Goal: Information Seeking & Learning: Learn about a topic

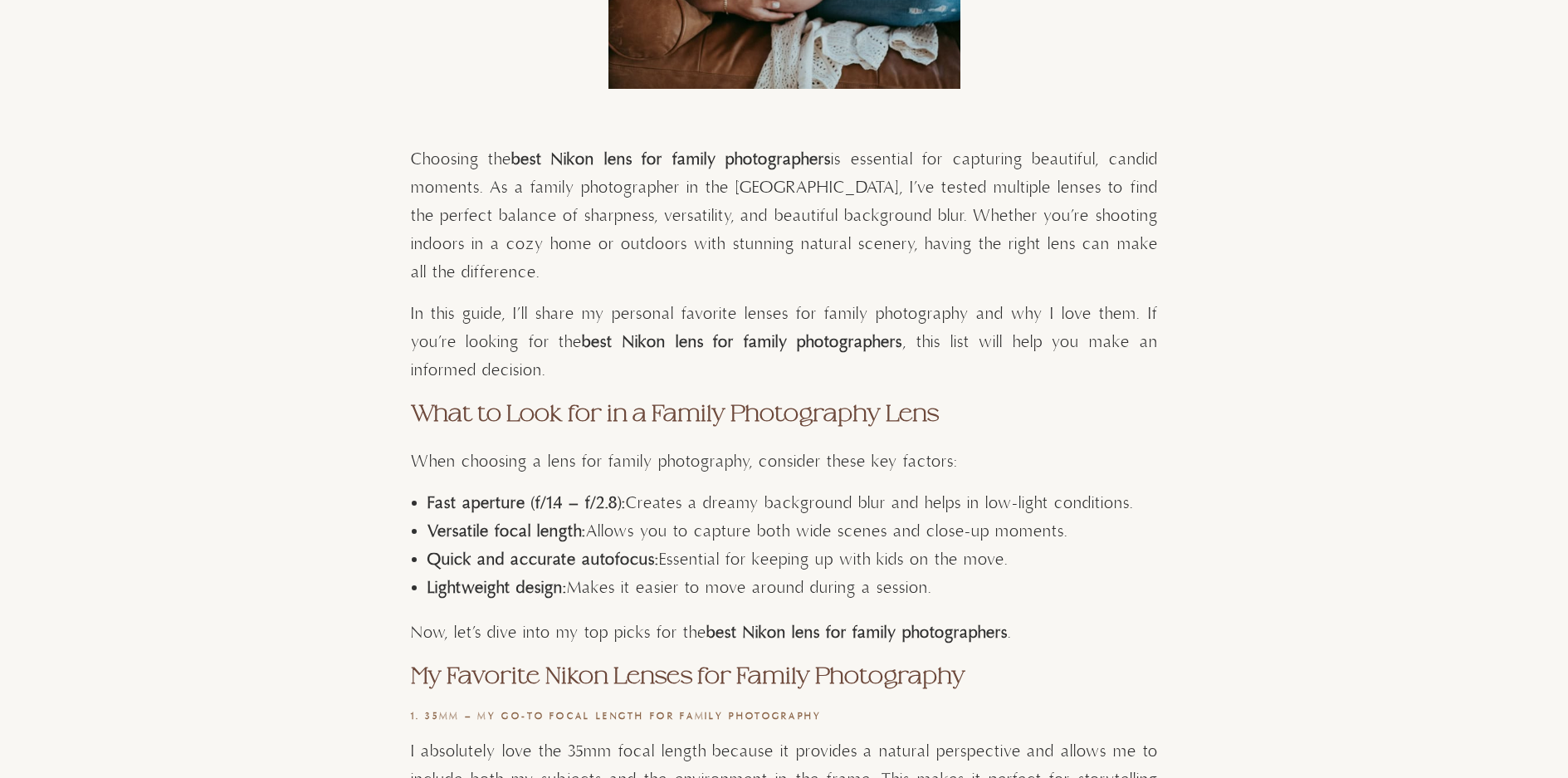
scroll to position [831, 0]
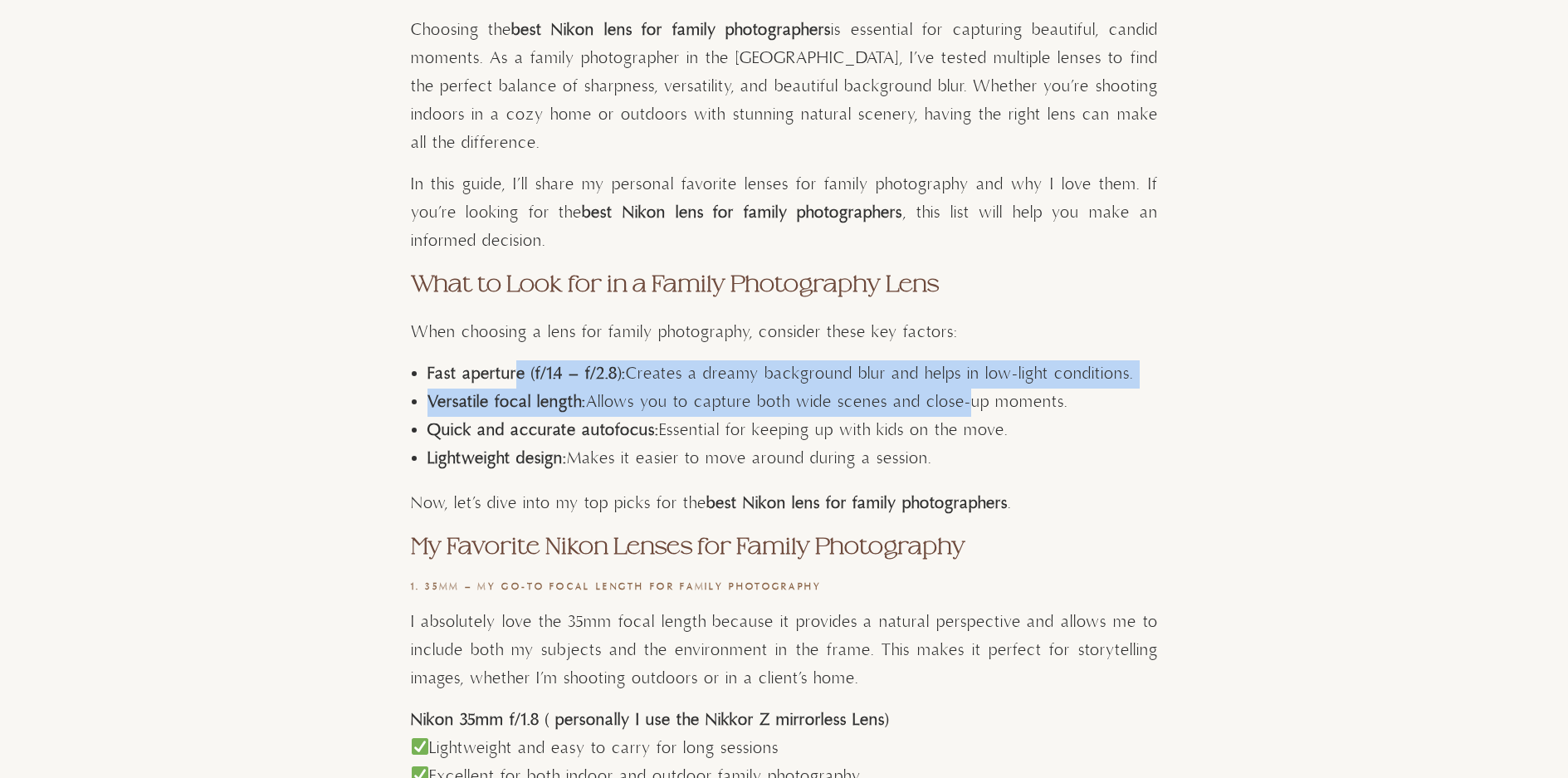
drag, startPoint x: 517, startPoint y: 368, endPoint x: 961, endPoint y: 393, distance: 444.7
click at [961, 393] on ul "Fast aperture (f/1.4 – f/2.8): Creates a dreamy background blur and helps in lo…" at bounding box center [793, 417] width 731 height 113
click at [1053, 377] on li "Fast aperture (f/1.4 – f/2.8): Creates a dreamy background blur and helps in lo…" at bounding box center [793, 375] width 731 height 29
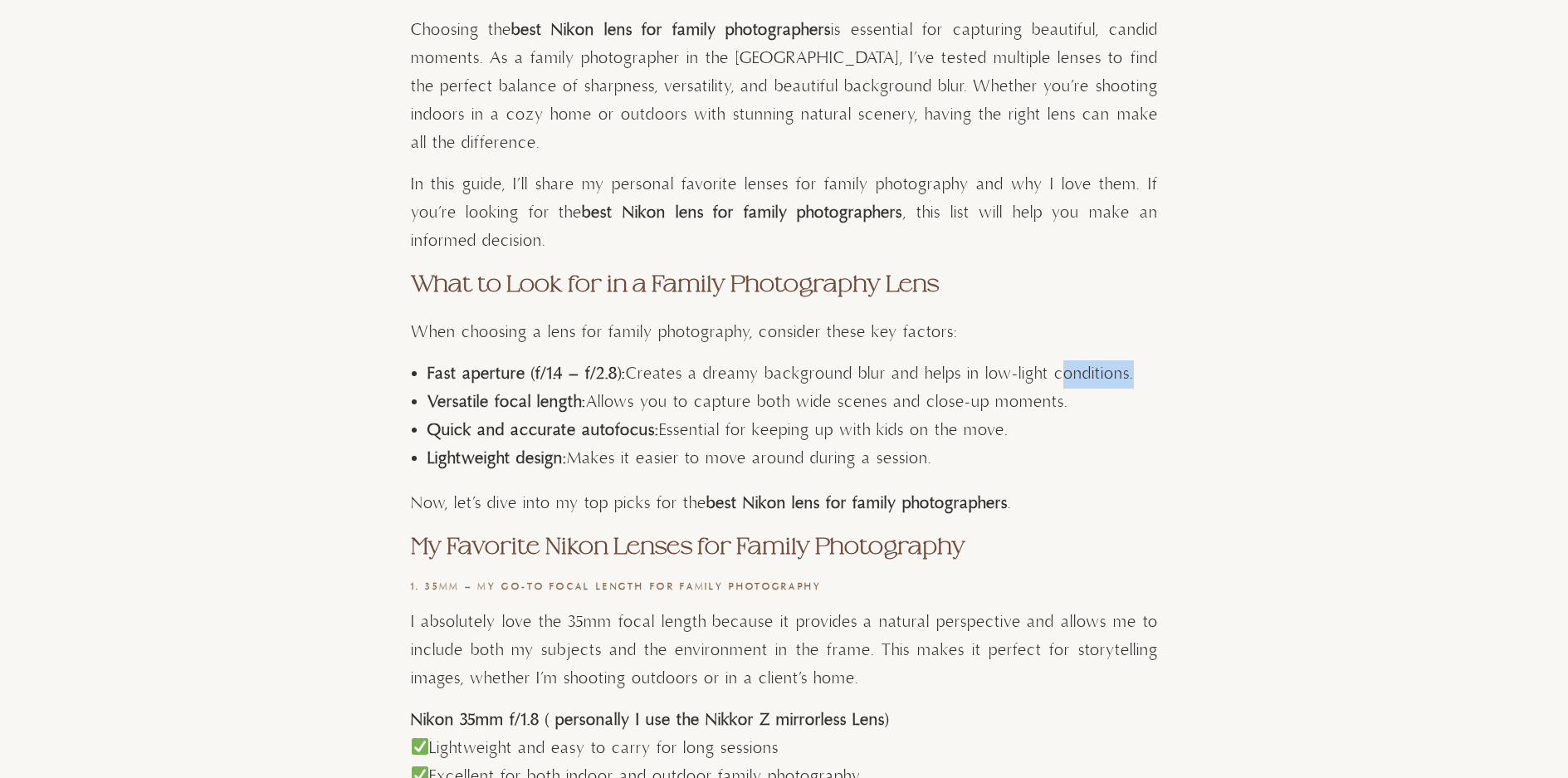
click at [1053, 377] on li "Fast aperture (f/1.4 – f/2.8): Creates a dreamy background blur and helps in lo…" at bounding box center [793, 375] width 731 height 29
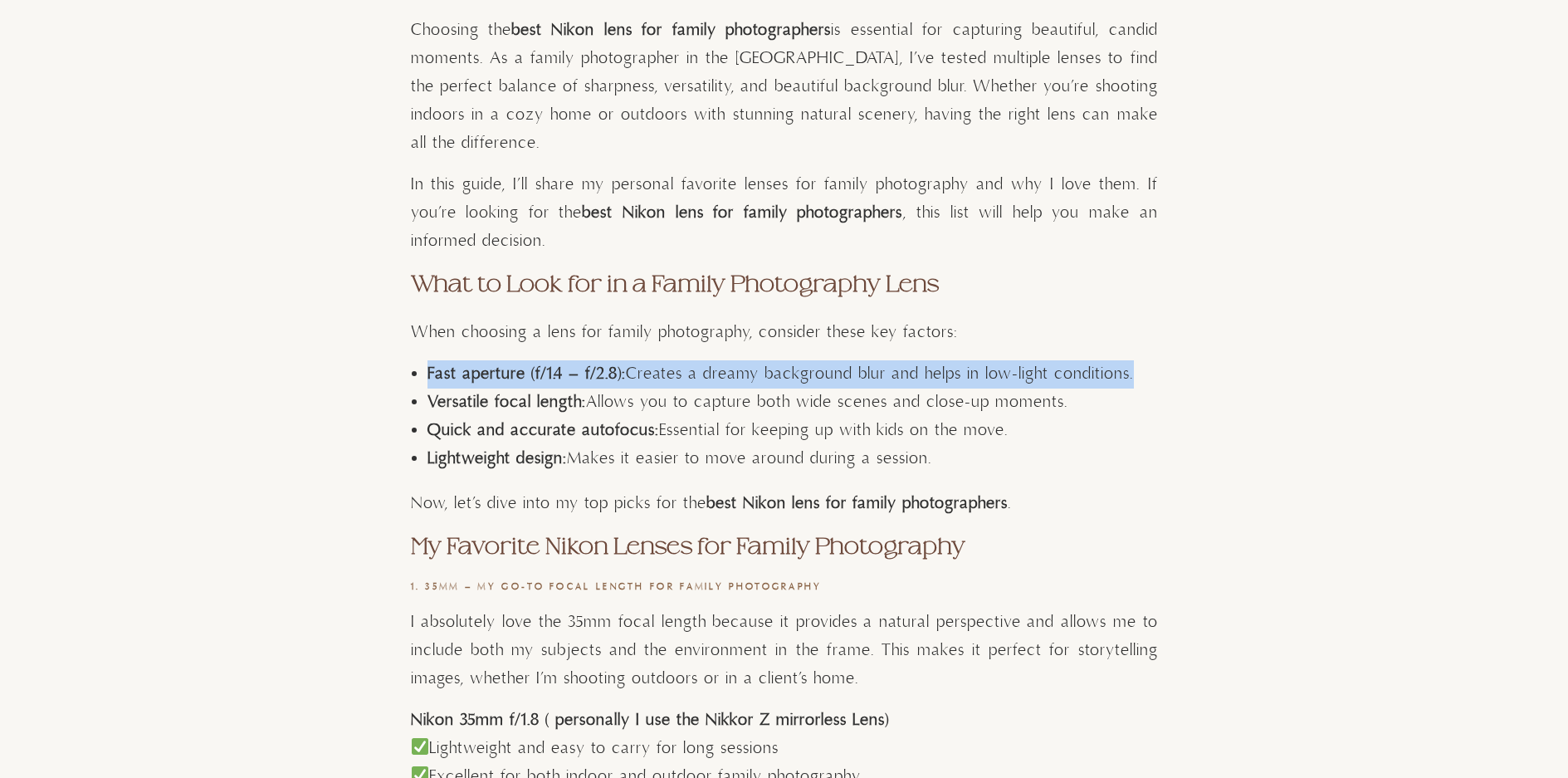
click at [1053, 377] on li "Fast aperture (f/1.4 – f/2.8): Creates a dreamy background blur and helps in lo…" at bounding box center [793, 375] width 731 height 29
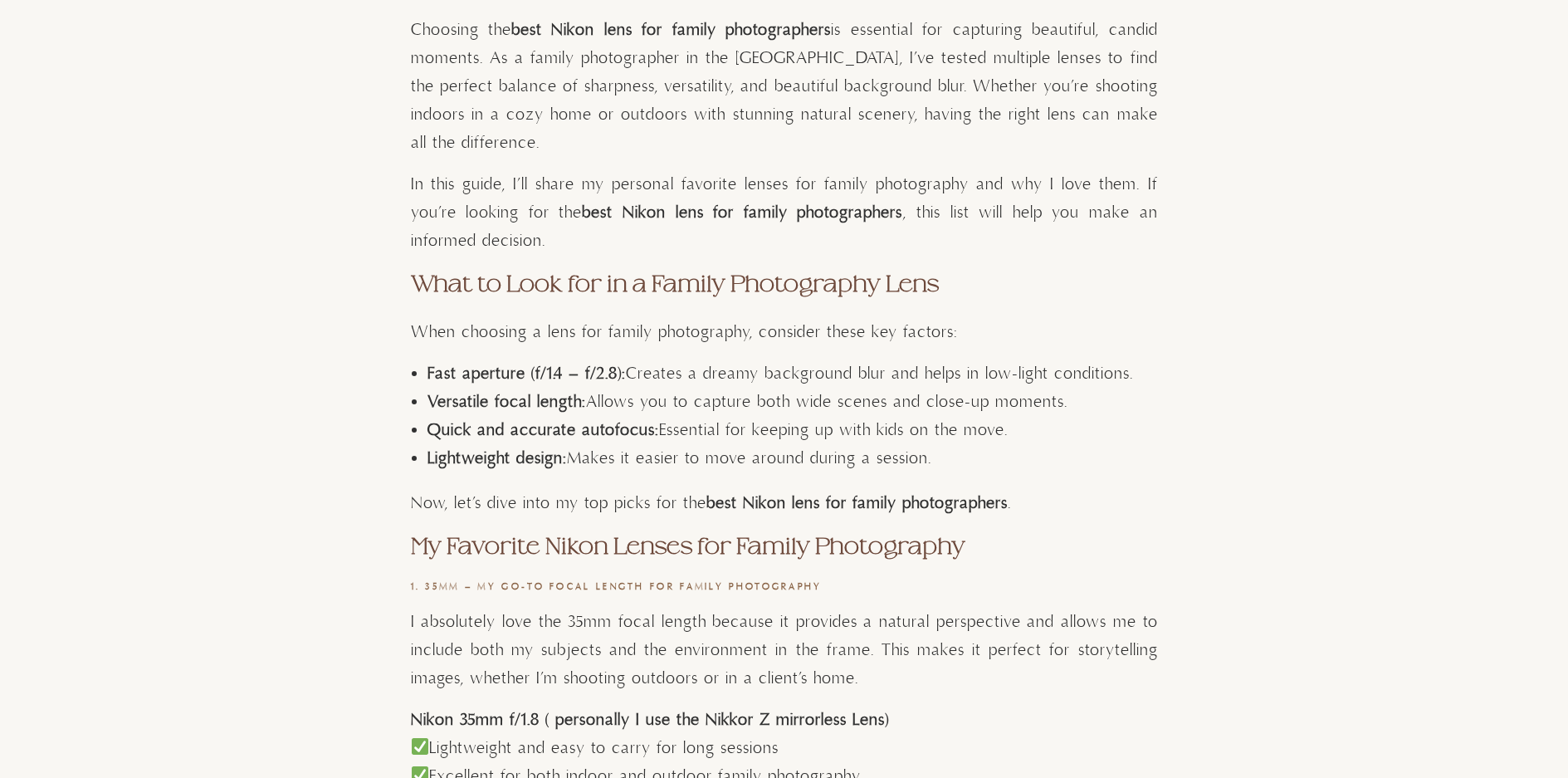
click at [981, 403] on li "Versatile focal length: Allows you to capture both wide scenes and close-up mom…" at bounding box center [793, 402] width 731 height 29
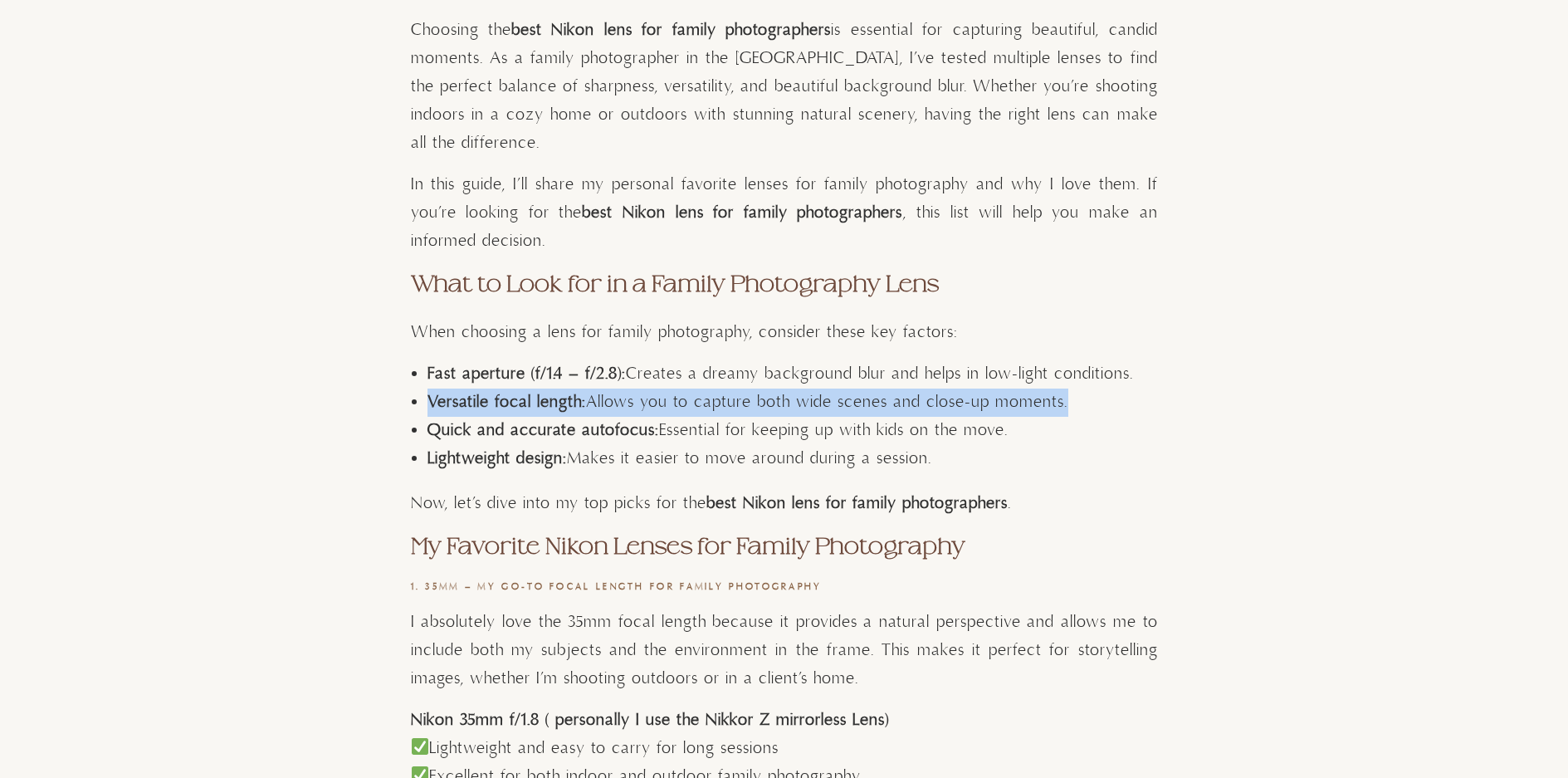
click at [981, 403] on li "Versatile focal length: Allows you to capture both wide scenes and close-up mom…" at bounding box center [793, 402] width 731 height 29
click at [759, 399] on li "Versatile focal length: Allows you to capture both wide scenes and close-up mom…" at bounding box center [793, 402] width 731 height 29
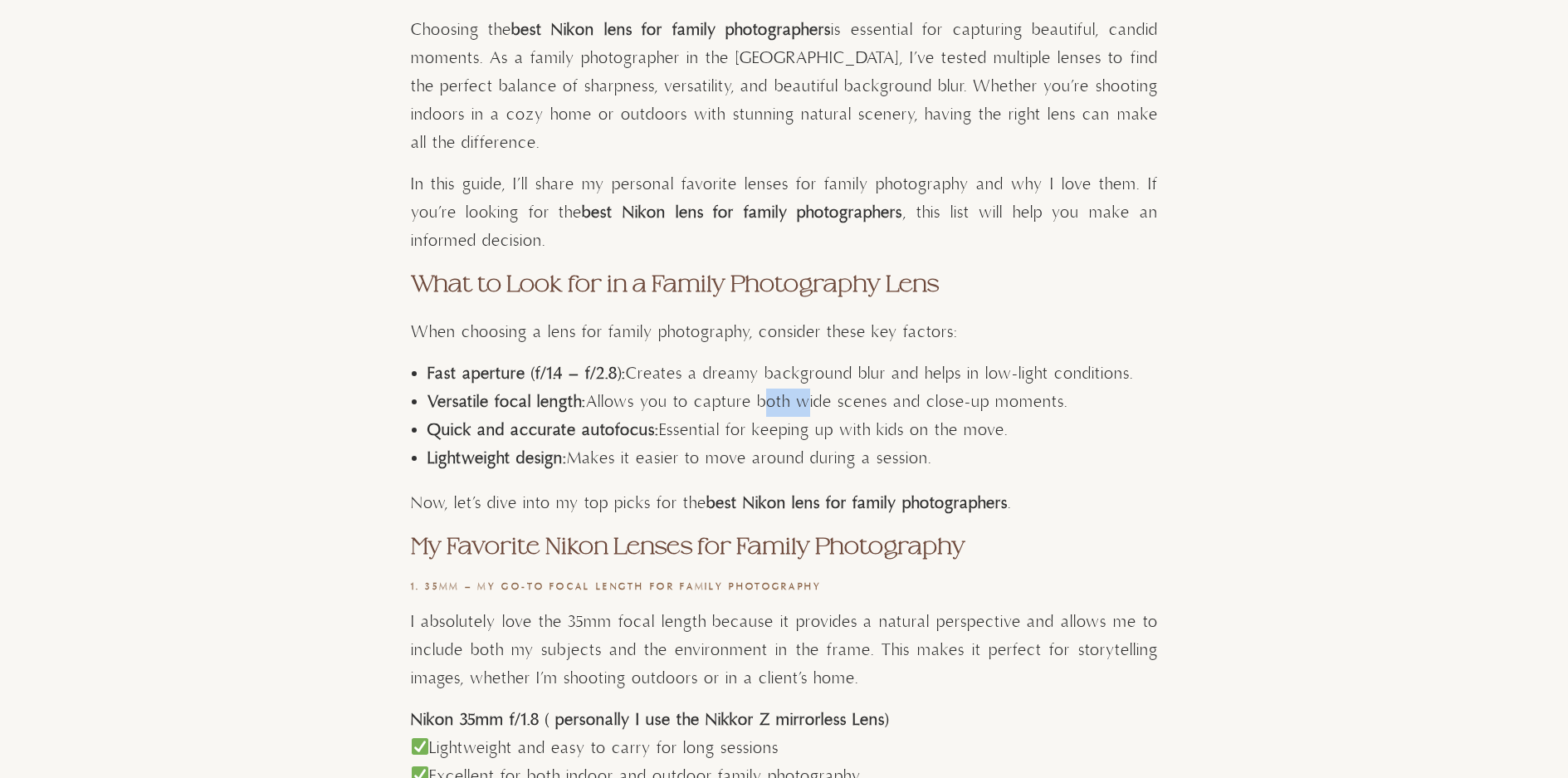
click at [759, 399] on li "Versatile focal length: Allows you to capture both wide scenes and close-up mom…" at bounding box center [793, 402] width 731 height 29
click at [766, 444] on li "Quick and accurate autofocus: Essential for keeping up with kids on the move." at bounding box center [793, 431] width 731 height 29
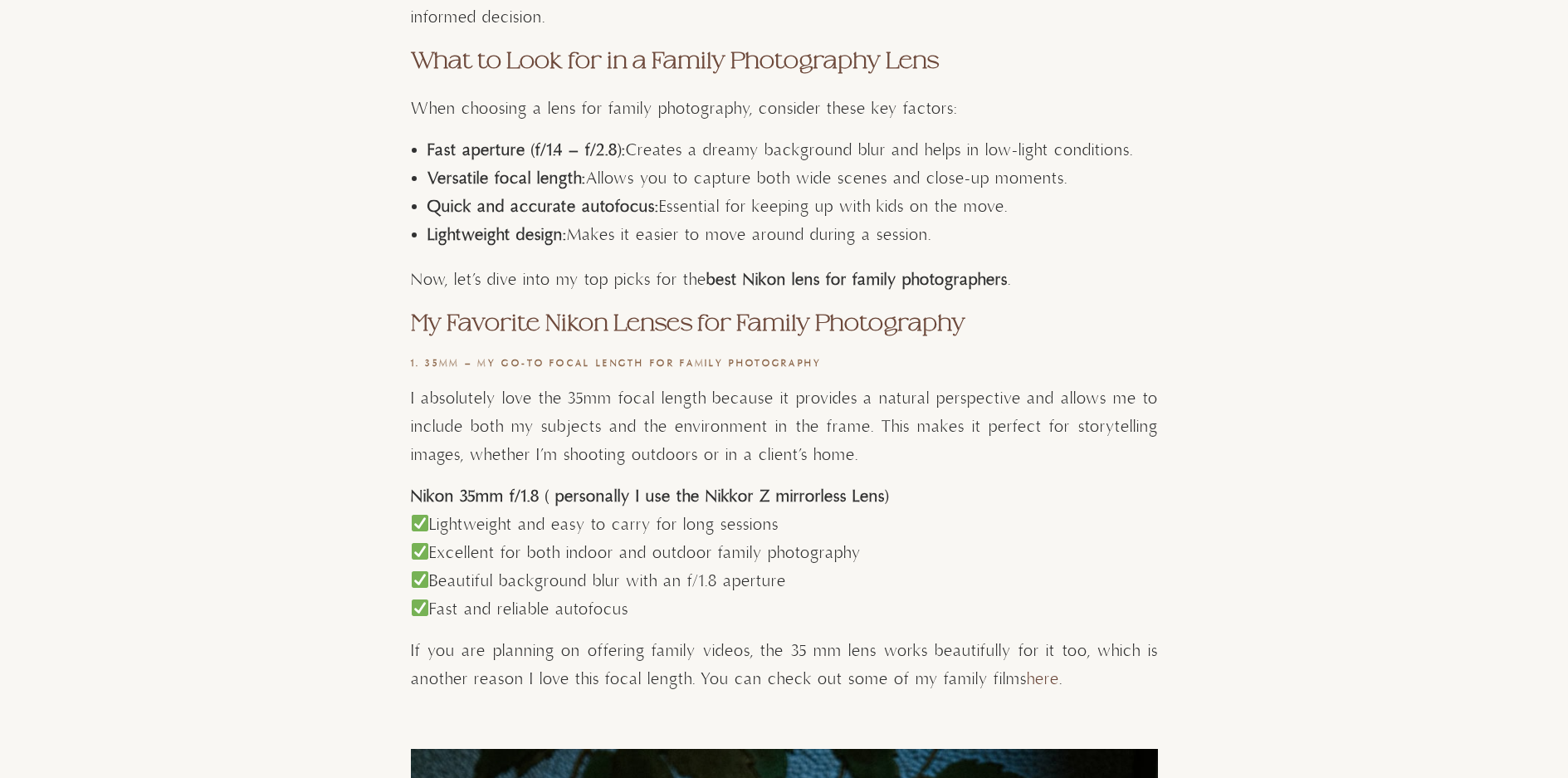
scroll to position [1080, 0]
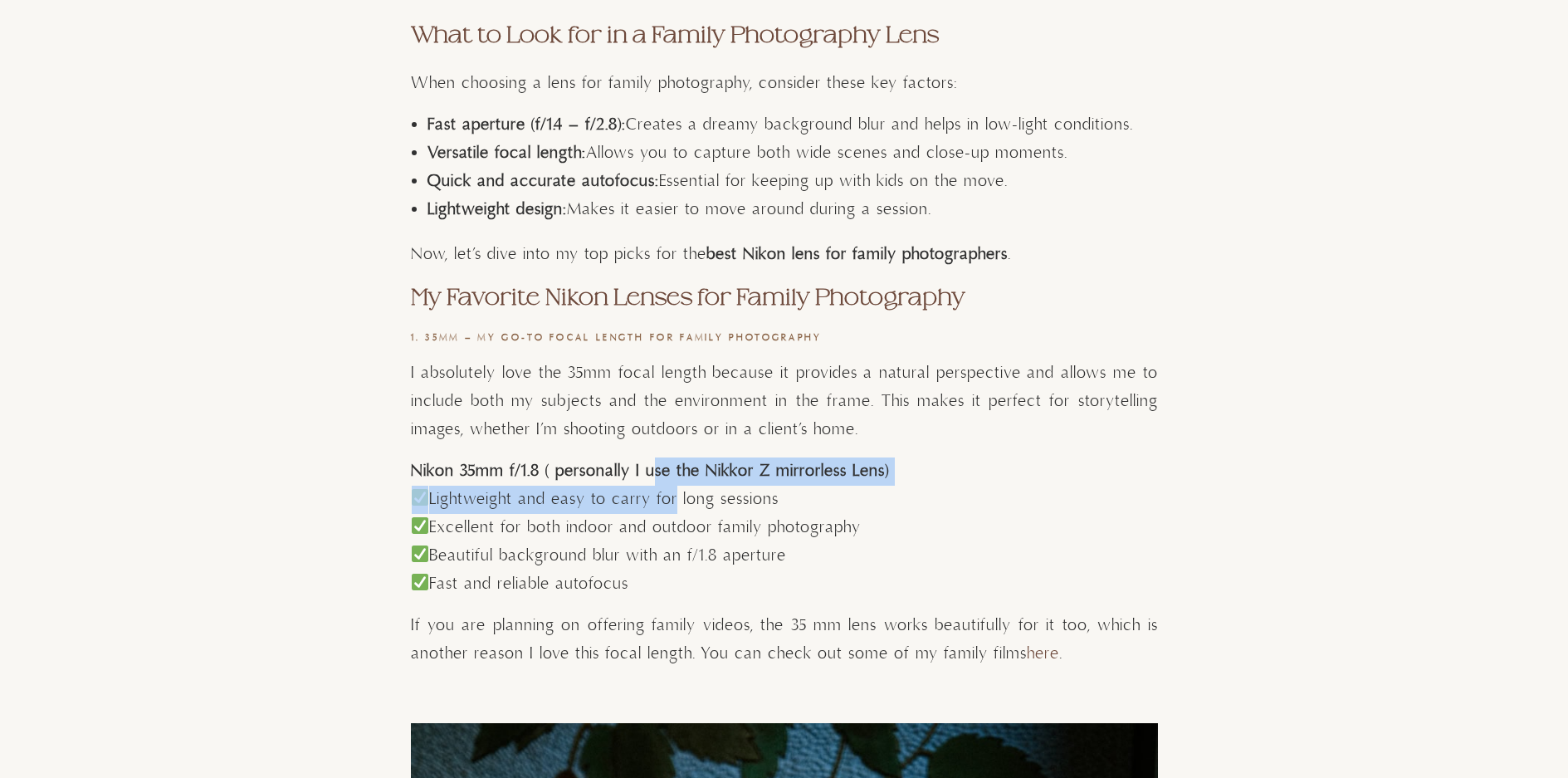
drag, startPoint x: 649, startPoint y: 476, endPoint x: 674, endPoint y: 507, distance: 39.8
click at [674, 507] on p "Lightweight and easy to carry for long sessions Excellent for both indoor and o…" at bounding box center [784, 542] width 747 height 113
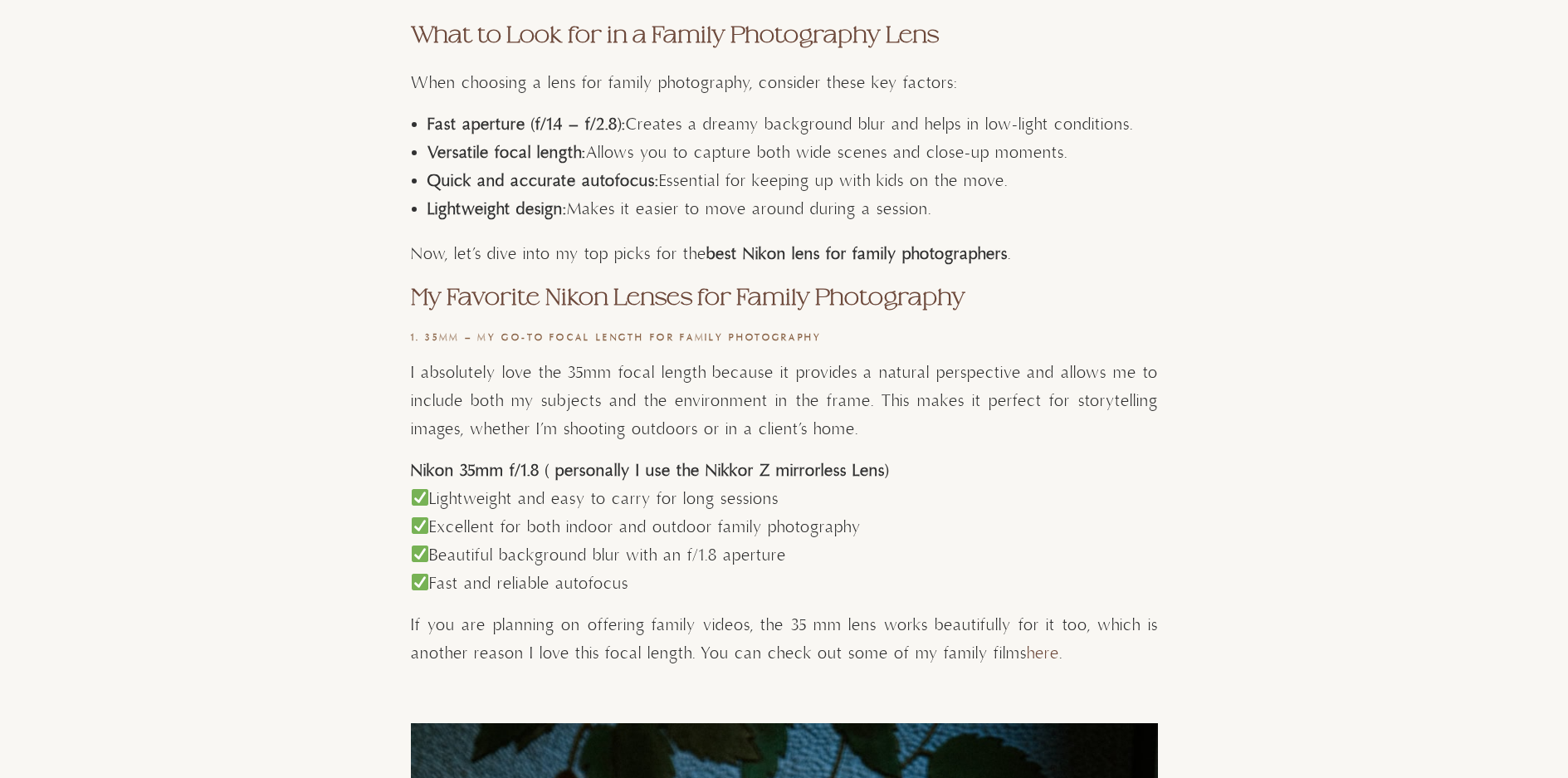
click at [788, 473] on strong "Nikon 35mm f/1.8 ( personally I use the Nikkor Z mirrorless Lens)" at bounding box center [649, 471] width 478 height 20
click at [674, 474] on strong "Nikon 35mm f/1.8 ( personally I use the Nikkor Z mirrorless Lens)" at bounding box center [649, 471] width 478 height 20
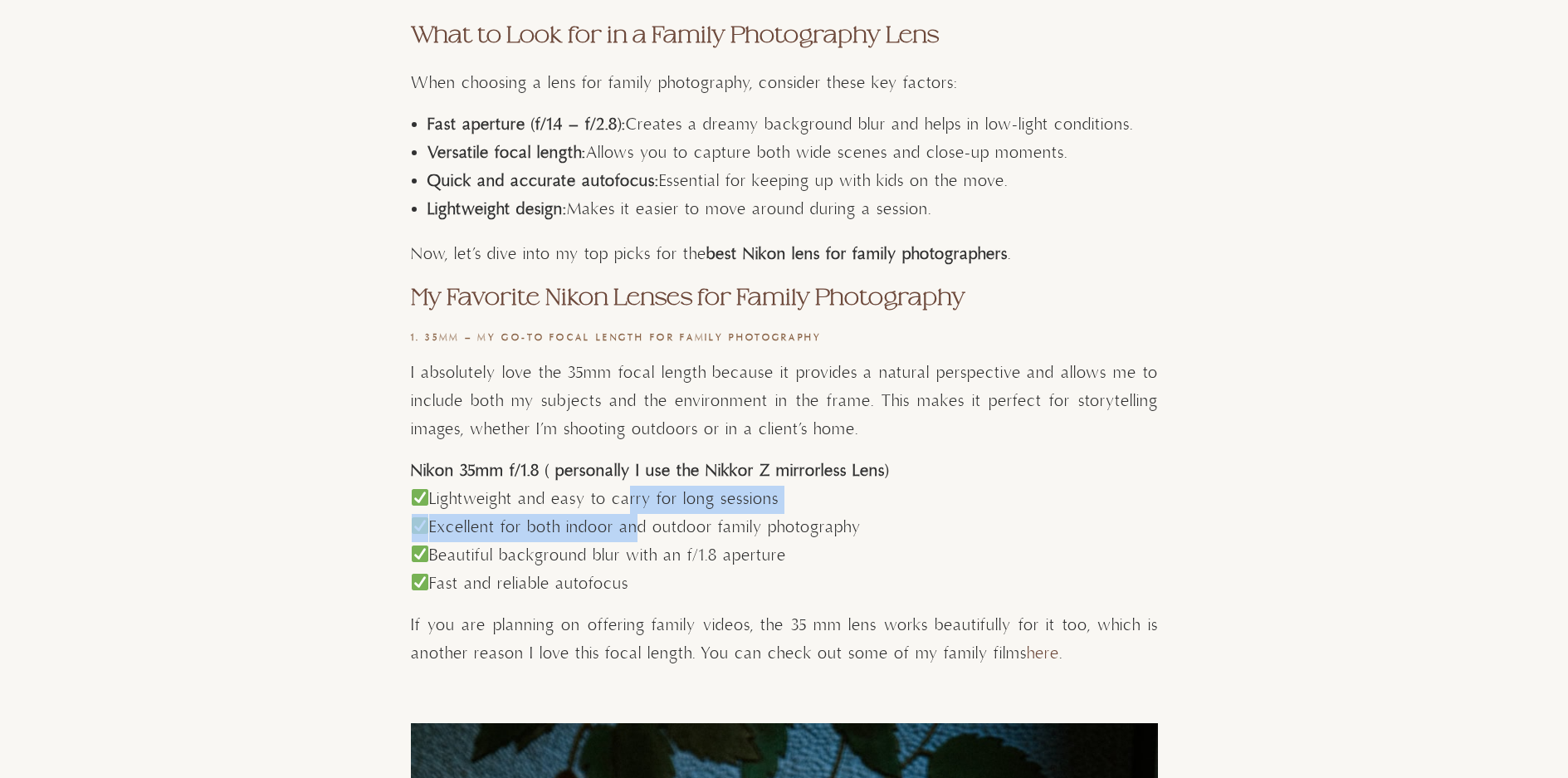
drag, startPoint x: 624, startPoint y: 496, endPoint x: 639, endPoint y: 523, distance: 30.9
click at [639, 523] on p "Lightweight and easy to carry for long sessions Excellent for both indoor and o…" at bounding box center [784, 542] width 747 height 113
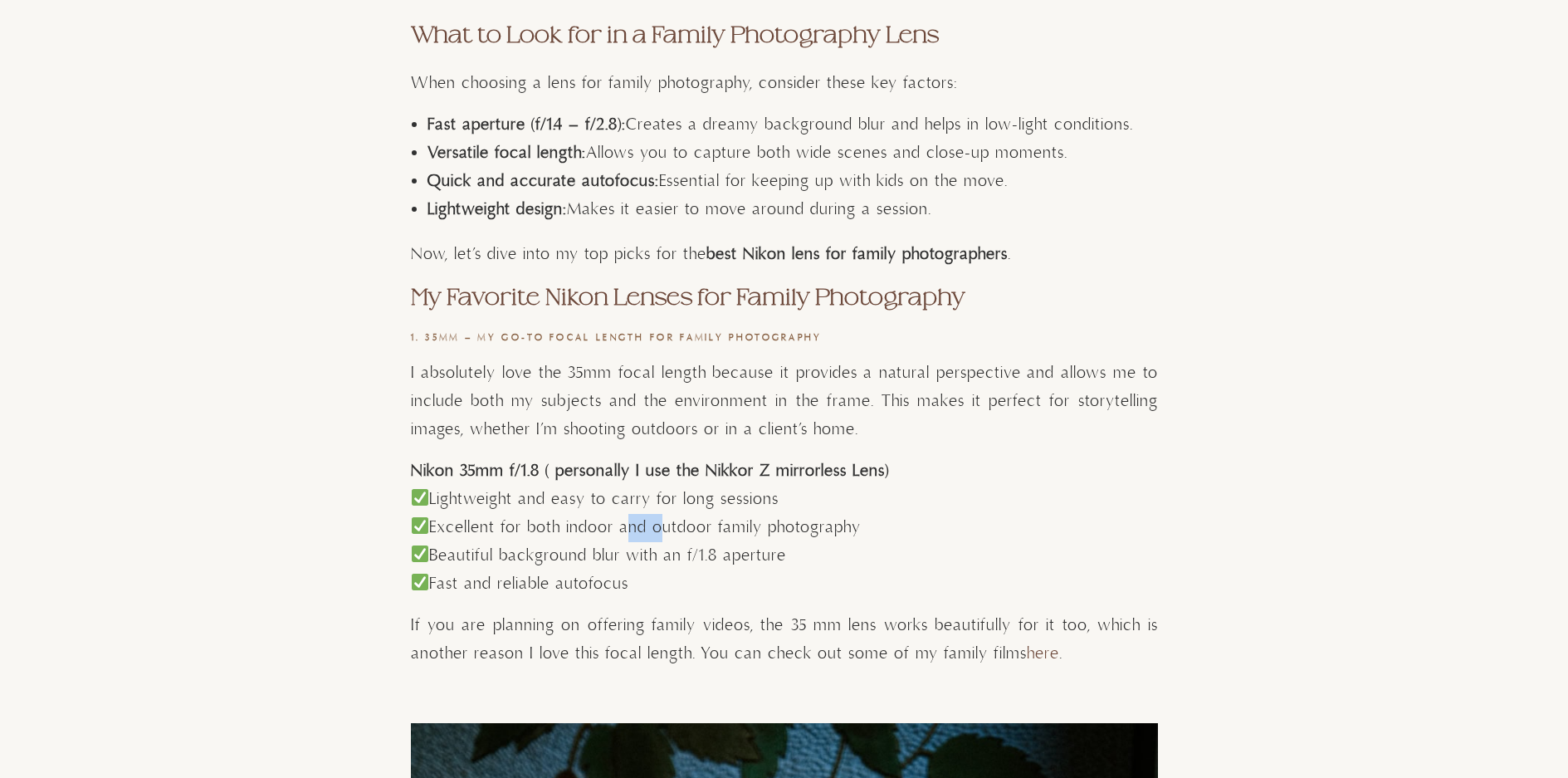
click at [639, 523] on p "Lightweight and easy to carry for long sessions Excellent for both indoor and o…" at bounding box center [784, 542] width 747 height 113
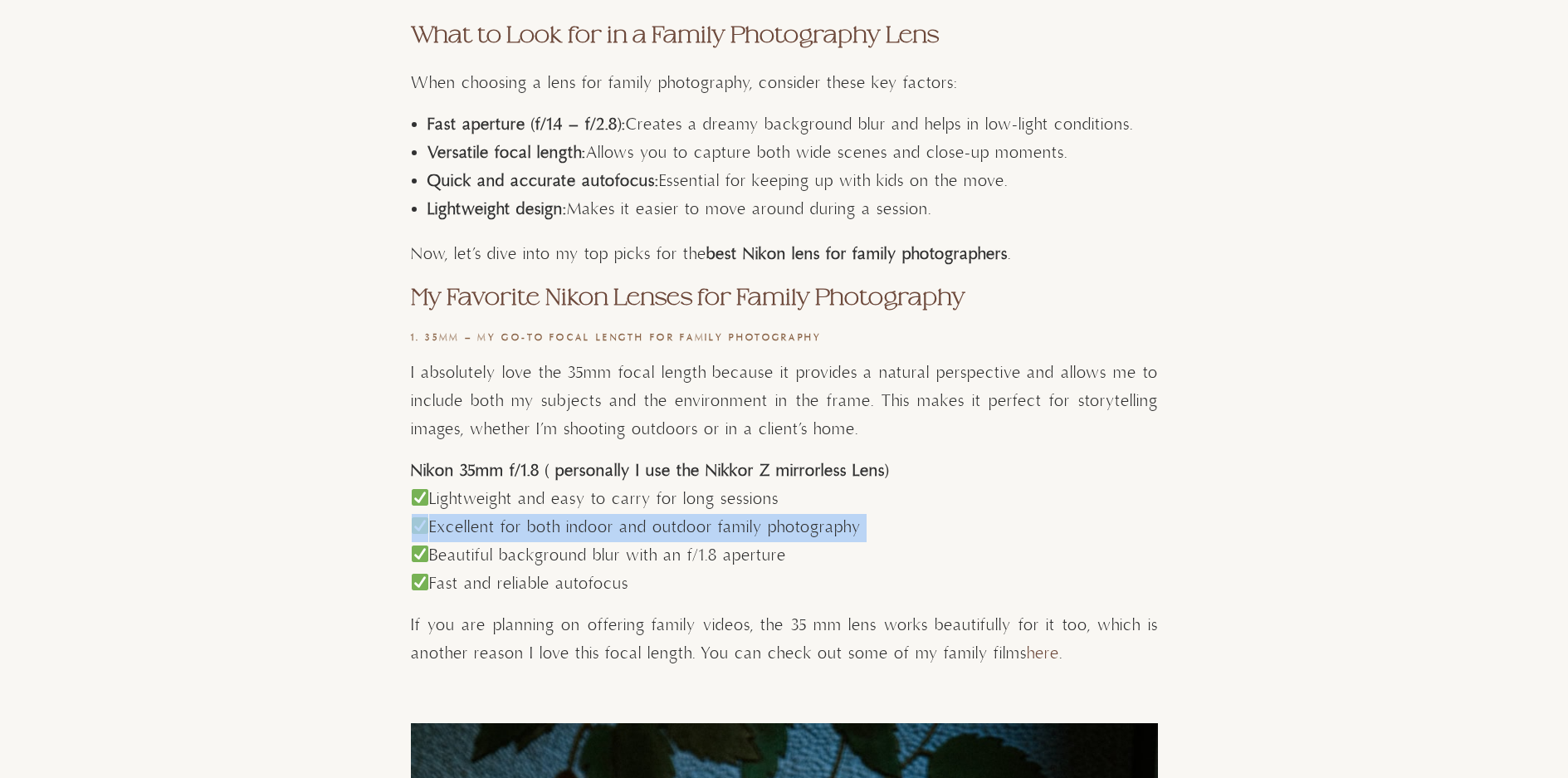
click at [639, 523] on p "Lightweight and easy to carry for long sessions Excellent for both indoor and o…" at bounding box center [784, 542] width 747 height 113
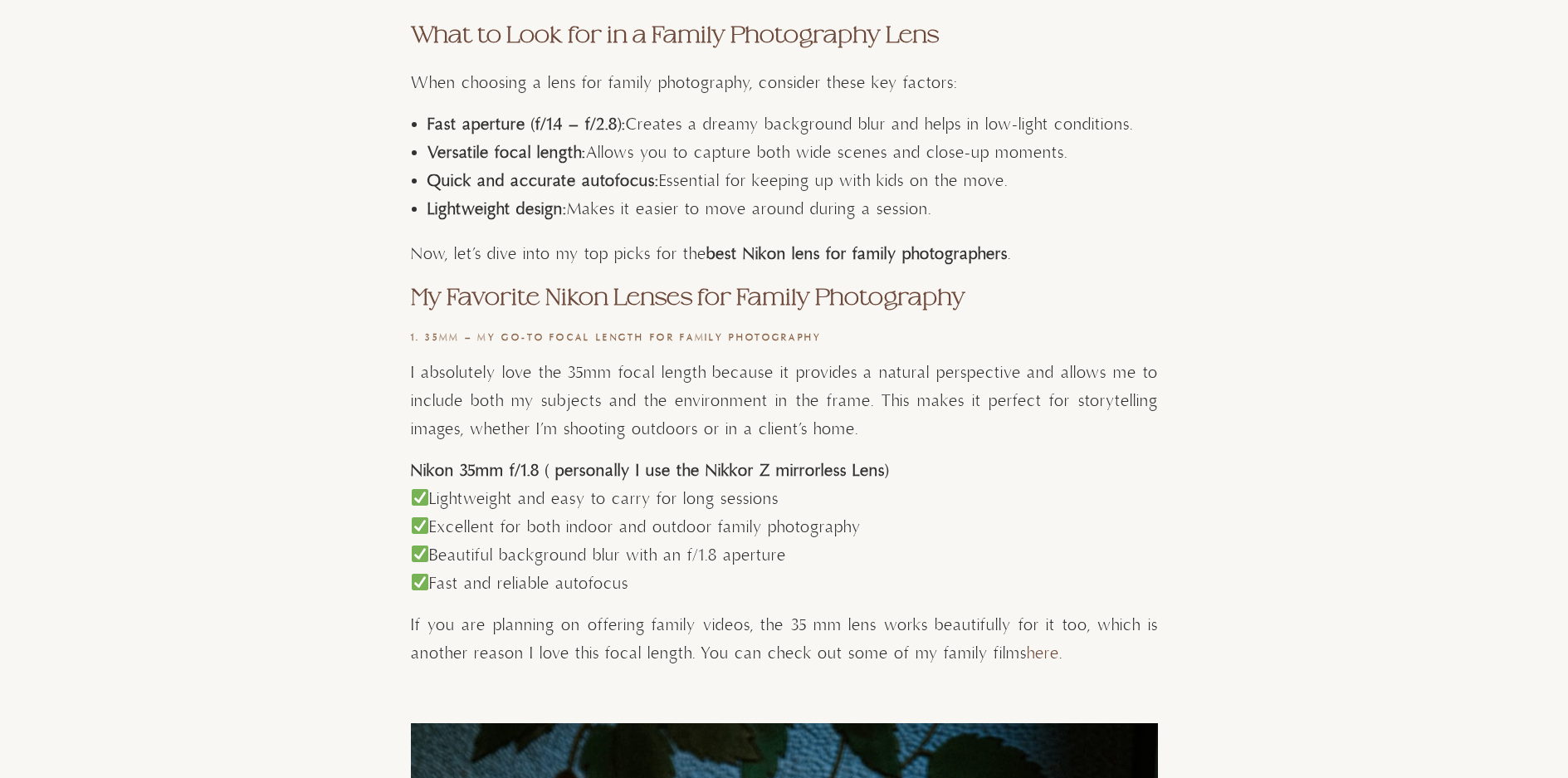
click at [807, 545] on p "Lightweight and easy to carry for long sessions Excellent for both indoor and o…" at bounding box center [784, 542] width 747 height 113
drag, startPoint x: 816, startPoint y: 523, endPoint x: 829, endPoint y: 549, distance: 29.1
click at [829, 549] on p "Lightweight and easy to carry for long sessions Excellent for both indoor and o…" at bounding box center [784, 542] width 747 height 113
click at [827, 537] on p "Lightweight and easy to carry for long sessions Excellent for both indoor and o…" at bounding box center [784, 542] width 747 height 113
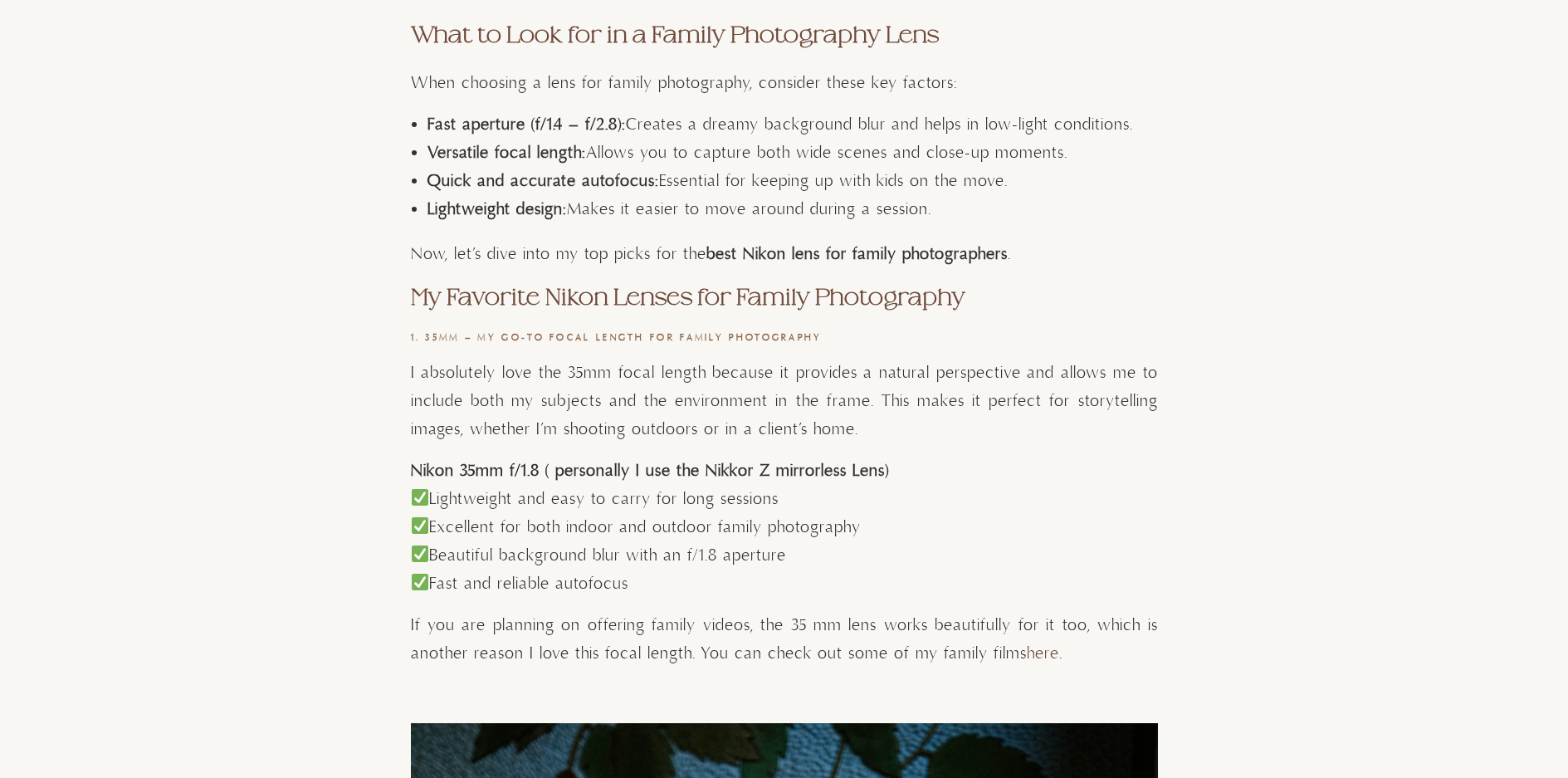
click at [827, 537] on p "Lightweight and easy to carry for long sessions Excellent for both indoor and o…" at bounding box center [784, 542] width 747 height 113
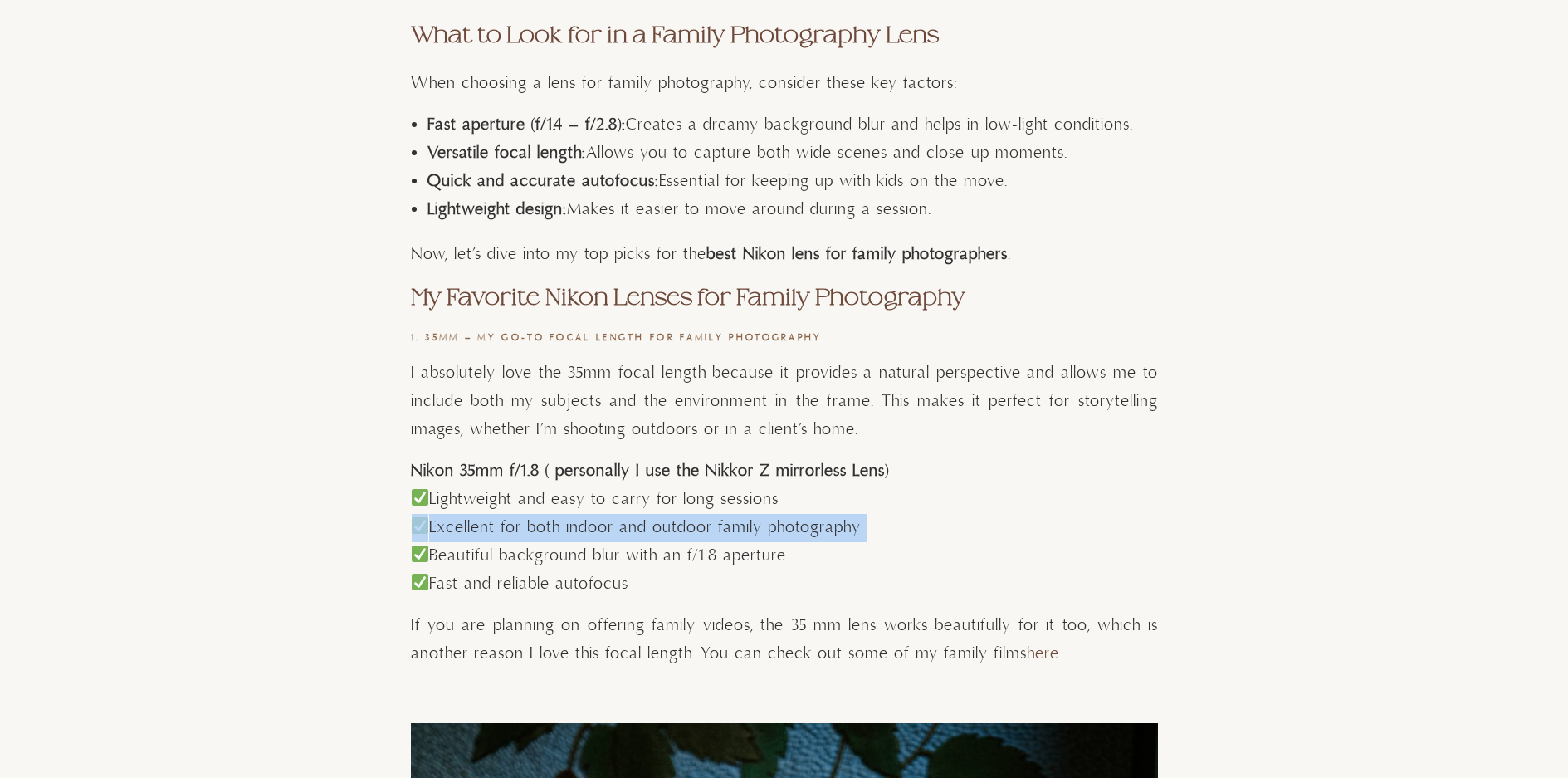
click at [827, 537] on p "Lightweight and easy to carry for long sessions Excellent for both indoor and o…" at bounding box center [784, 542] width 747 height 113
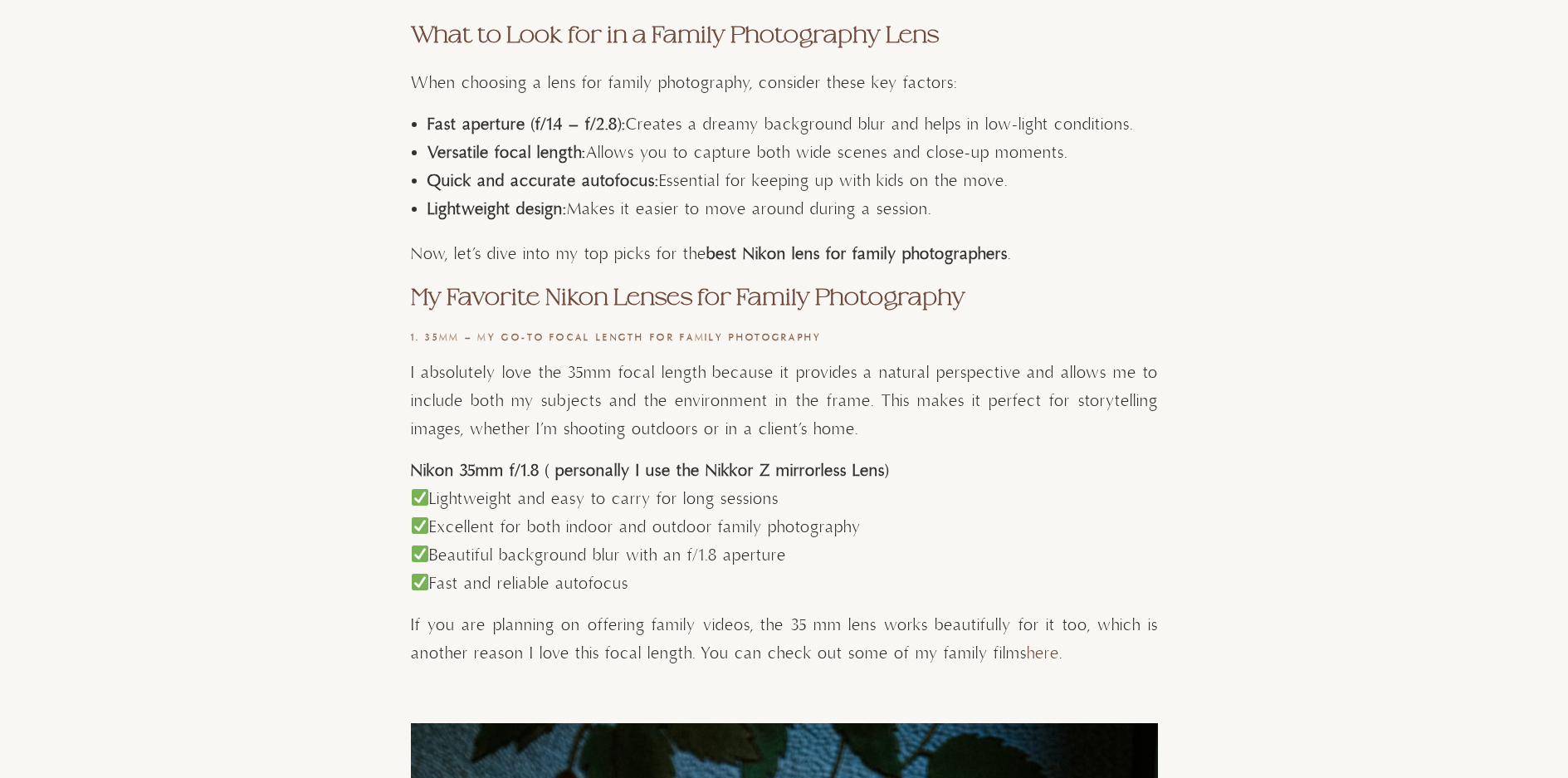
click at [833, 556] on p "Lightweight and easy to carry for long sessions Excellent for both indoor and o…" at bounding box center [784, 542] width 747 height 113
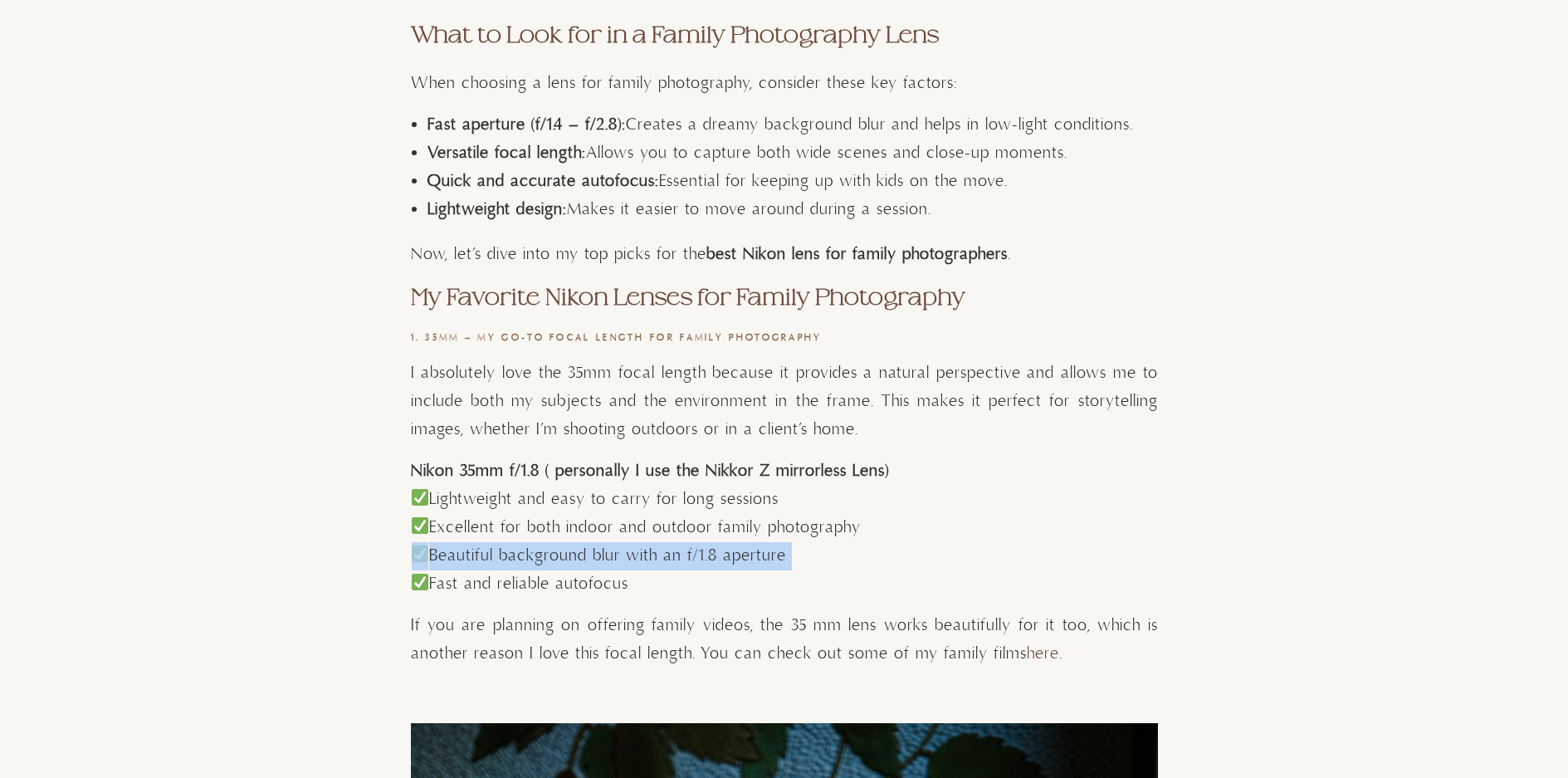
click at [833, 556] on p "Lightweight and easy to carry for long sessions Excellent for both indoor and o…" at bounding box center [784, 542] width 747 height 113
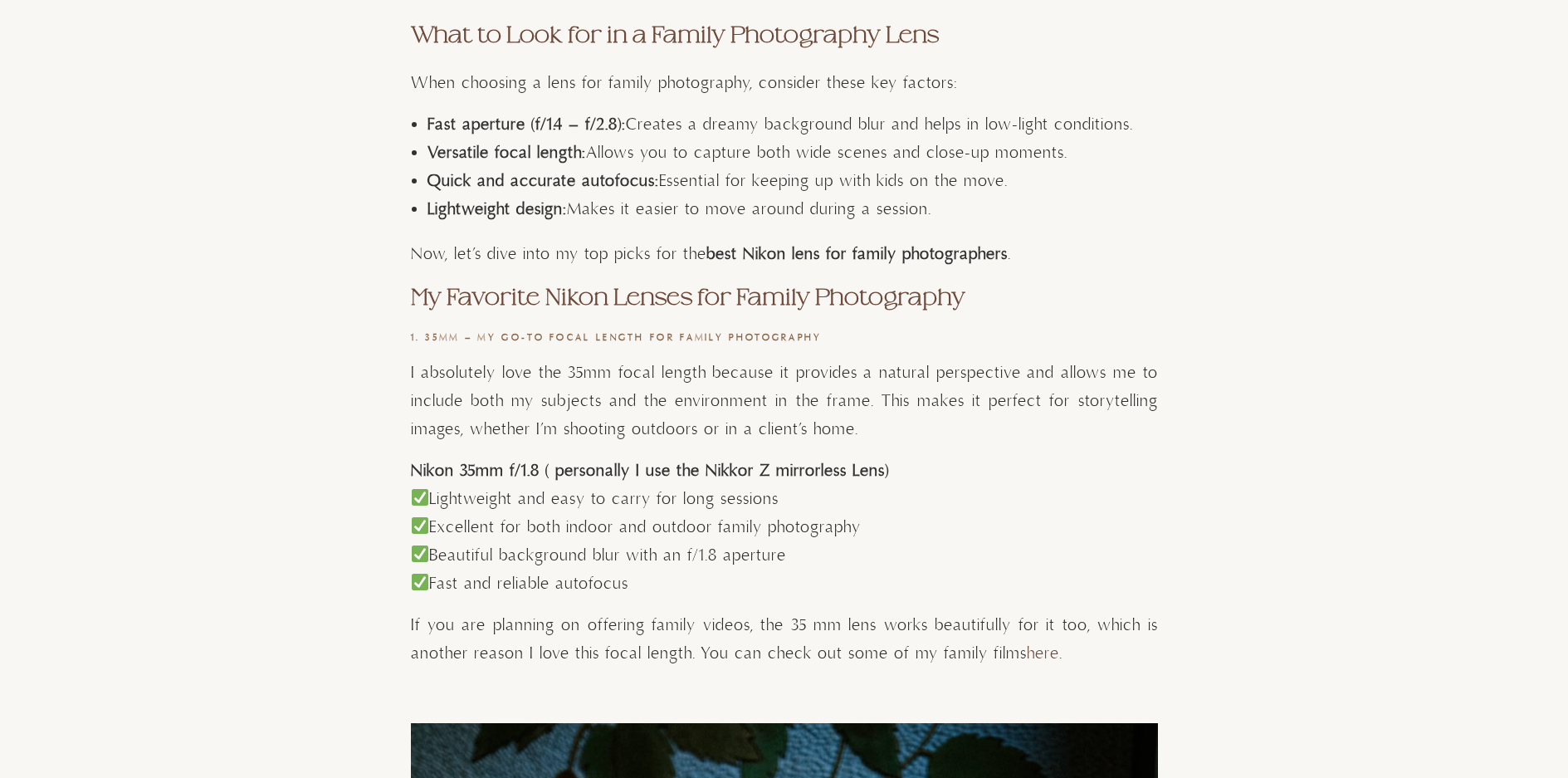
click at [820, 587] on p "Lightweight and easy to carry for long sessions Excellent for both indoor and o…" at bounding box center [784, 542] width 747 height 113
click at [839, 628] on p "If you are planning on offering family videos, the 35 mm lens works beautifully…" at bounding box center [784, 639] width 747 height 56
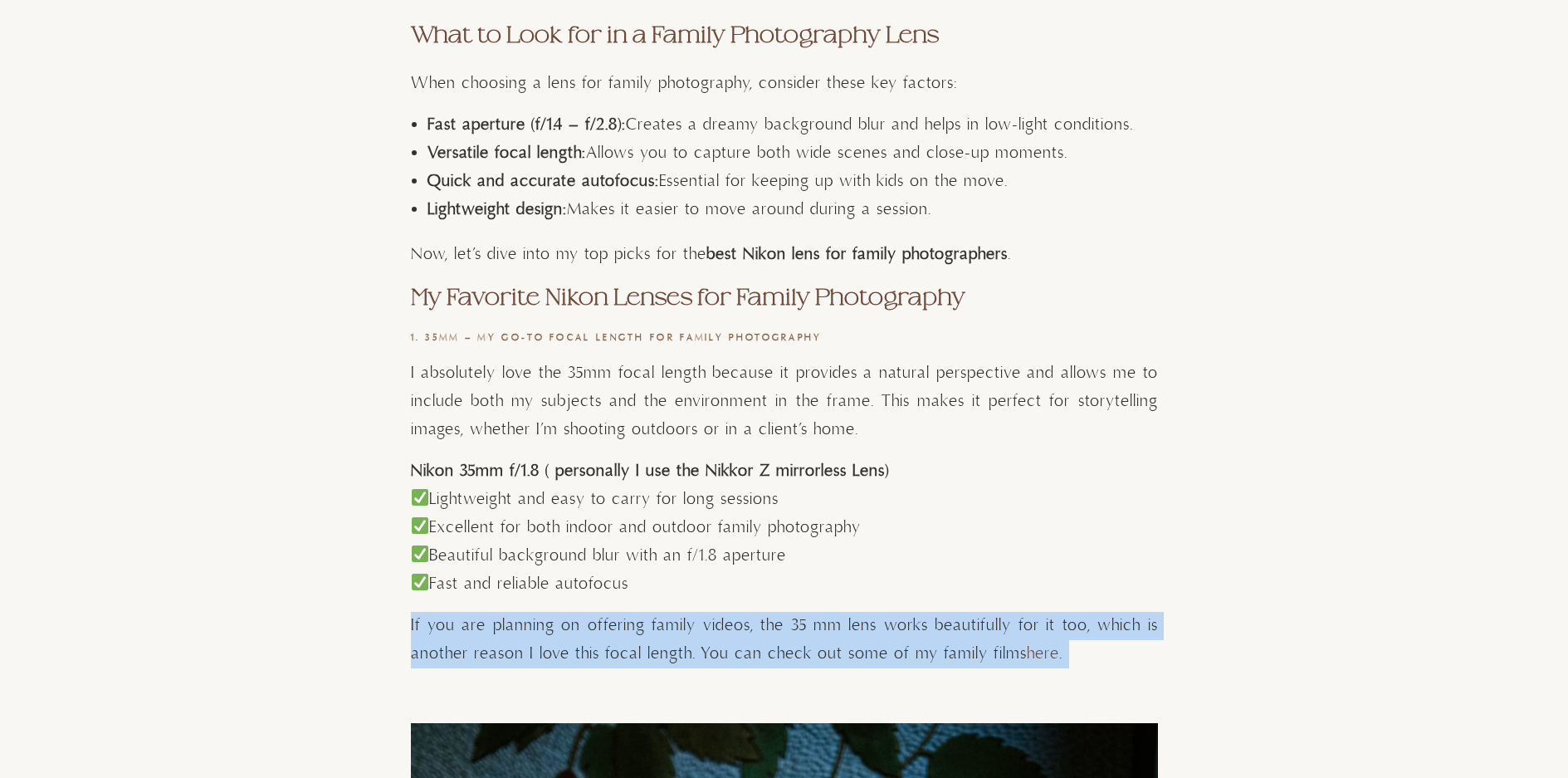
click at [839, 628] on p "If you are planning on offering family videos, the 35 mm lens works beautifully…" at bounding box center [784, 639] width 747 height 56
click at [1095, 658] on p "If you are planning on offering family videos, the 35 mm lens works beautifully…" at bounding box center [784, 639] width 747 height 56
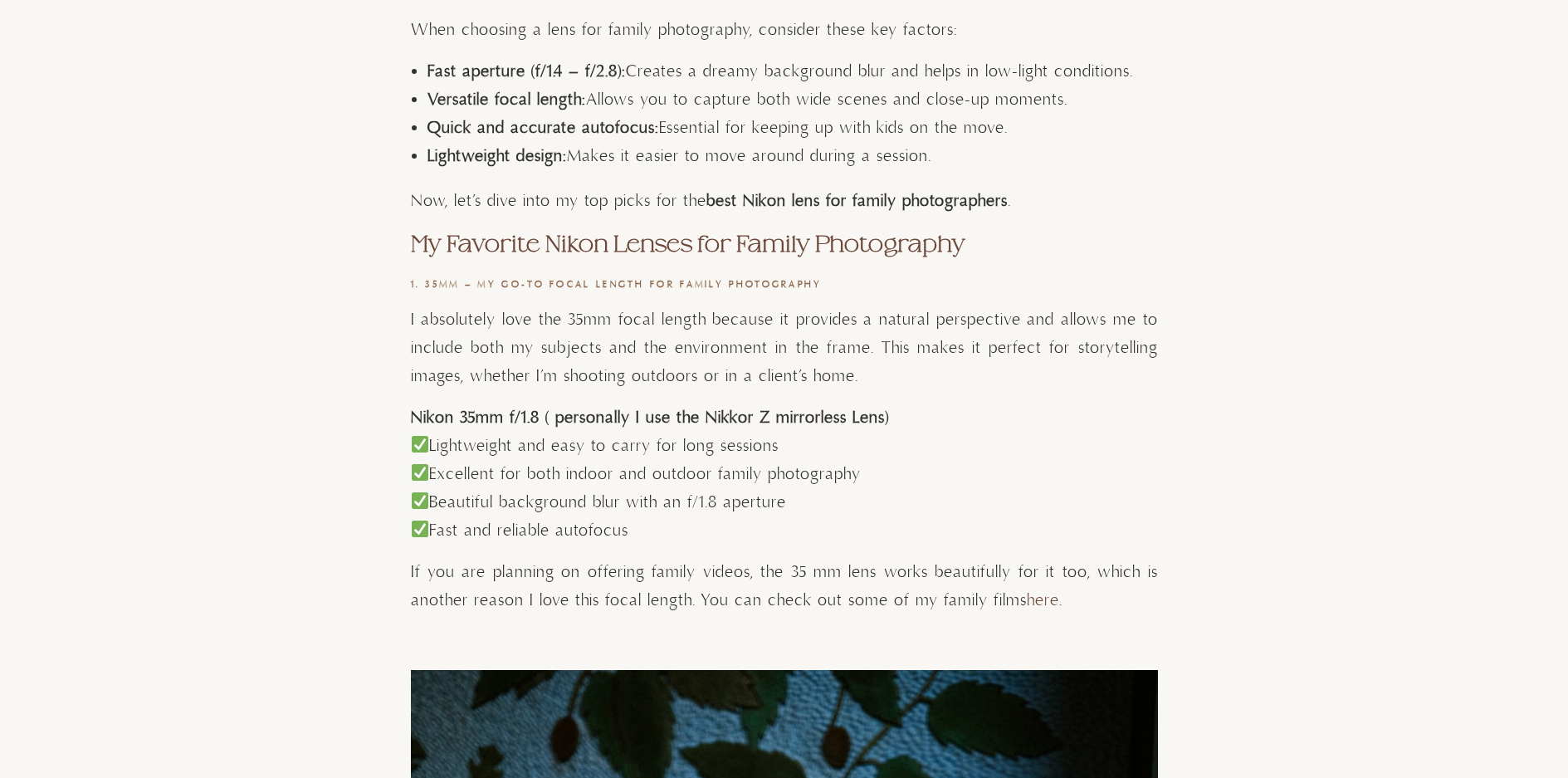
scroll to position [1163, 0]
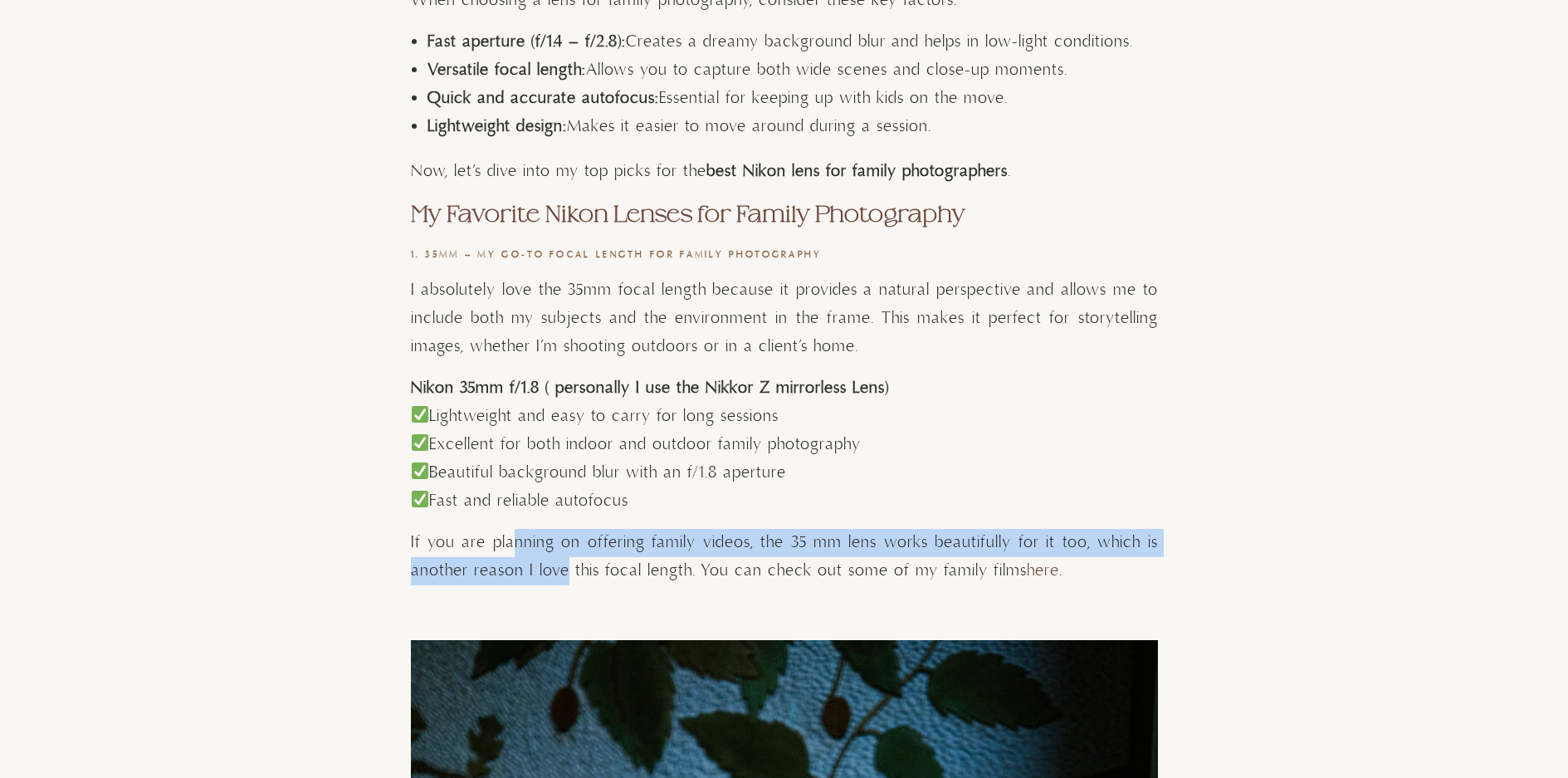
drag, startPoint x: 531, startPoint y: 555, endPoint x: 563, endPoint y: 579, distance: 40.0
click at [563, 579] on p "If you are planning on offering family videos, the 35 mm lens works beautifully…" at bounding box center [784, 557] width 747 height 56
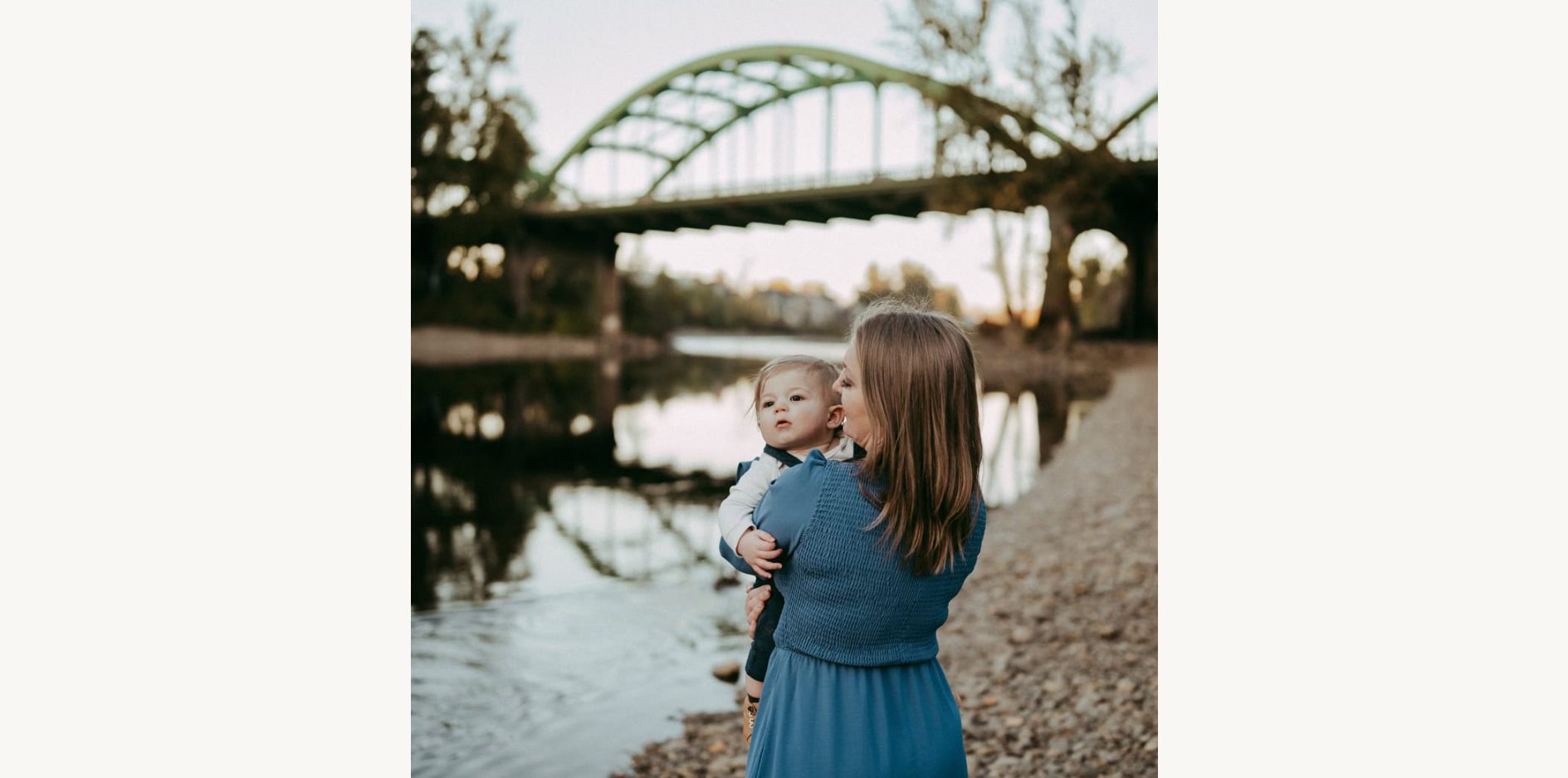
scroll to position [3820, 0]
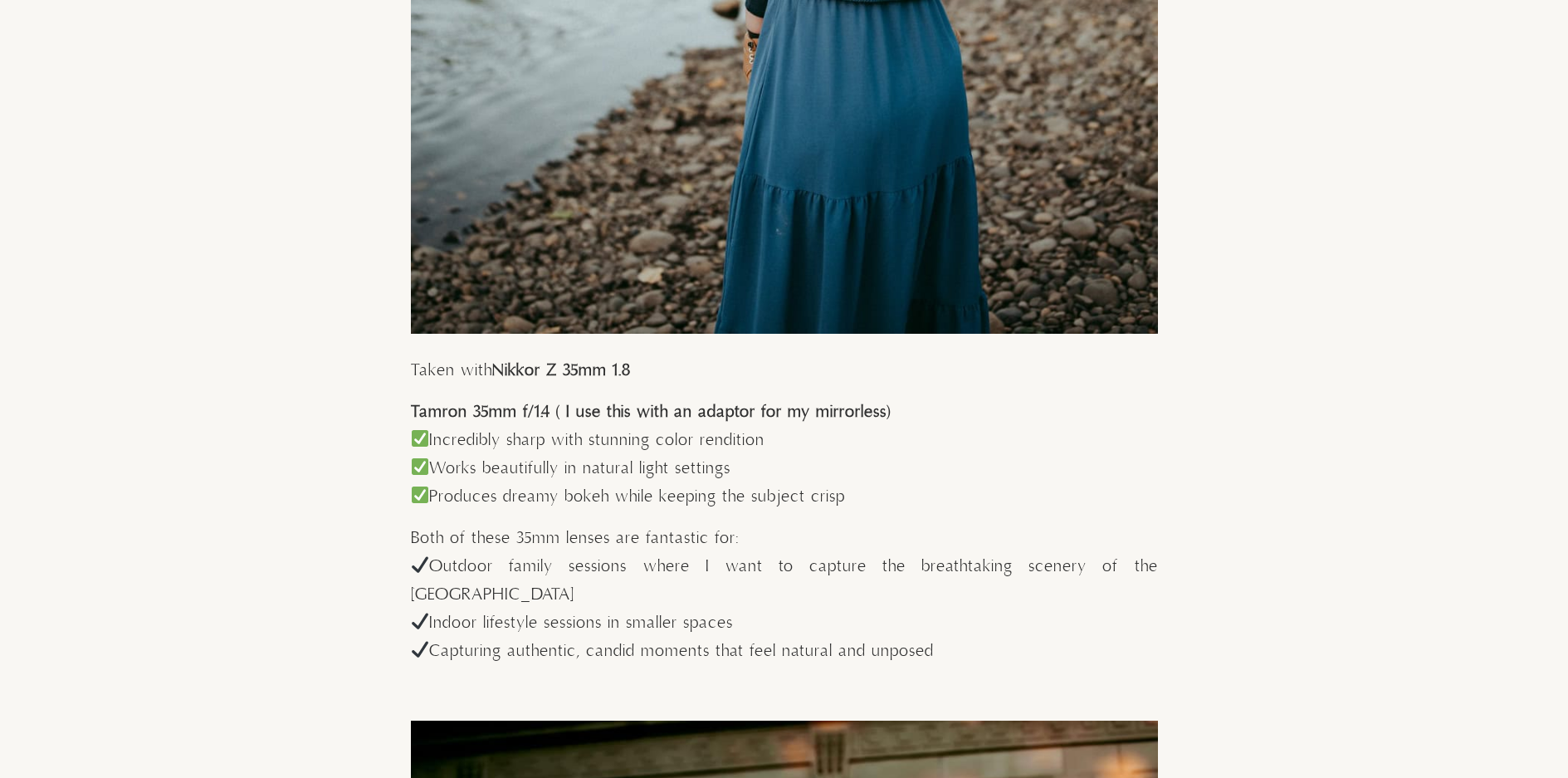
click at [568, 377] on strong "Nikkor Z 35mm 1.8" at bounding box center [562, 371] width 139 height 20
click at [709, 372] on p "Taken with Nikkor Z 35mm 1.8" at bounding box center [784, 371] width 747 height 29
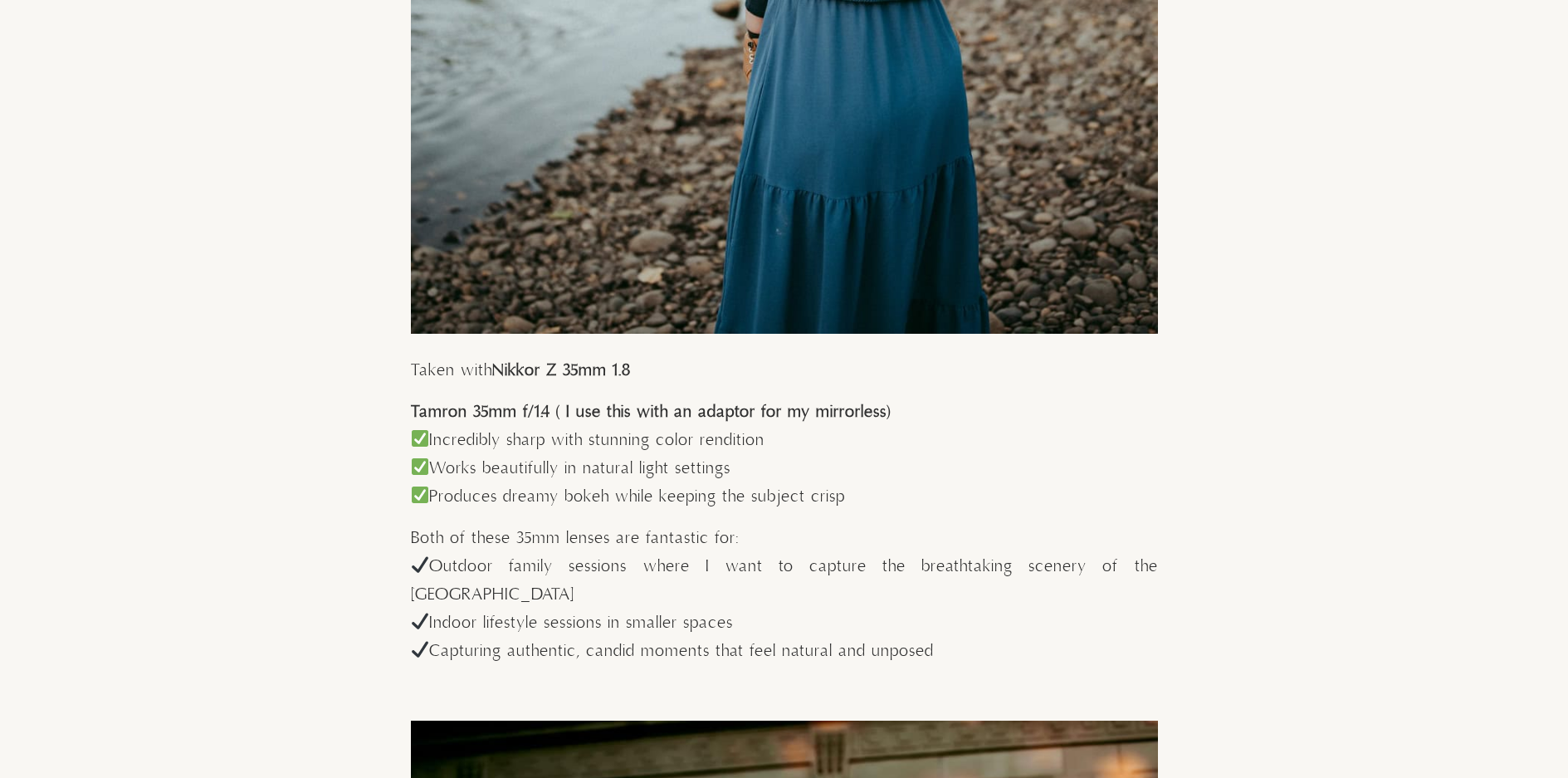
click at [709, 372] on p "Taken with Nikkor Z 35mm 1.8" at bounding box center [784, 371] width 747 height 29
drag, startPoint x: 709, startPoint y: 372, endPoint x: 724, endPoint y: 393, distance: 25.8
click at [710, 371] on p "Taken with Nikkor Z 35mm 1.8" at bounding box center [784, 371] width 747 height 29
click at [729, 407] on strong "Tamron 35mm f/1.4 ( I use this with an adaptor for my mirrorless)" at bounding box center [650, 412] width 480 height 20
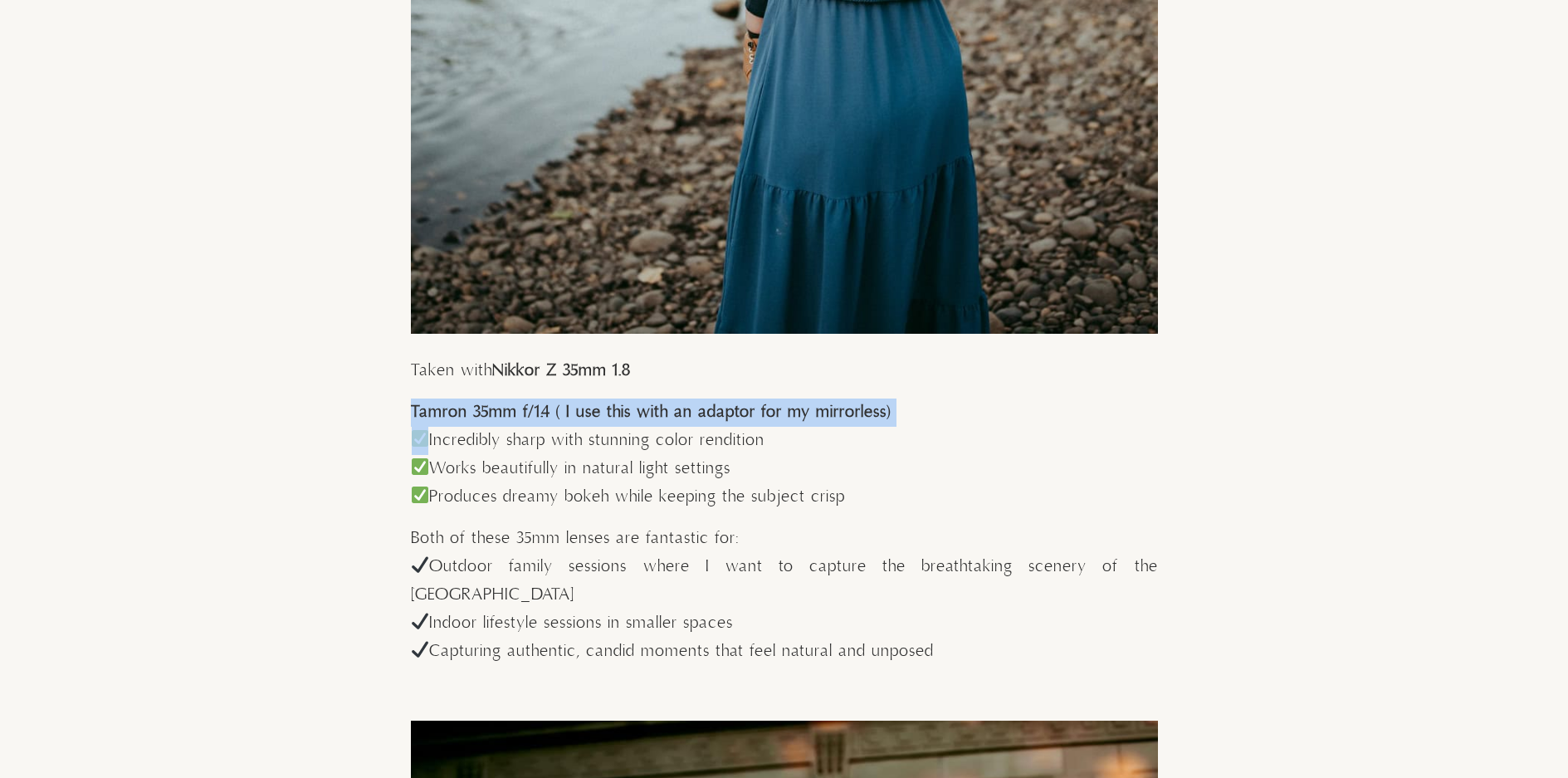
click at [729, 407] on strong "Tamron 35mm f/1.4 ( I use this with an adaptor for my mirrorless)" at bounding box center [650, 412] width 480 height 20
click at [731, 426] on h4 "Tamron 35mm f/1.4 ( I use this with an adaptor for my mirrorless)" at bounding box center [784, 413] width 747 height 29
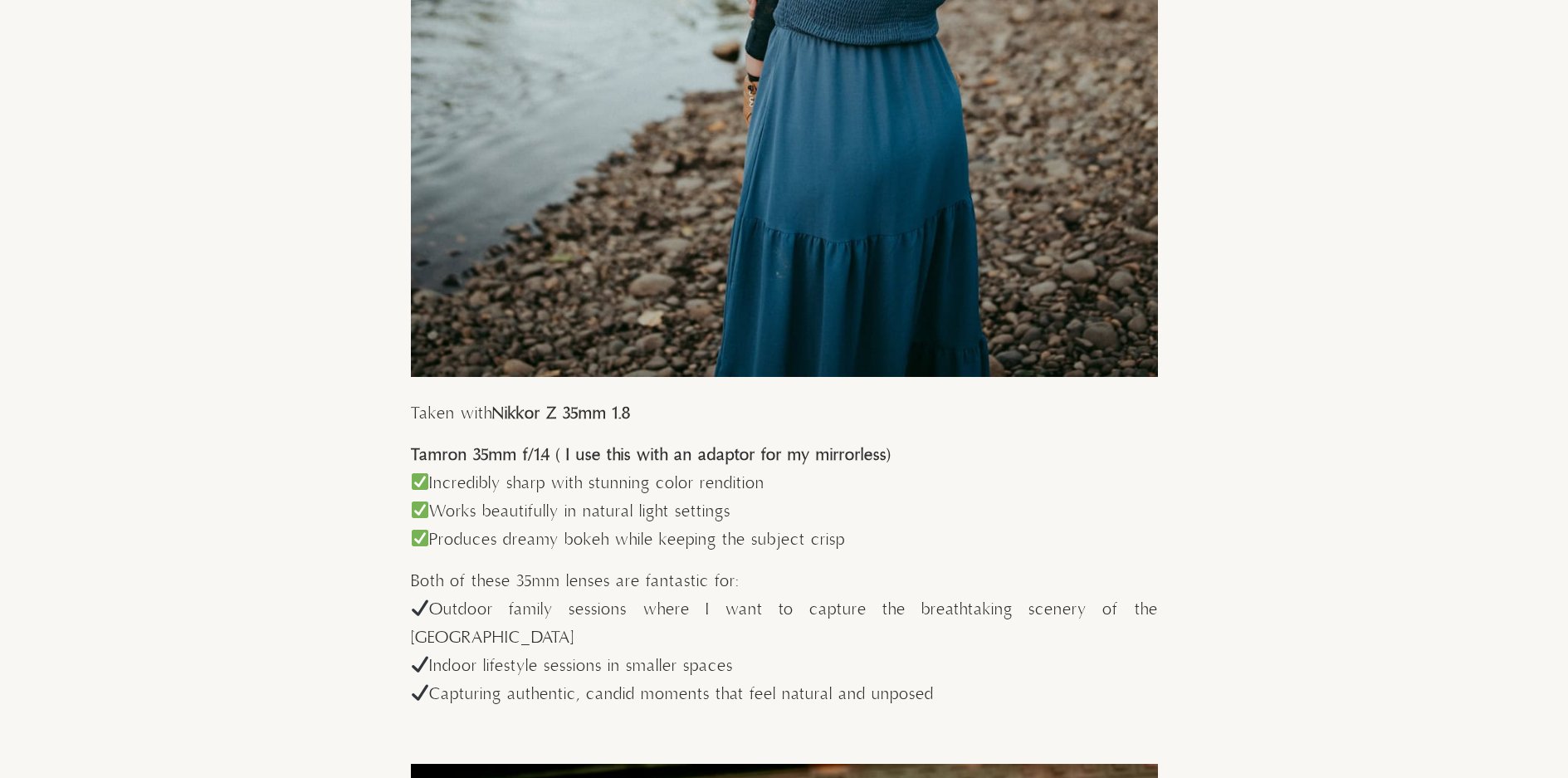
scroll to position [3736, 0]
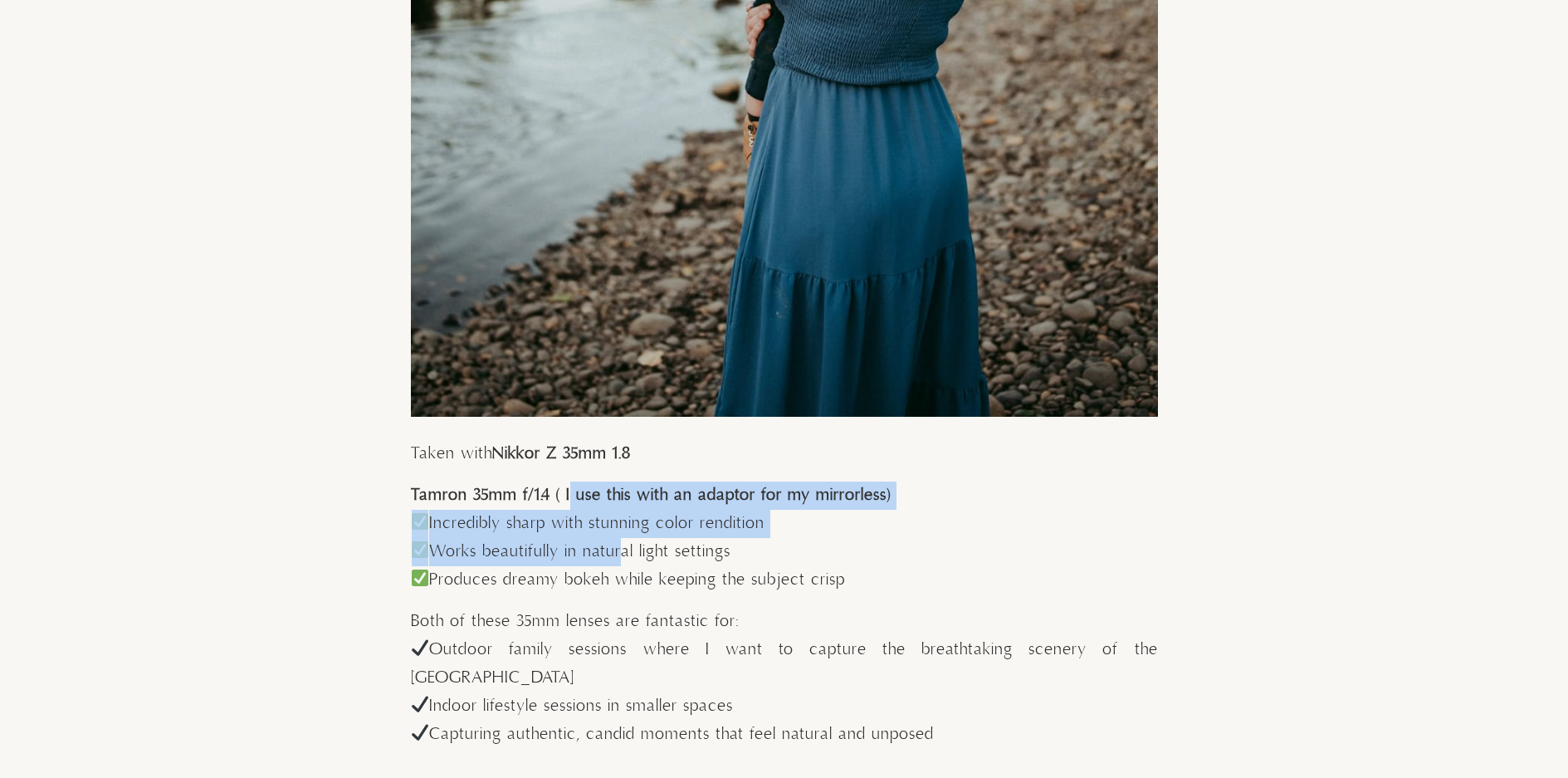
drag, startPoint x: 598, startPoint y: 535, endPoint x: 623, endPoint y: 557, distance: 33.3
click at [624, 557] on p "Incredibly sharp with stunning color rendition Works beautifully in natural lig…" at bounding box center [784, 552] width 747 height 85
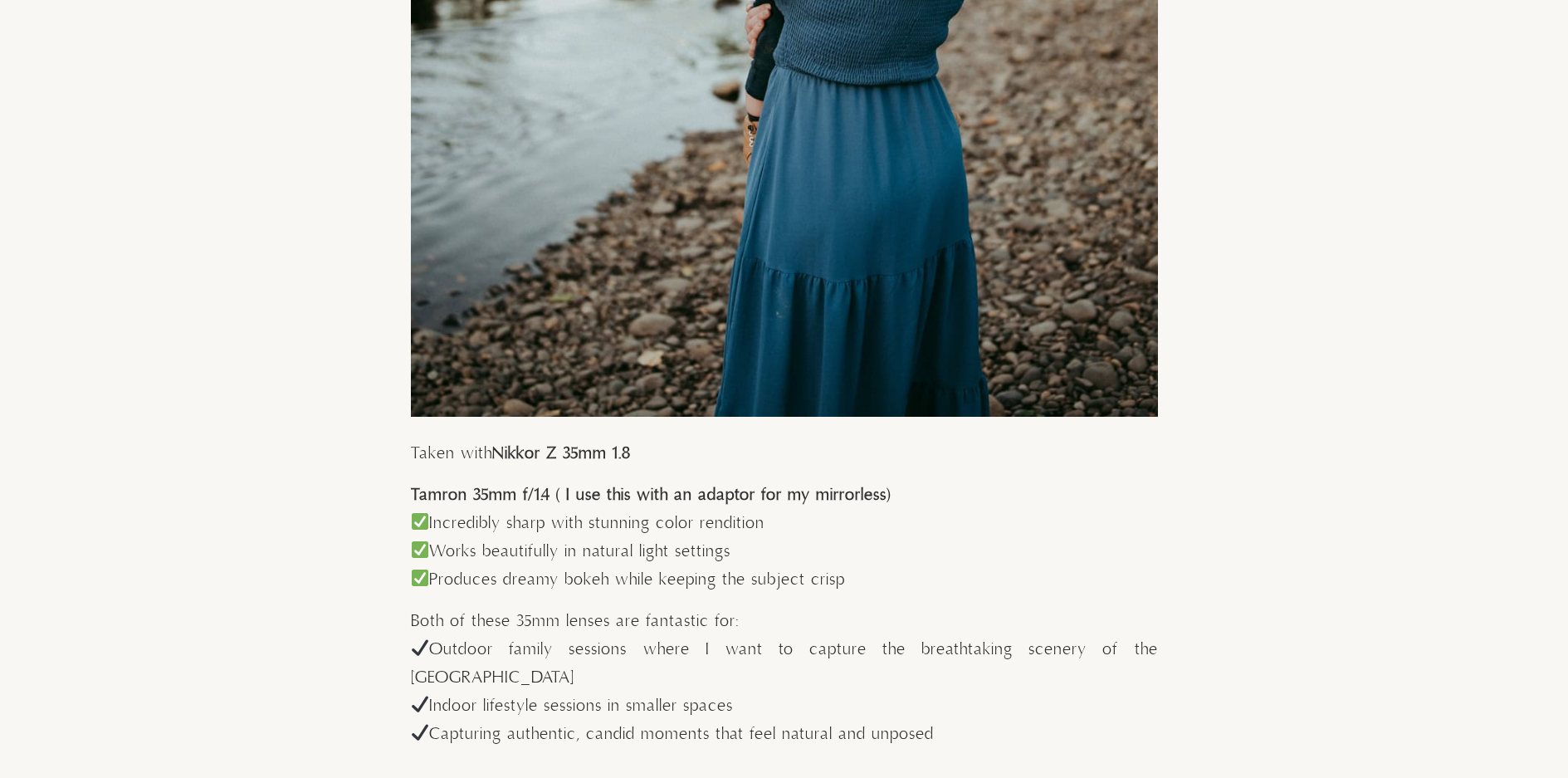
click at [710, 556] on p "Incredibly sharp with stunning color rendition Works beautifully in natural lig…" at bounding box center [784, 552] width 747 height 85
click at [710, 556] on p "Incredibly sharp with stunning color rendition Works beautifully in natural lig…" at bounding box center [784, 552] width 747 height 85
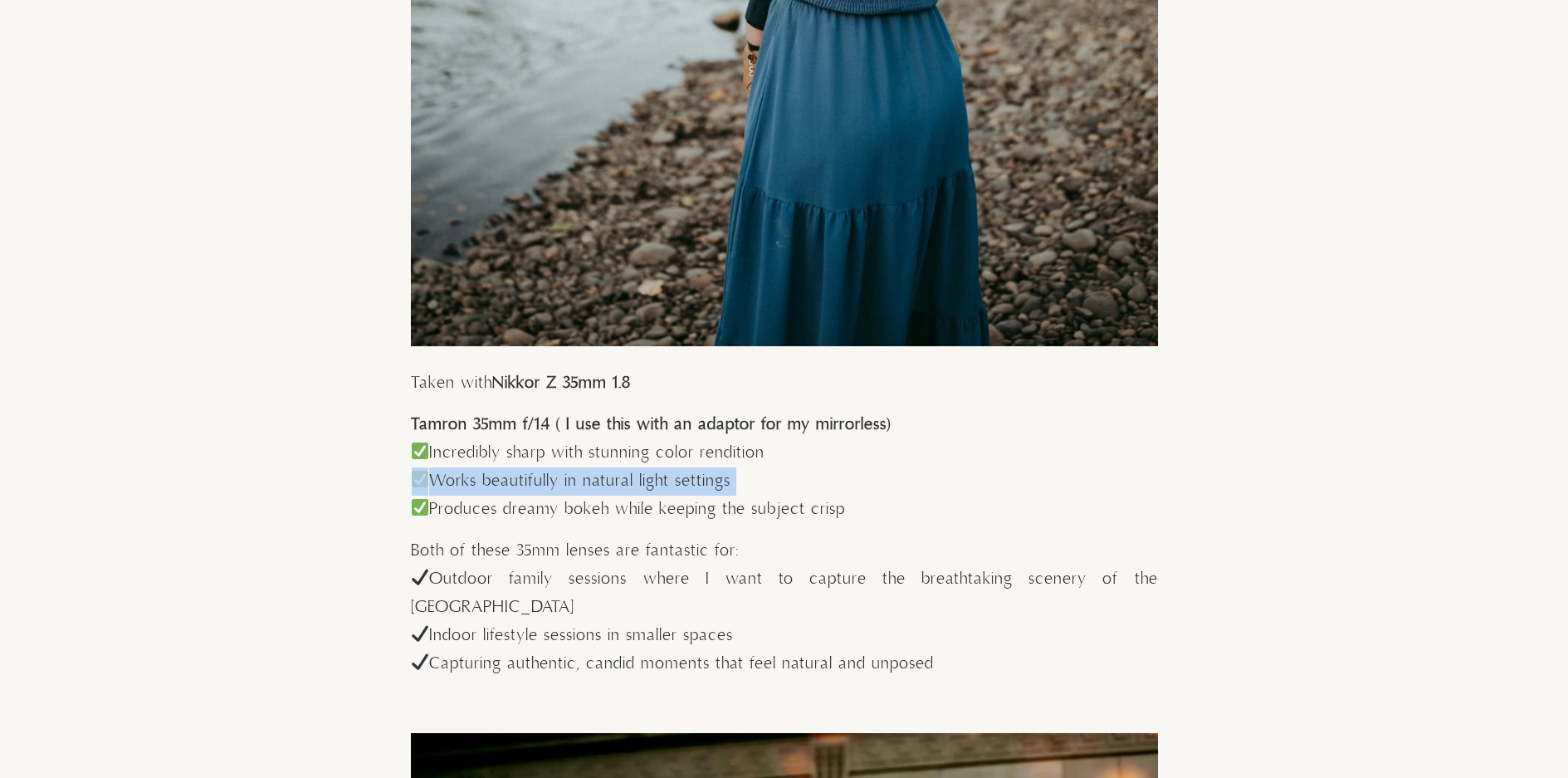
scroll to position [3902, 0]
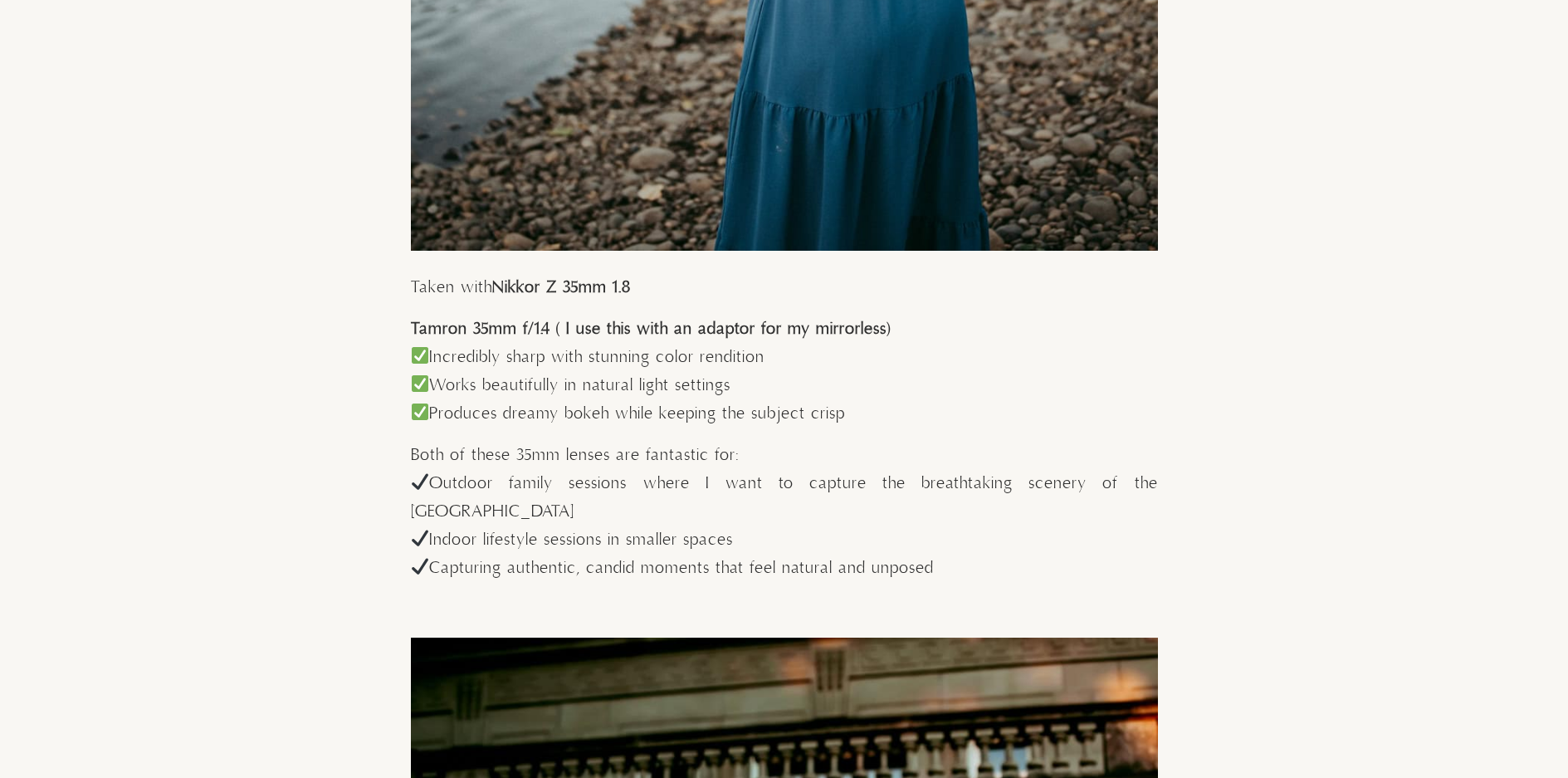
click at [656, 565] on p "Both of these 35mm lenses are fantastic for: Outdoor family sessions where I wa…" at bounding box center [784, 512] width 747 height 142
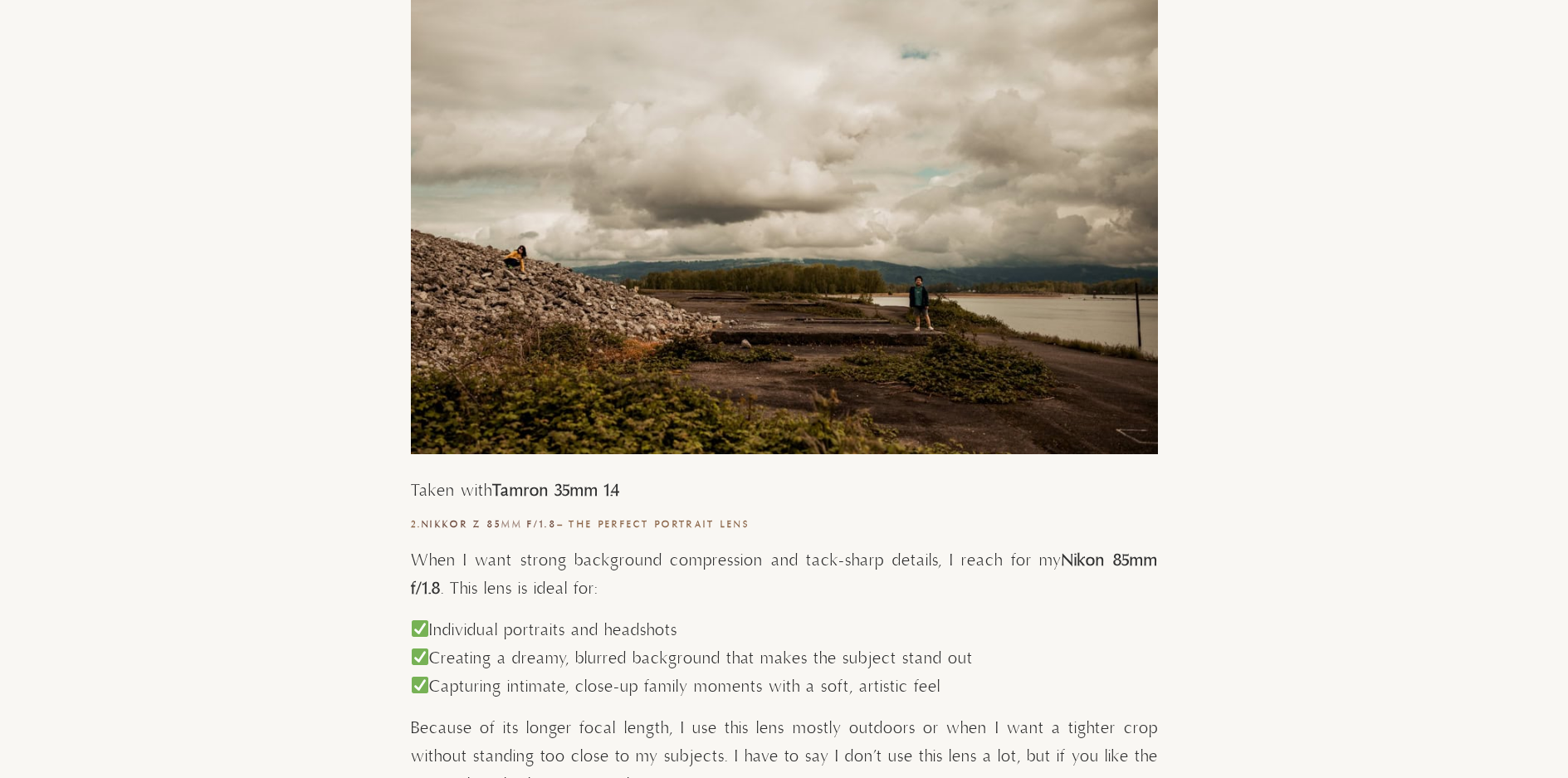
scroll to position [5896, 0]
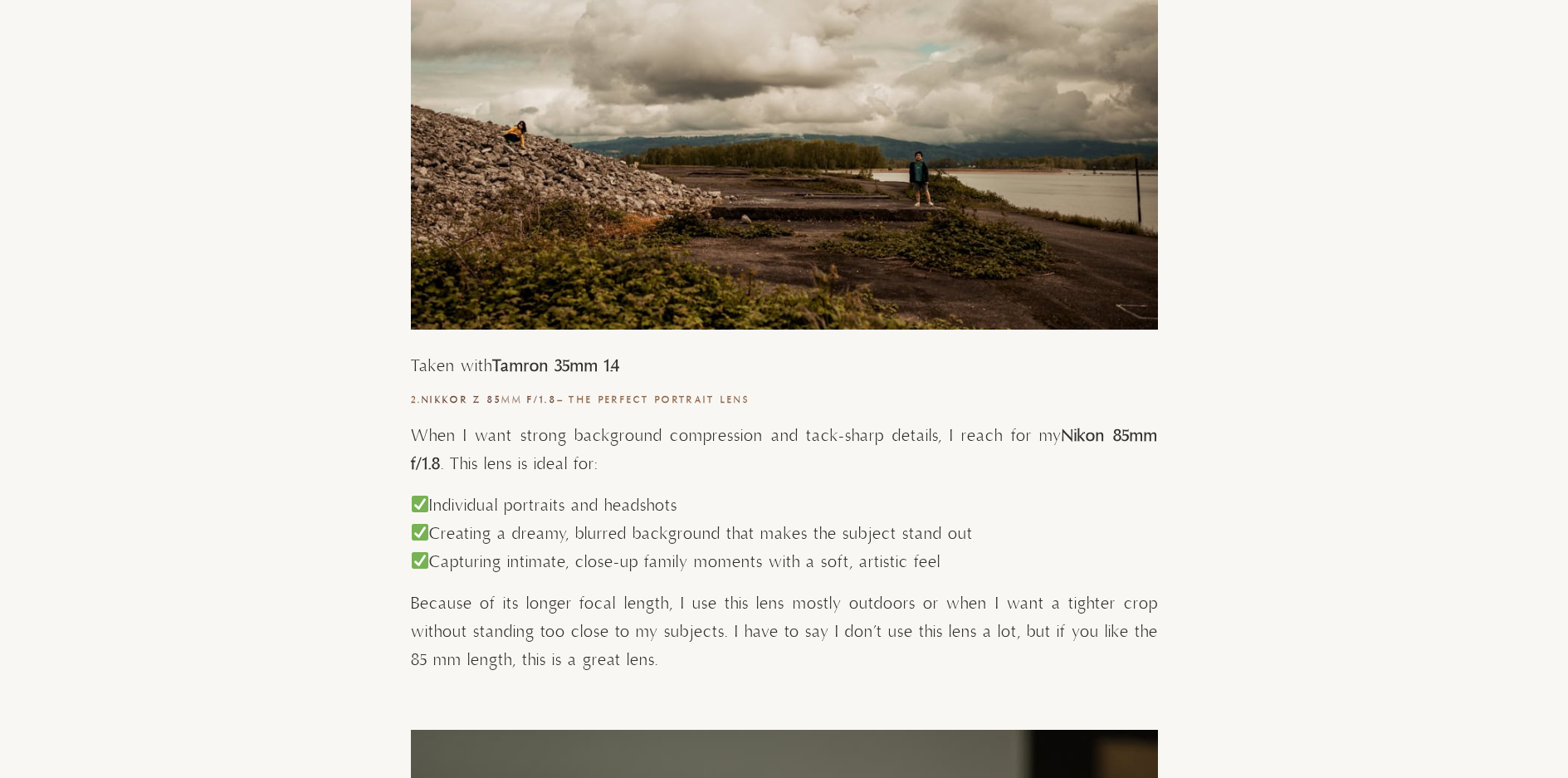
click at [622, 445] on p "When I want strong background compression and tack-sharp details, I reach for m…" at bounding box center [784, 451] width 747 height 56
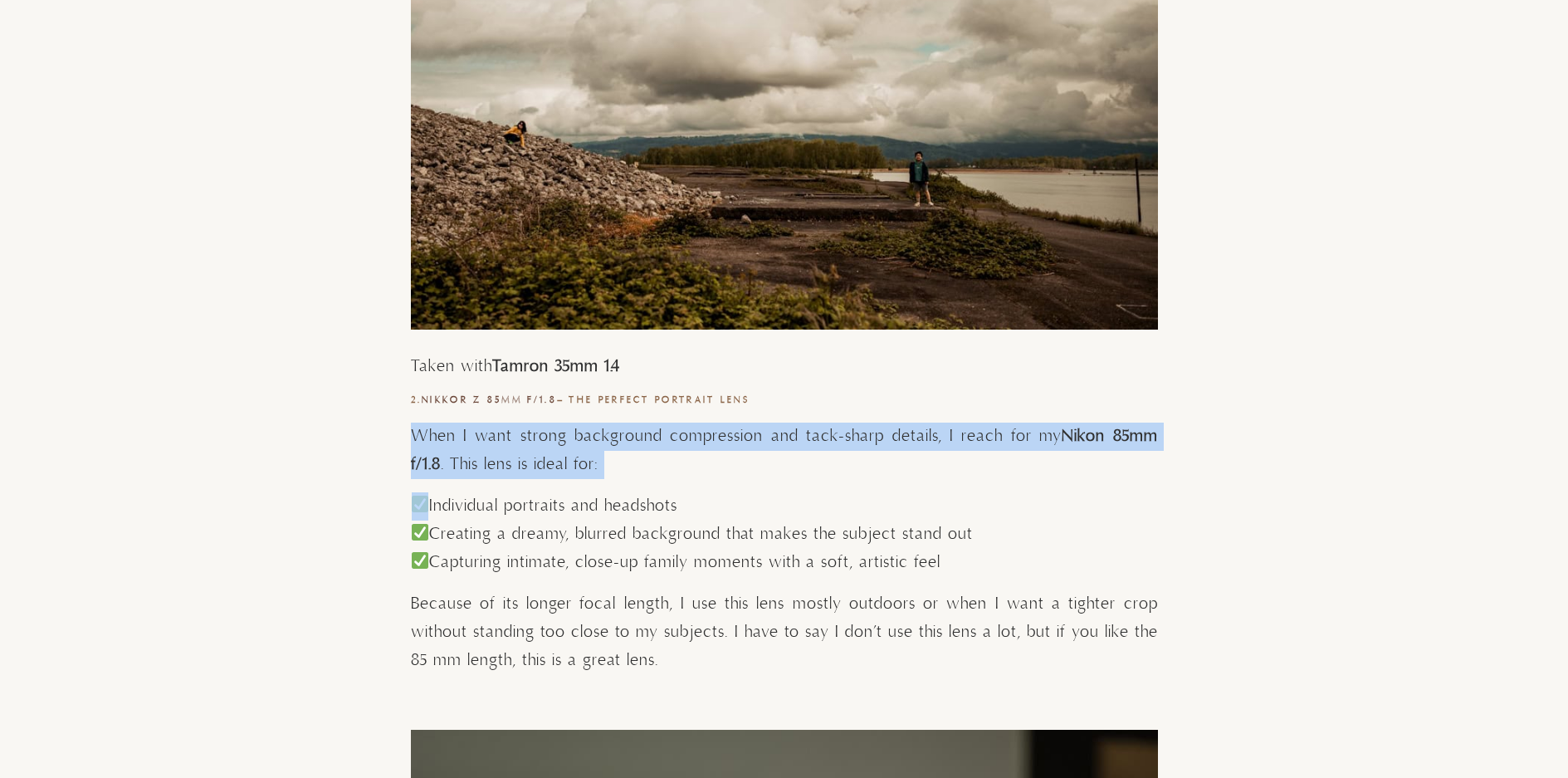
click at [622, 445] on p "When I want strong background compression and tack-sharp details, I reach for m…" at bounding box center [784, 451] width 747 height 56
click at [704, 465] on p "When I want strong background compression and tack-sharp details, I reach for m…" at bounding box center [784, 451] width 747 height 56
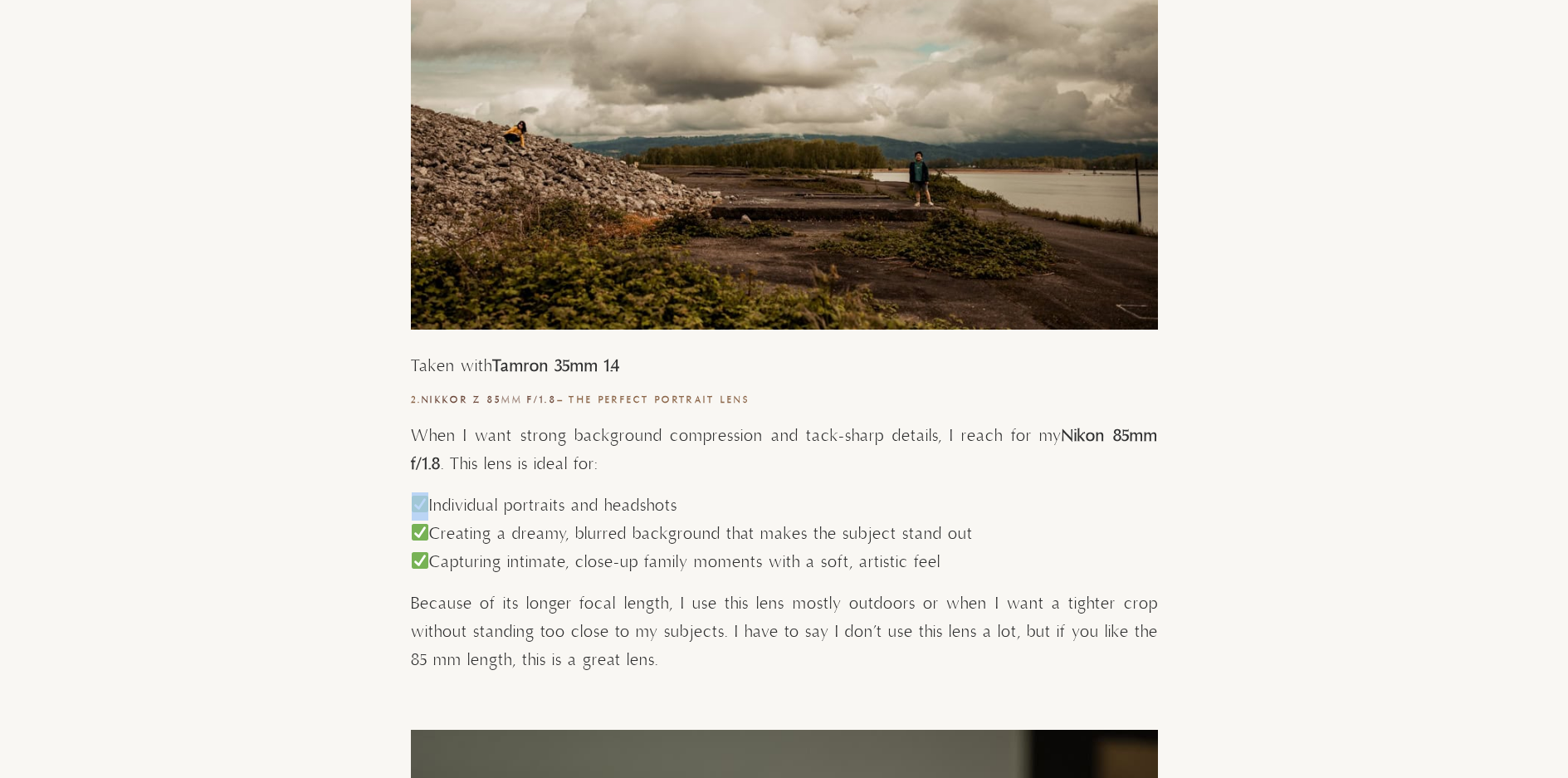
click at [704, 465] on p "When I want strong background compression and tack-sharp details, I reach for m…" at bounding box center [784, 451] width 747 height 56
click at [706, 463] on p "When I want strong background compression and tack-sharp details, I reach for m…" at bounding box center [784, 451] width 747 height 56
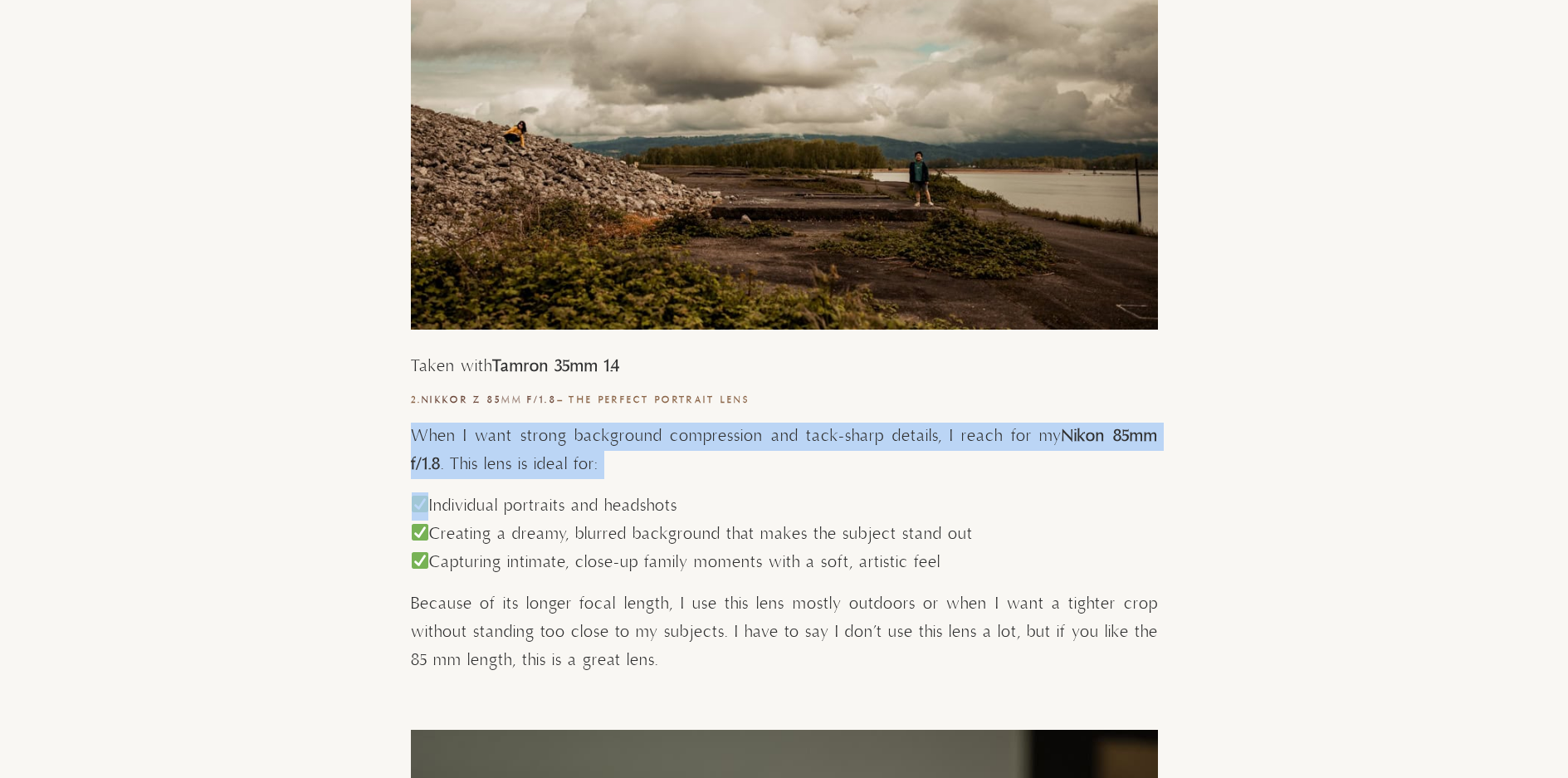
click at [706, 463] on p "When I want strong background compression and tack-sharp details, I reach for m…" at bounding box center [784, 451] width 747 height 56
click at [761, 435] on p "When I want strong background compression and tack-sharp details, I reach for m…" at bounding box center [784, 451] width 747 height 56
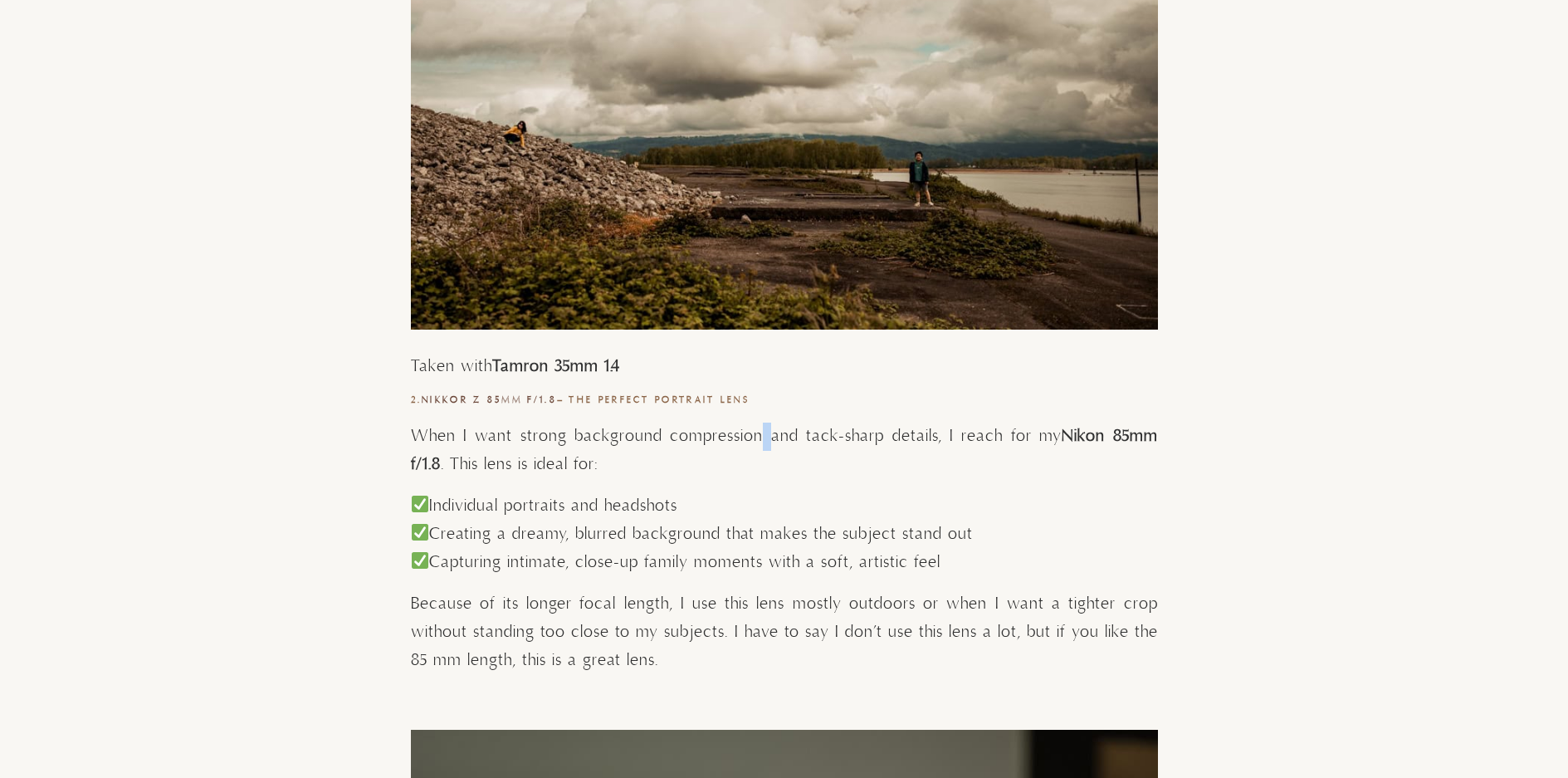
click at [761, 435] on p "When I want strong background compression and tack-sharp details, I reach for m…" at bounding box center [784, 451] width 747 height 56
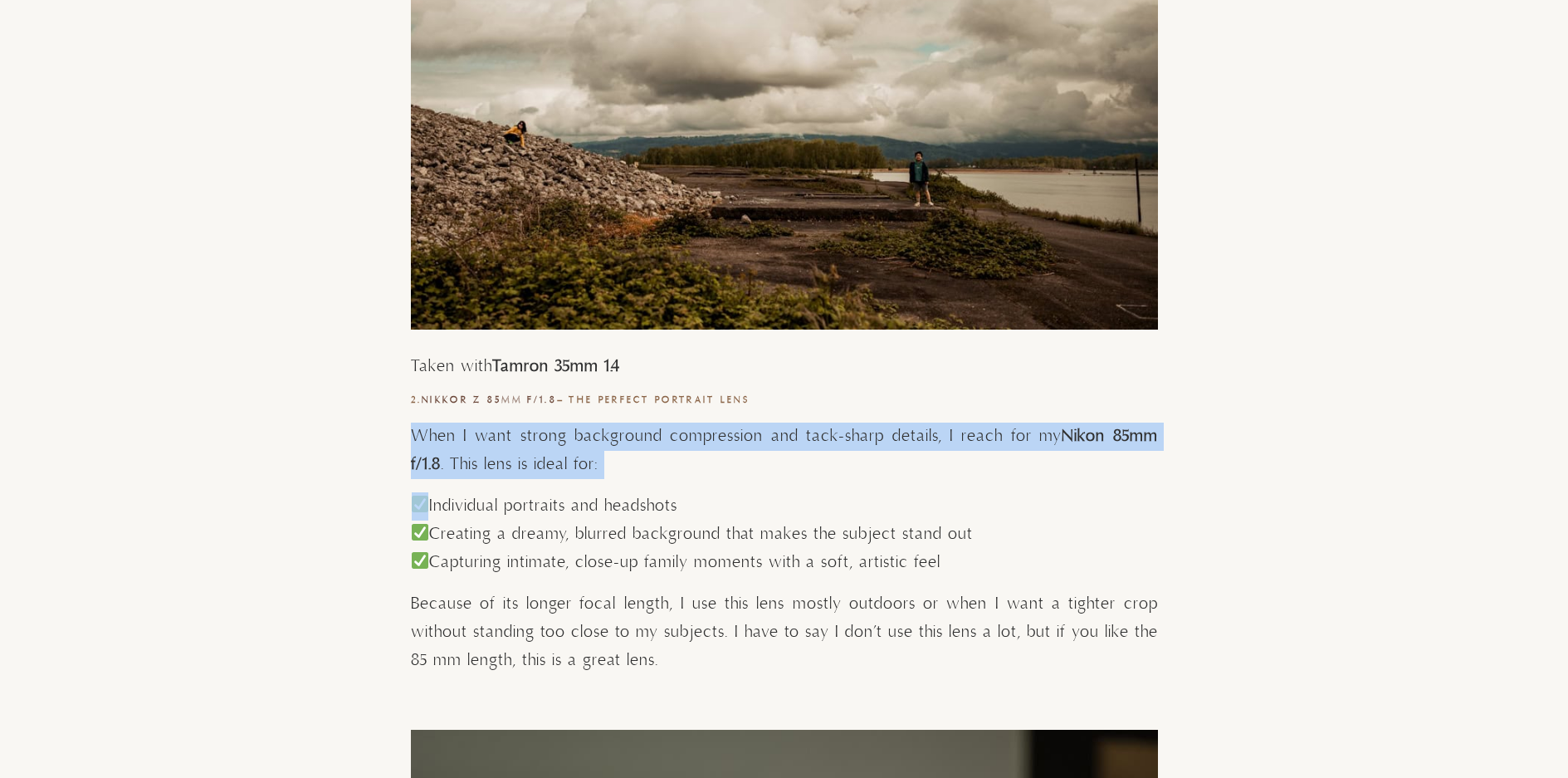
click at [761, 435] on p "When I want strong background compression and tack-sharp details, I reach for m…" at bounding box center [784, 451] width 747 height 56
click at [763, 441] on p "When I want strong background compression and tack-sharp details, I reach for m…" at bounding box center [784, 451] width 747 height 56
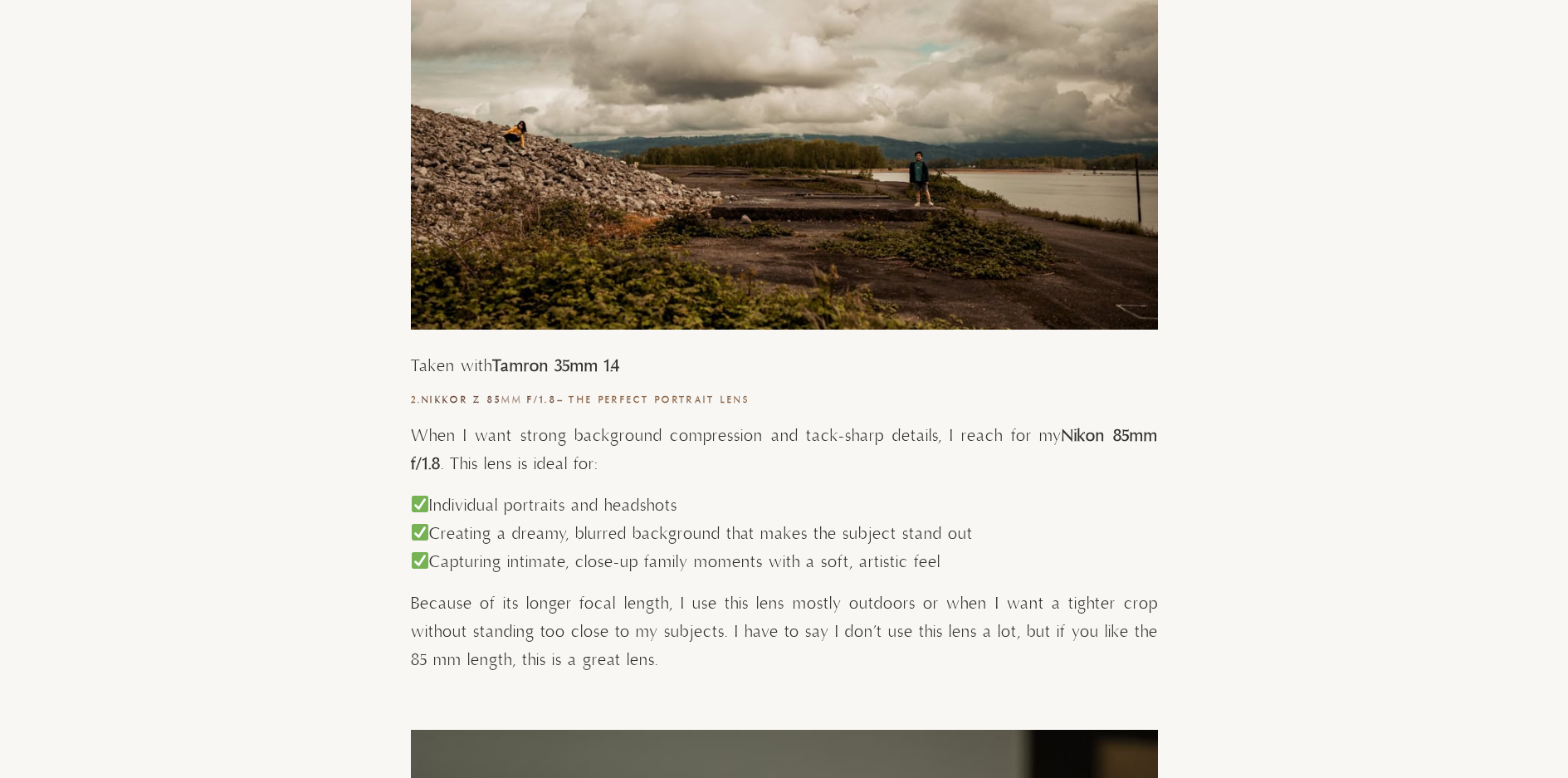
click at [745, 454] on p "When I want strong background compression and tack-sharp details, I reach for m…" at bounding box center [784, 451] width 747 height 56
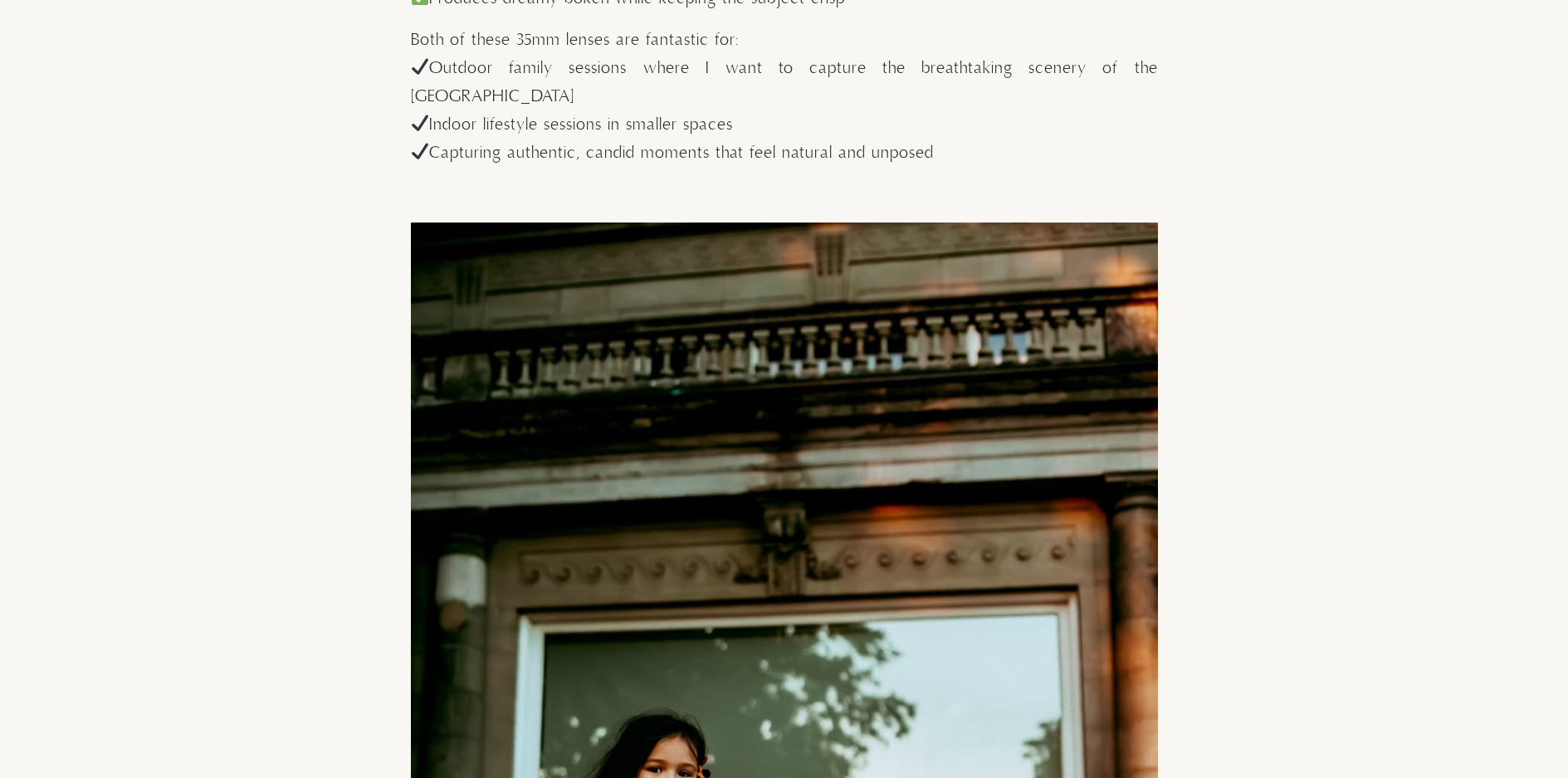
scroll to position [3902, 0]
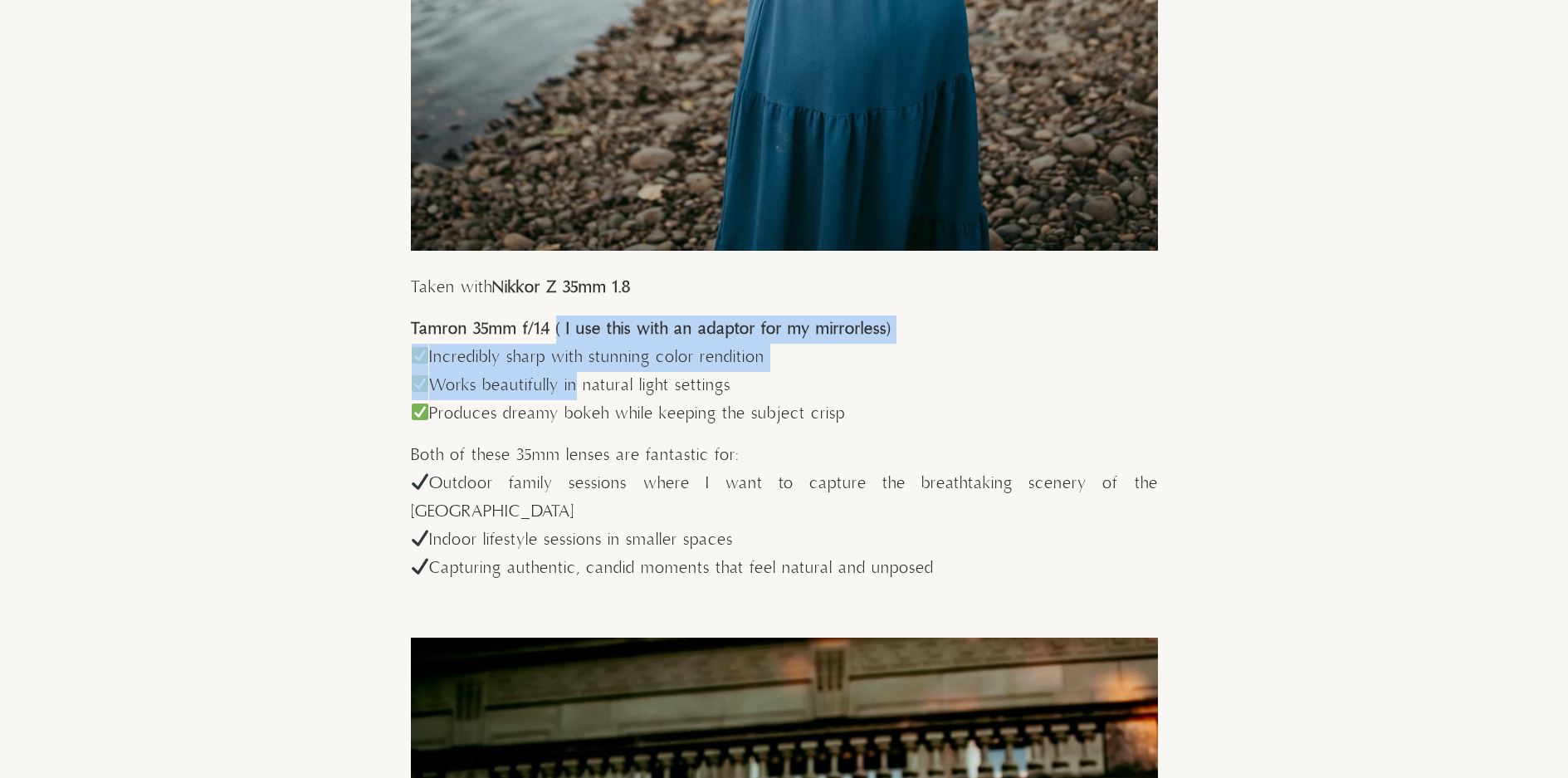
drag, startPoint x: 549, startPoint y: 330, endPoint x: 574, endPoint y: 389, distance: 64.1
click at [574, 389] on p "Incredibly sharp with stunning color rendition Works beautifully in natural lig…" at bounding box center [784, 387] width 747 height 85
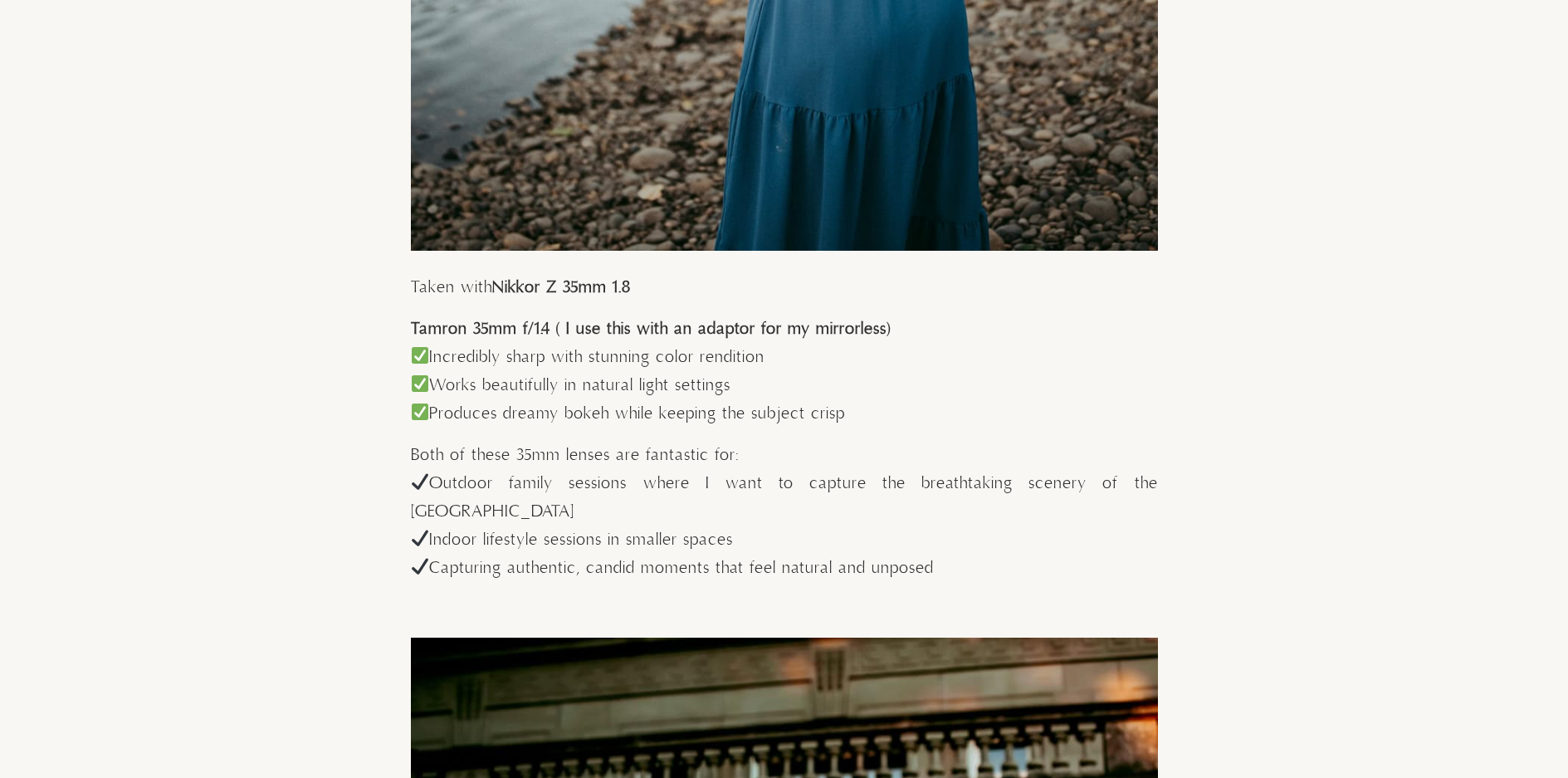
click at [621, 407] on p "Incredibly sharp with stunning color rendition Works beautifully in natural lig…" at bounding box center [784, 387] width 747 height 85
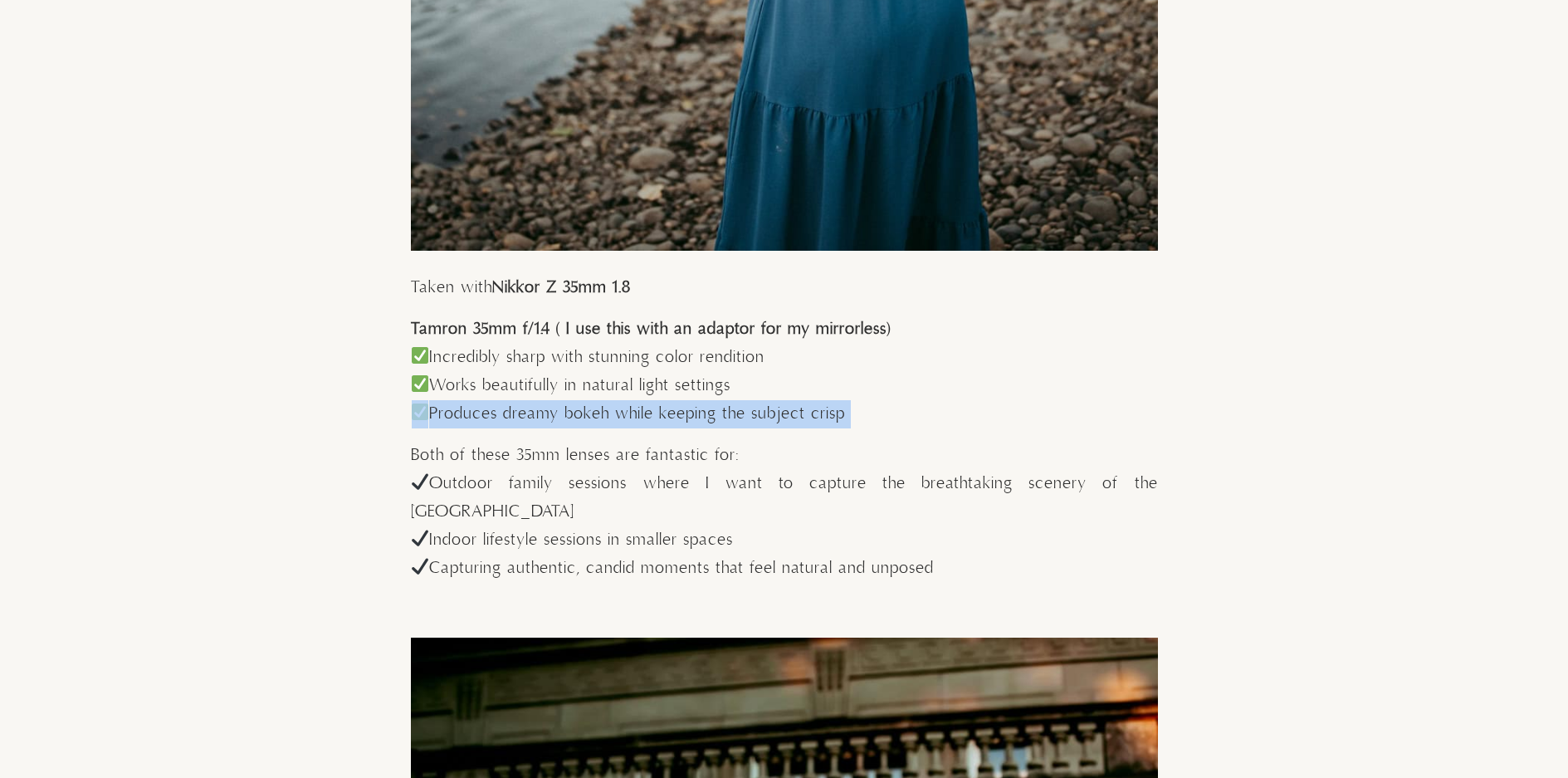
click at [621, 407] on p "Incredibly sharp with stunning color rendition Works beautifully in natural lig…" at bounding box center [784, 387] width 747 height 85
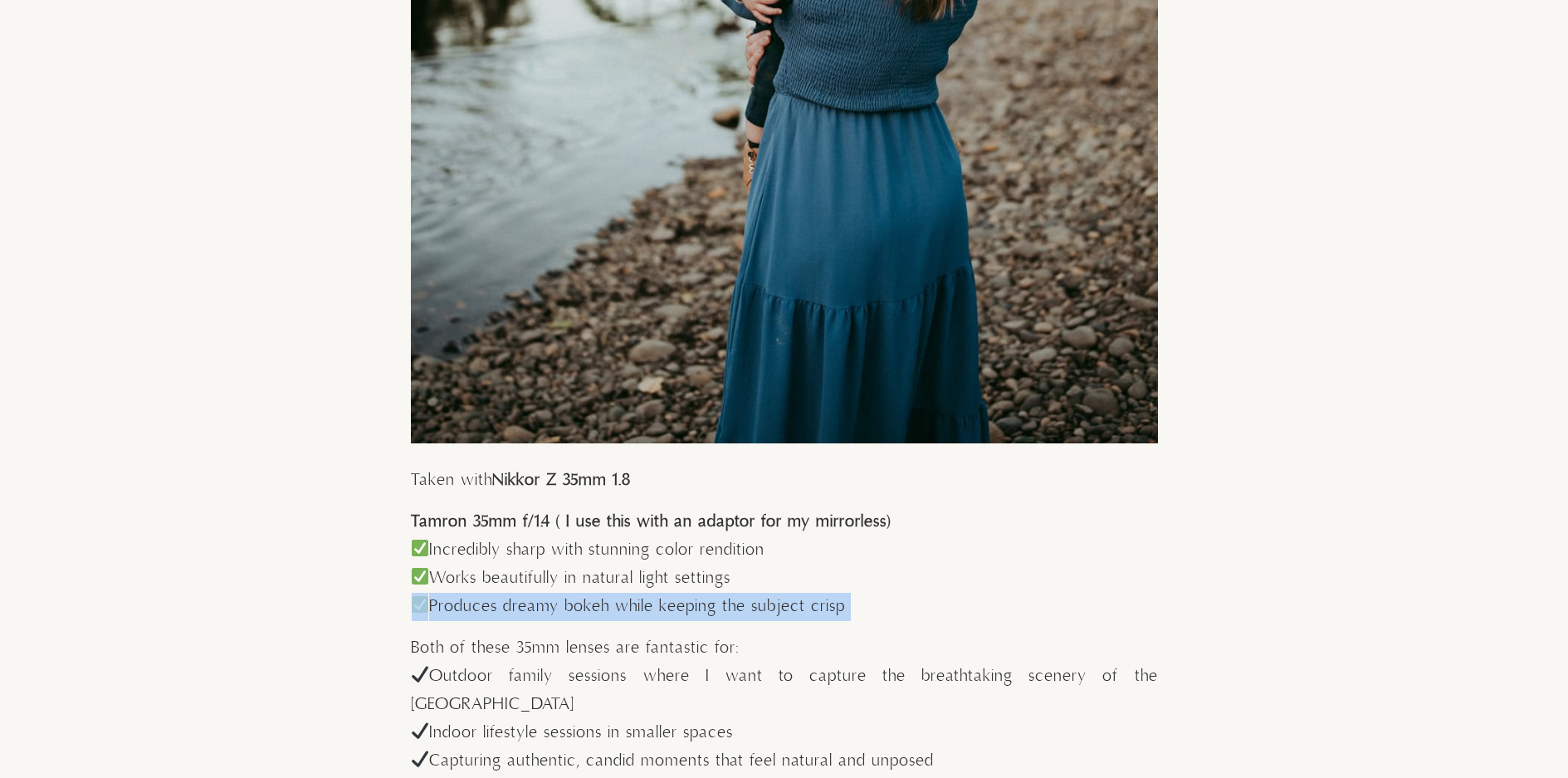
scroll to position [3820, 0]
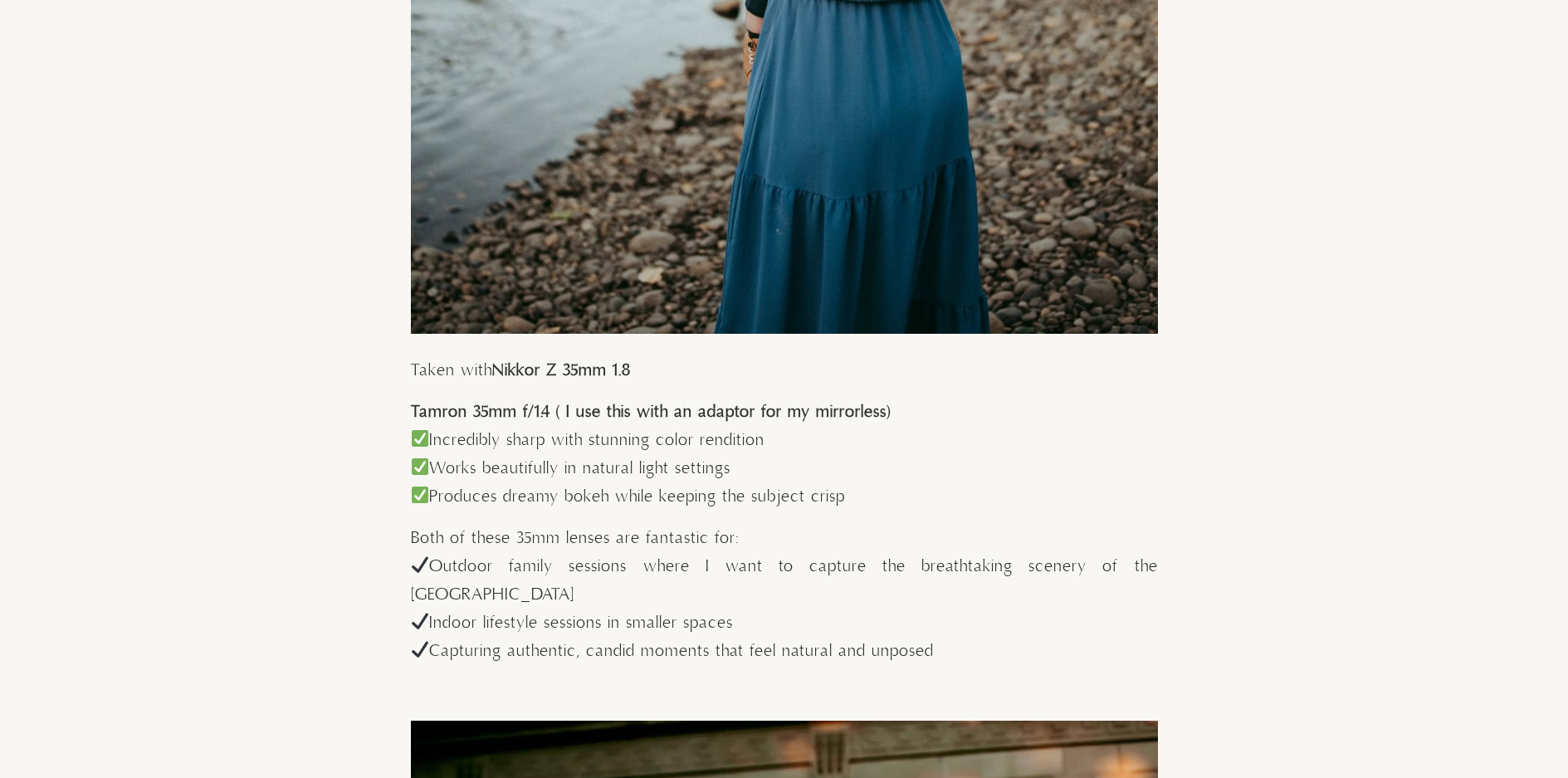
click at [584, 376] on strong "Nikkor Z 35mm 1.8" at bounding box center [562, 371] width 139 height 20
click at [599, 406] on strong "Tamron 35mm f/1.4 ( I use this with an adaptor for my mirrorless)" at bounding box center [650, 412] width 480 height 20
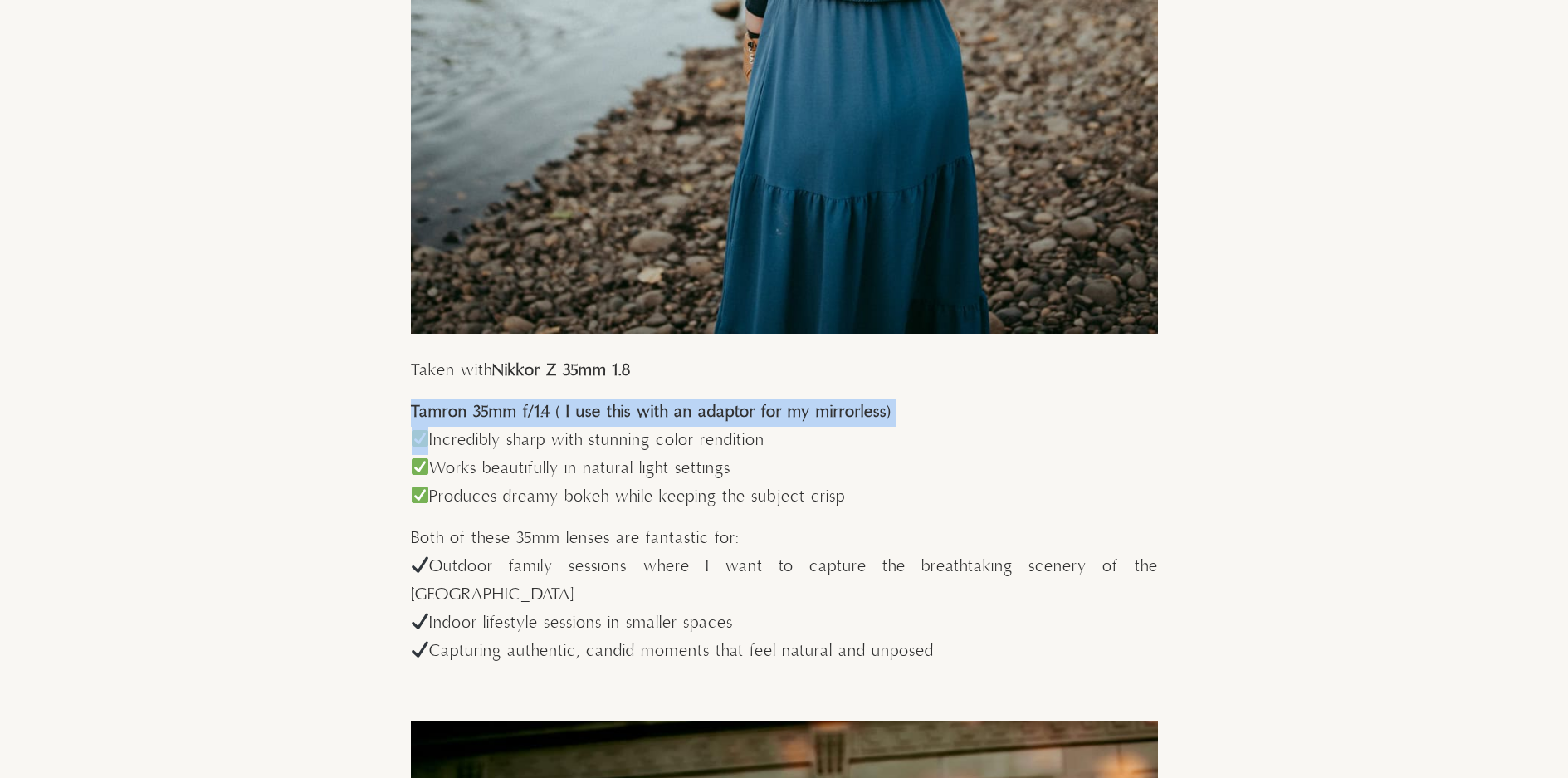
click at [599, 406] on strong "Tamron 35mm f/1.4 ( I use this with an adaptor for my mirrorless)" at bounding box center [650, 412] width 480 height 20
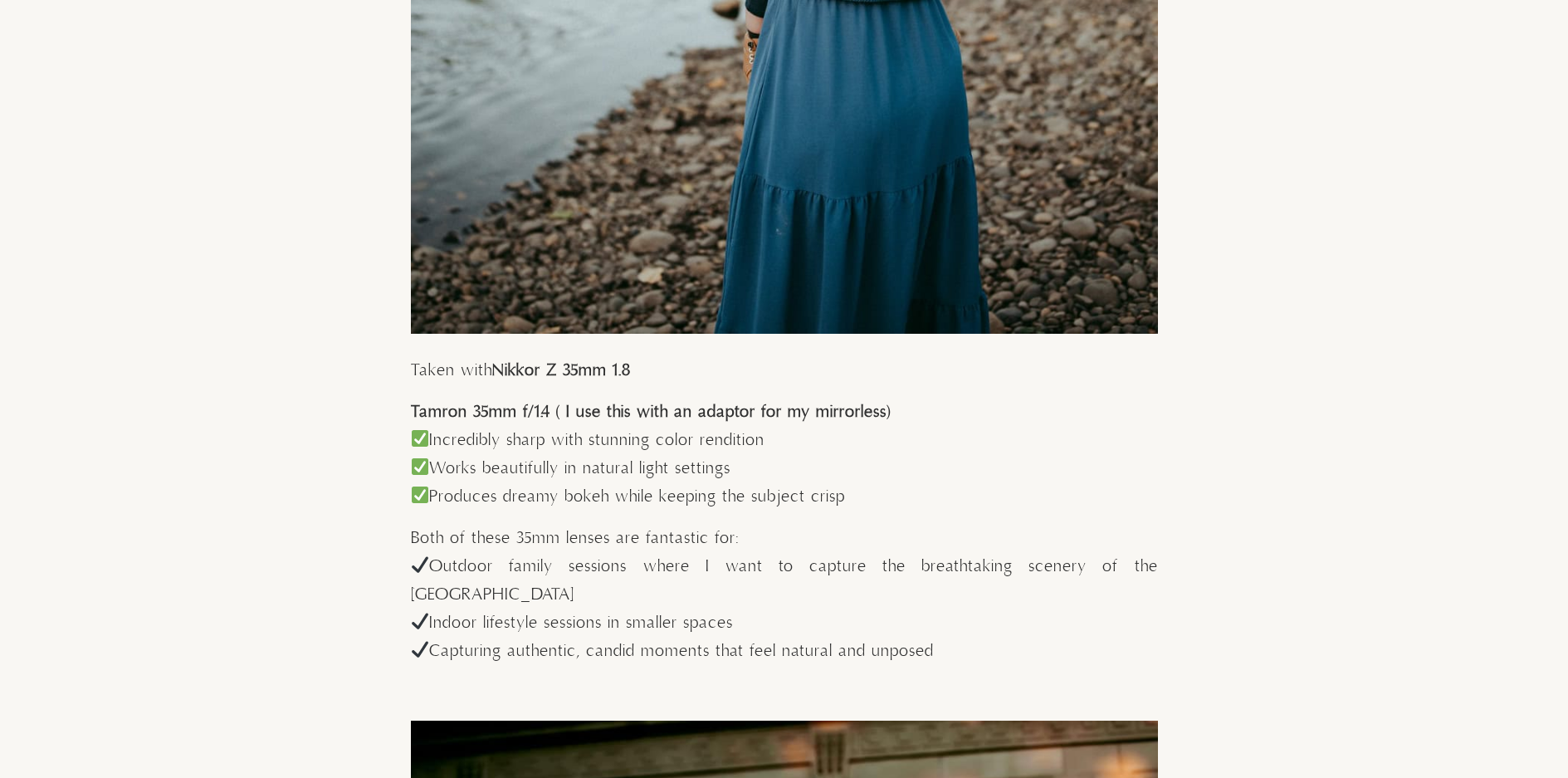
click at [742, 431] on p "Incredibly sharp with stunning color rendition Works beautifully in natural lig…" at bounding box center [784, 469] width 747 height 85
click at [737, 414] on strong "Tamron 35mm f/1.4 ( I use this with an adaptor for my mirrorless)" at bounding box center [650, 412] width 480 height 20
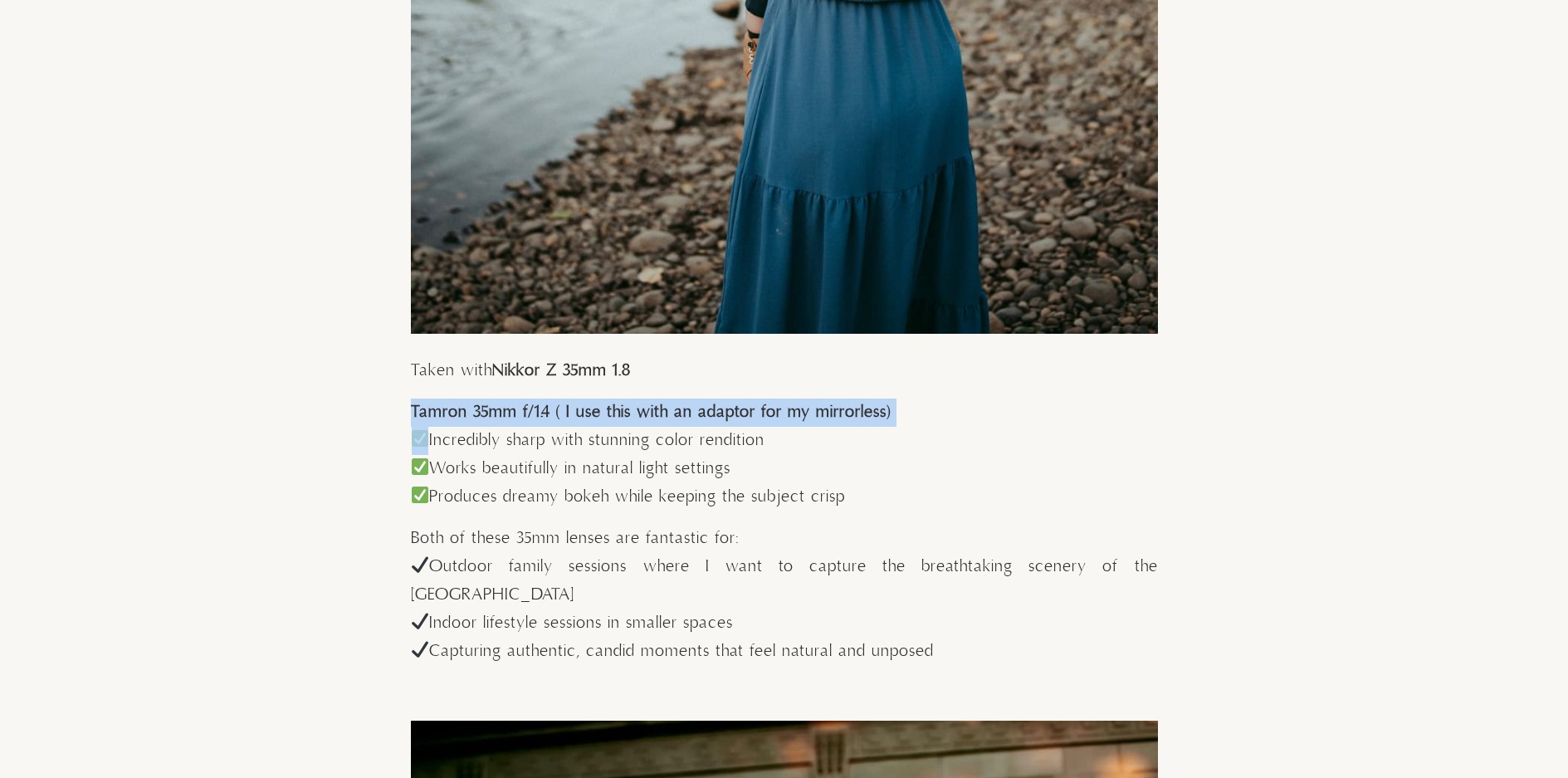
click at [737, 414] on strong "Tamron 35mm f/1.4 ( I use this with an adaptor for my mirrorless)" at bounding box center [650, 412] width 480 height 20
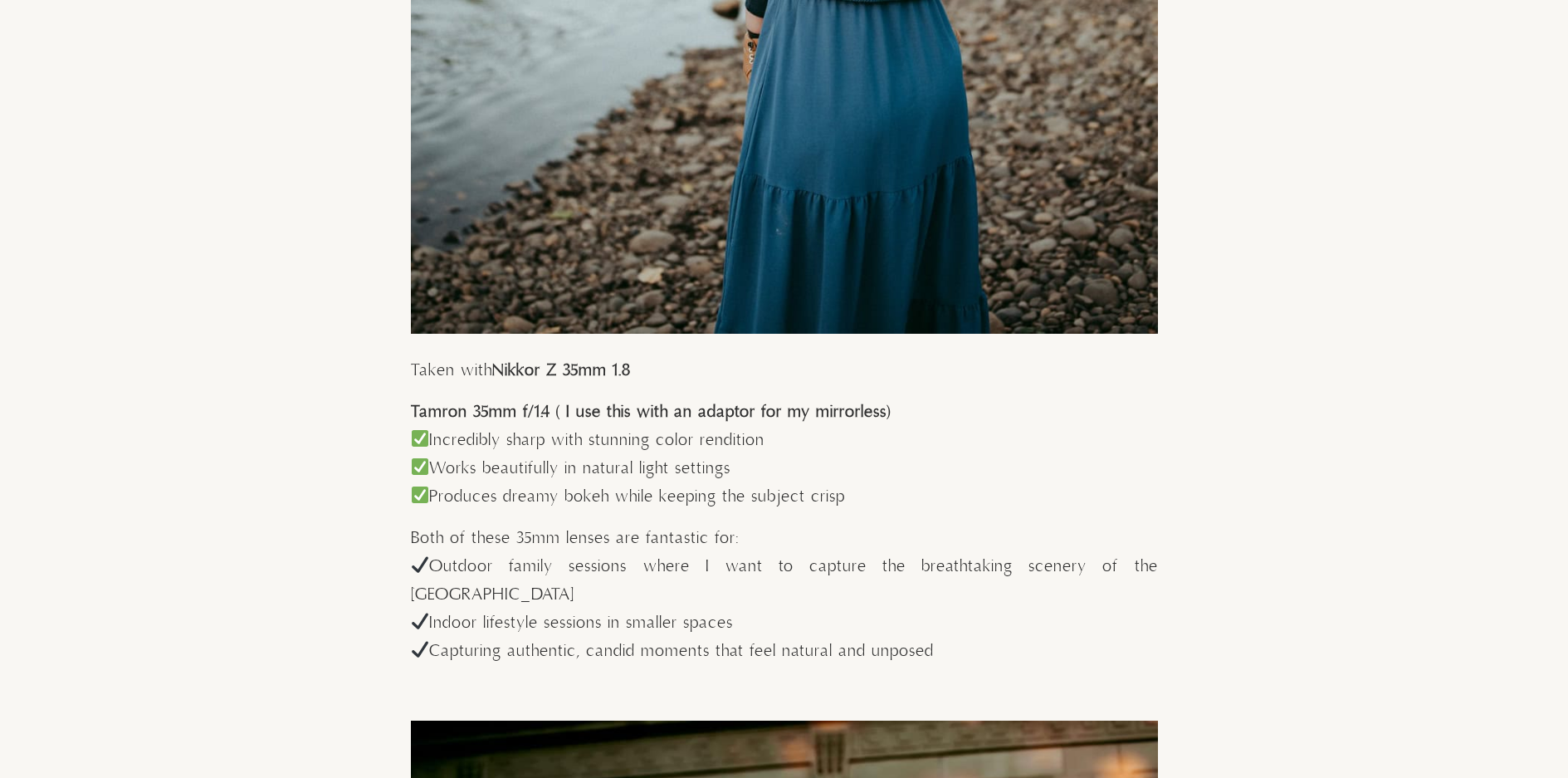
click at [766, 450] on p "Incredibly sharp with stunning color rendition Works beautifully in natural lig…" at bounding box center [784, 469] width 747 height 85
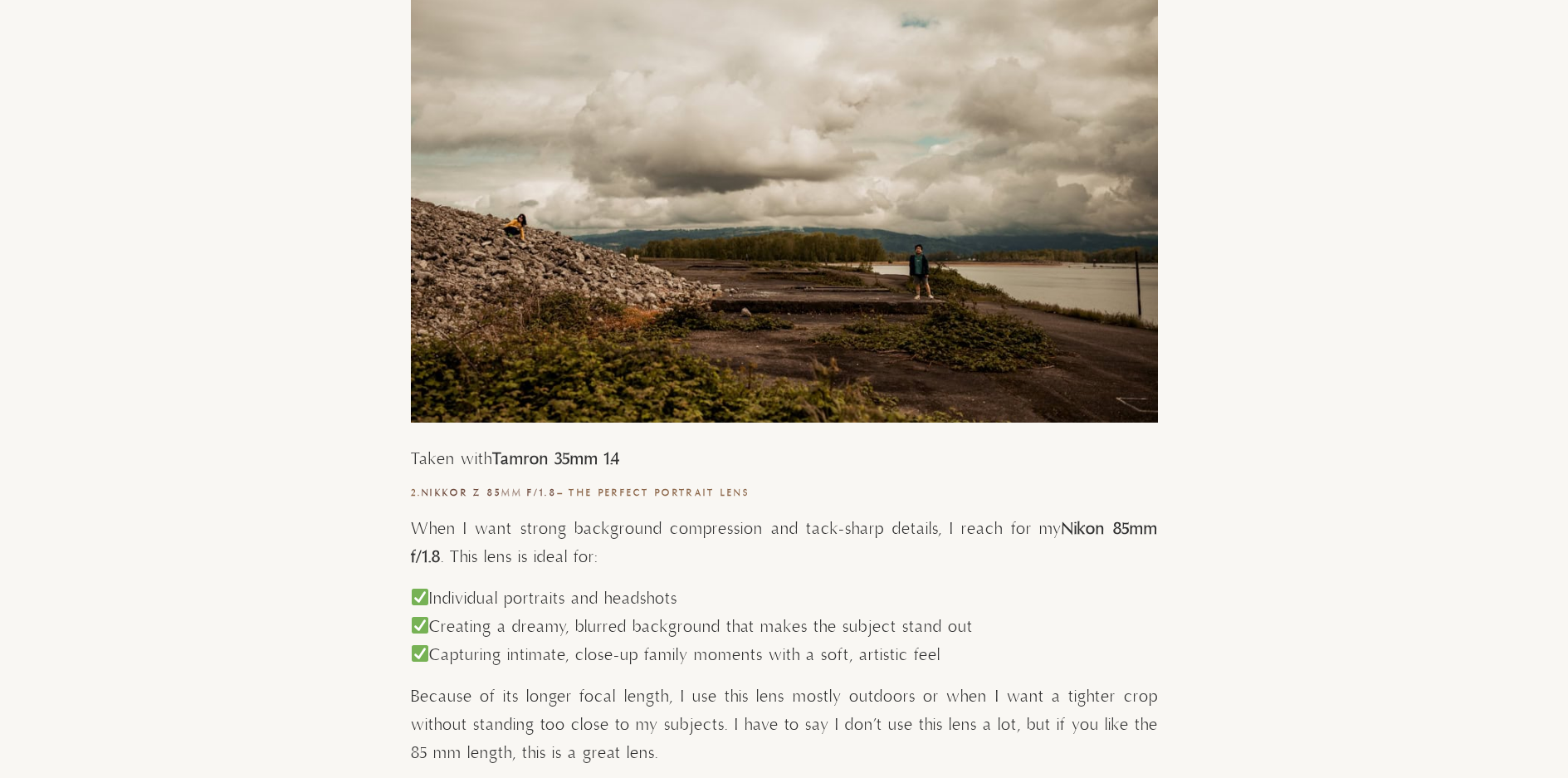
scroll to position [5812, 0]
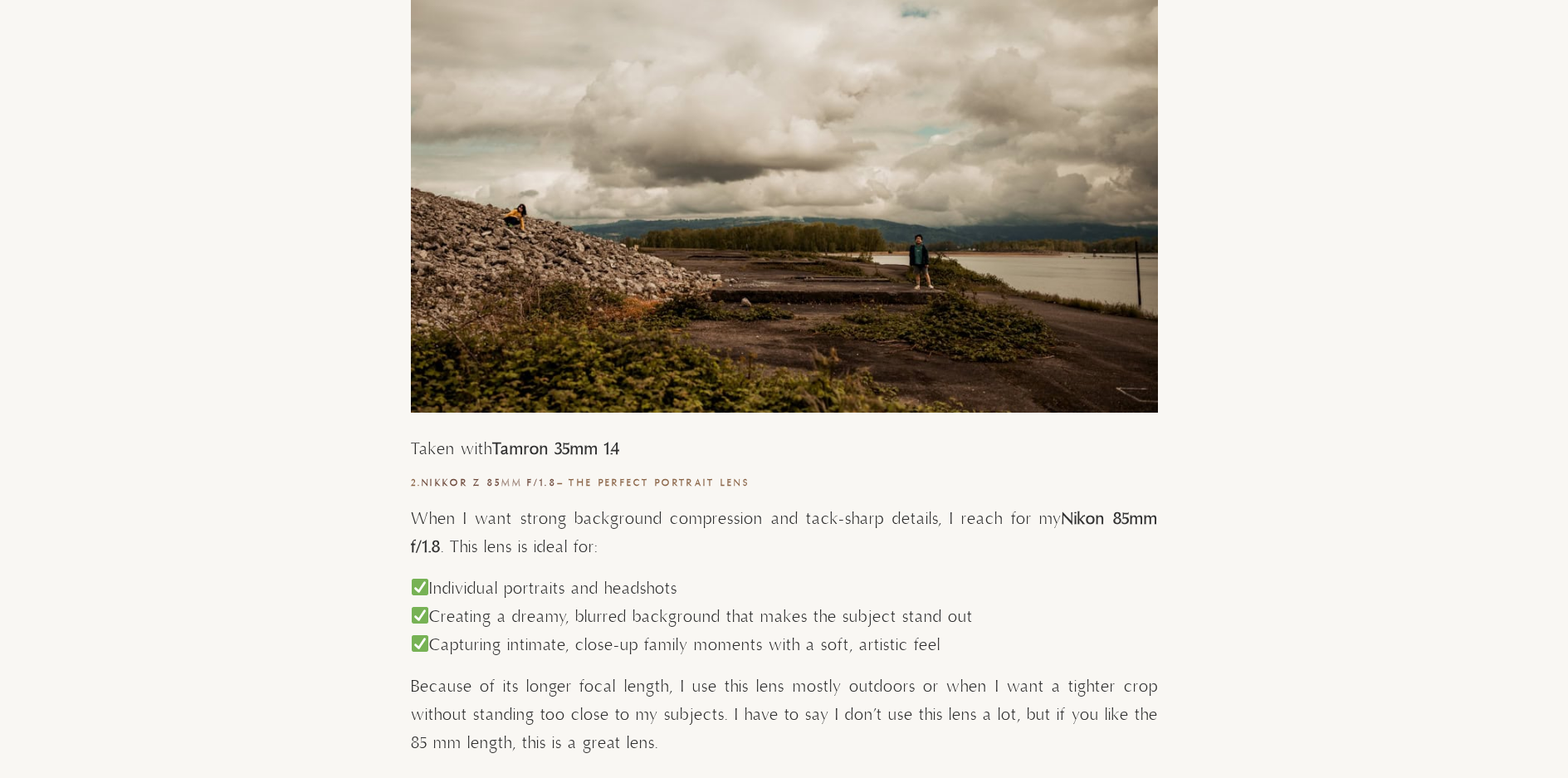
click at [508, 515] on p "When I want strong background compression and tack-sharp details, I reach for m…" at bounding box center [784, 534] width 747 height 56
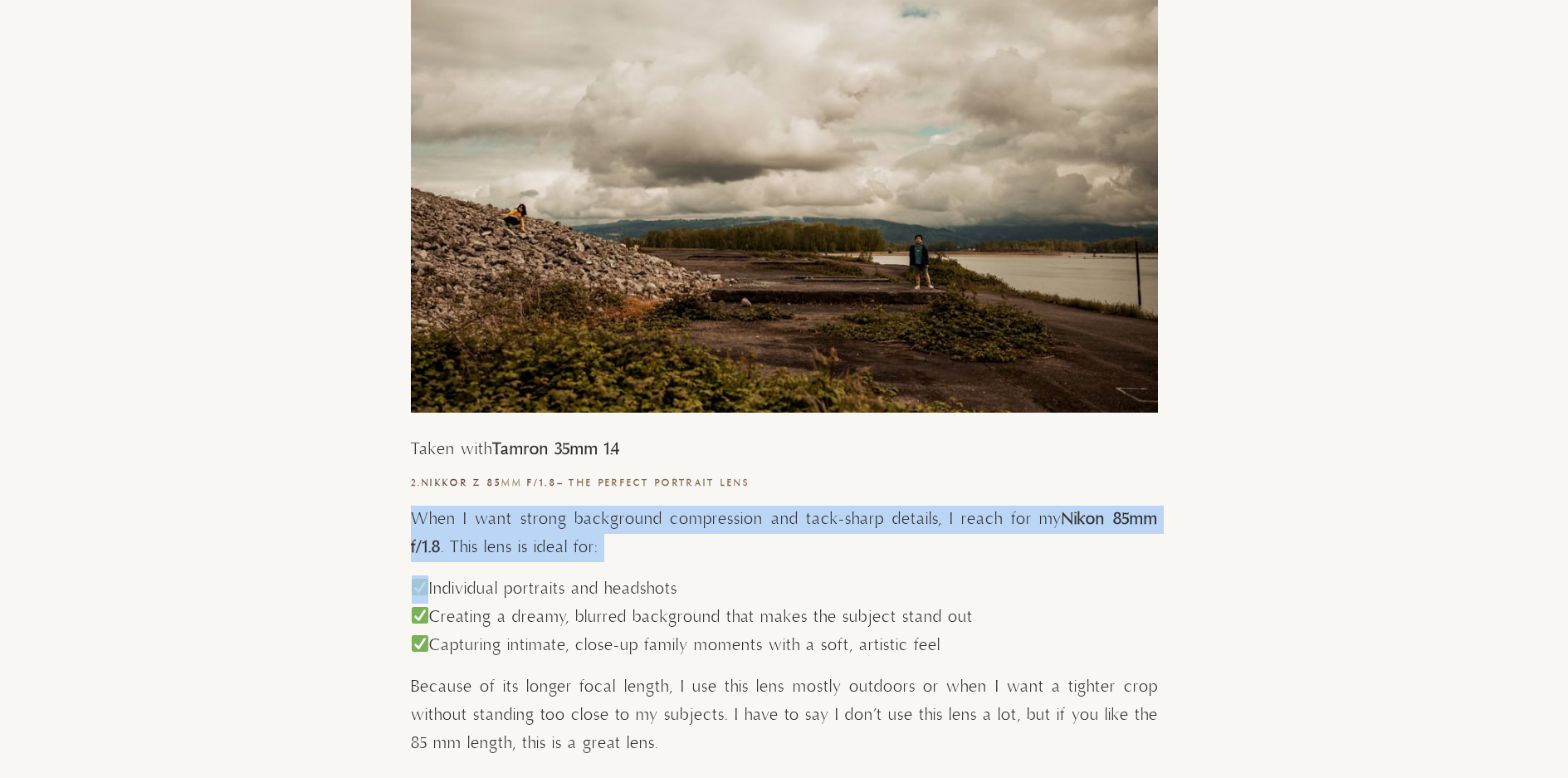
click at [508, 515] on p "When I want strong background compression and tack-sharp details, I reach for m…" at bounding box center [784, 534] width 747 height 56
click at [669, 539] on p "When I want strong background compression and tack-sharp details, I reach for m…" at bounding box center [784, 534] width 747 height 56
drag, startPoint x: 643, startPoint y: 513, endPoint x: 660, endPoint y: 550, distance: 40.7
click at [660, 550] on p "When I want strong background compression and tack-sharp details, I reach for m…" at bounding box center [784, 534] width 747 height 56
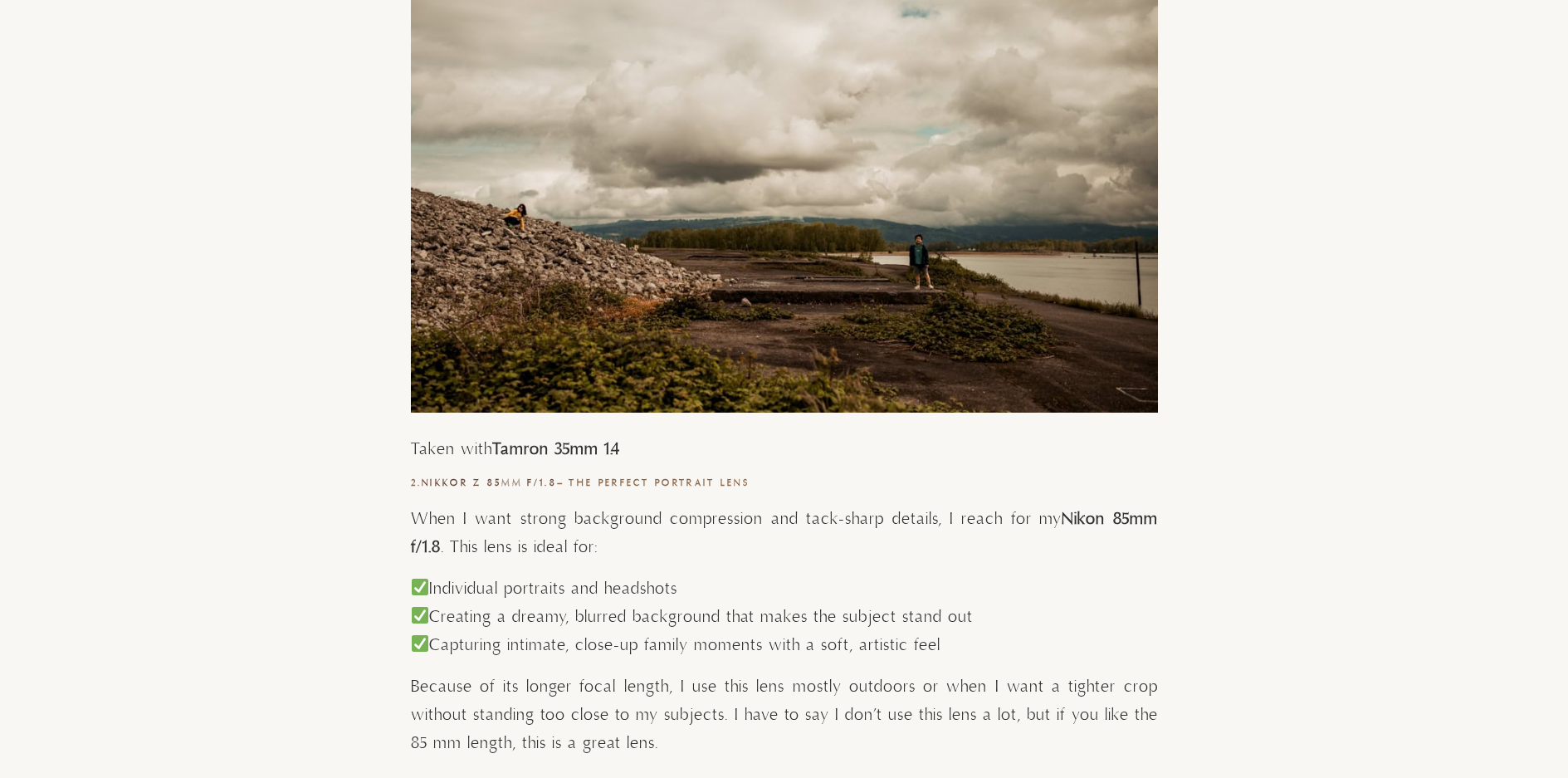
click at [646, 527] on p "When I want strong background compression and tack-sharp details, I reach for m…" at bounding box center [784, 534] width 747 height 56
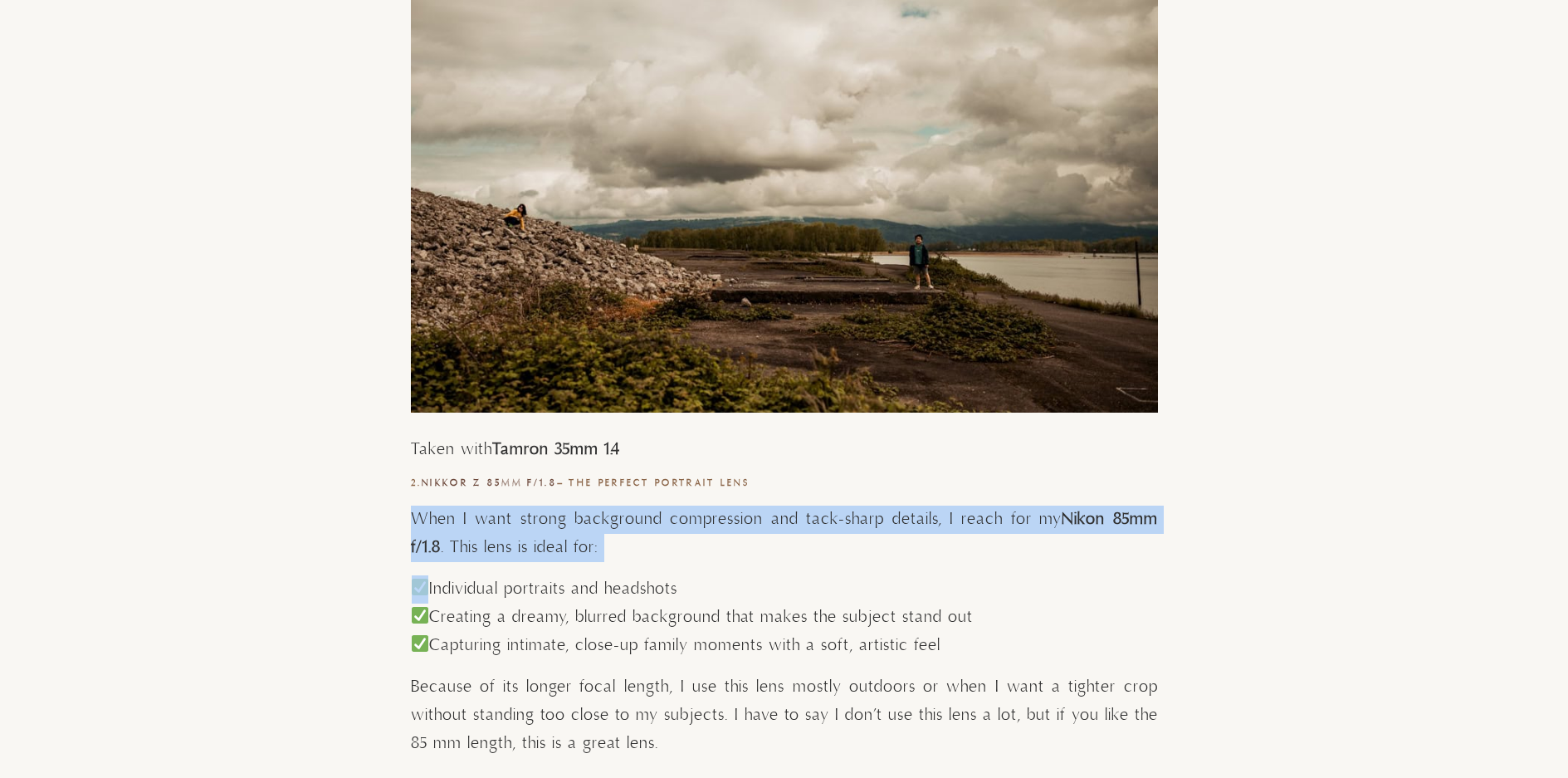
click at [646, 527] on p "When I want strong background compression and tack-sharp details, I reach for m…" at bounding box center [784, 534] width 747 height 56
click at [675, 550] on p "When I want strong background compression and tack-sharp details, I reach for m…" at bounding box center [784, 534] width 747 height 56
drag, startPoint x: 657, startPoint y: 523, endPoint x: 667, endPoint y: 547, distance: 26.0
click at [667, 547] on p "When I want strong background compression and tack-sharp details, I reach for m…" at bounding box center [784, 534] width 747 height 56
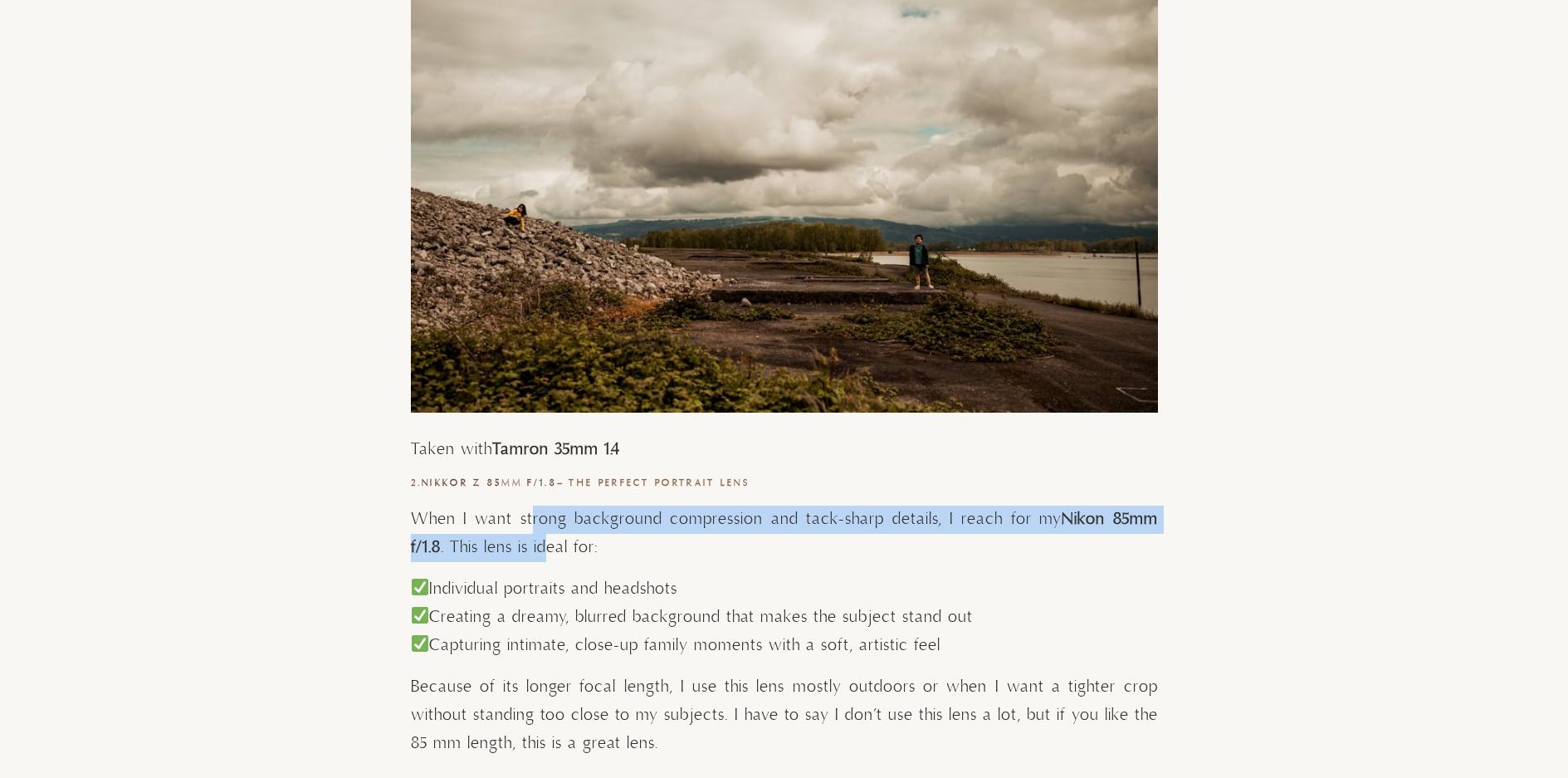
drag, startPoint x: 529, startPoint y: 513, endPoint x: 546, endPoint y: 546, distance: 37.1
click at [546, 546] on p "When I want strong background compression and tack-sharp details, I reach for m…" at bounding box center [784, 534] width 747 height 56
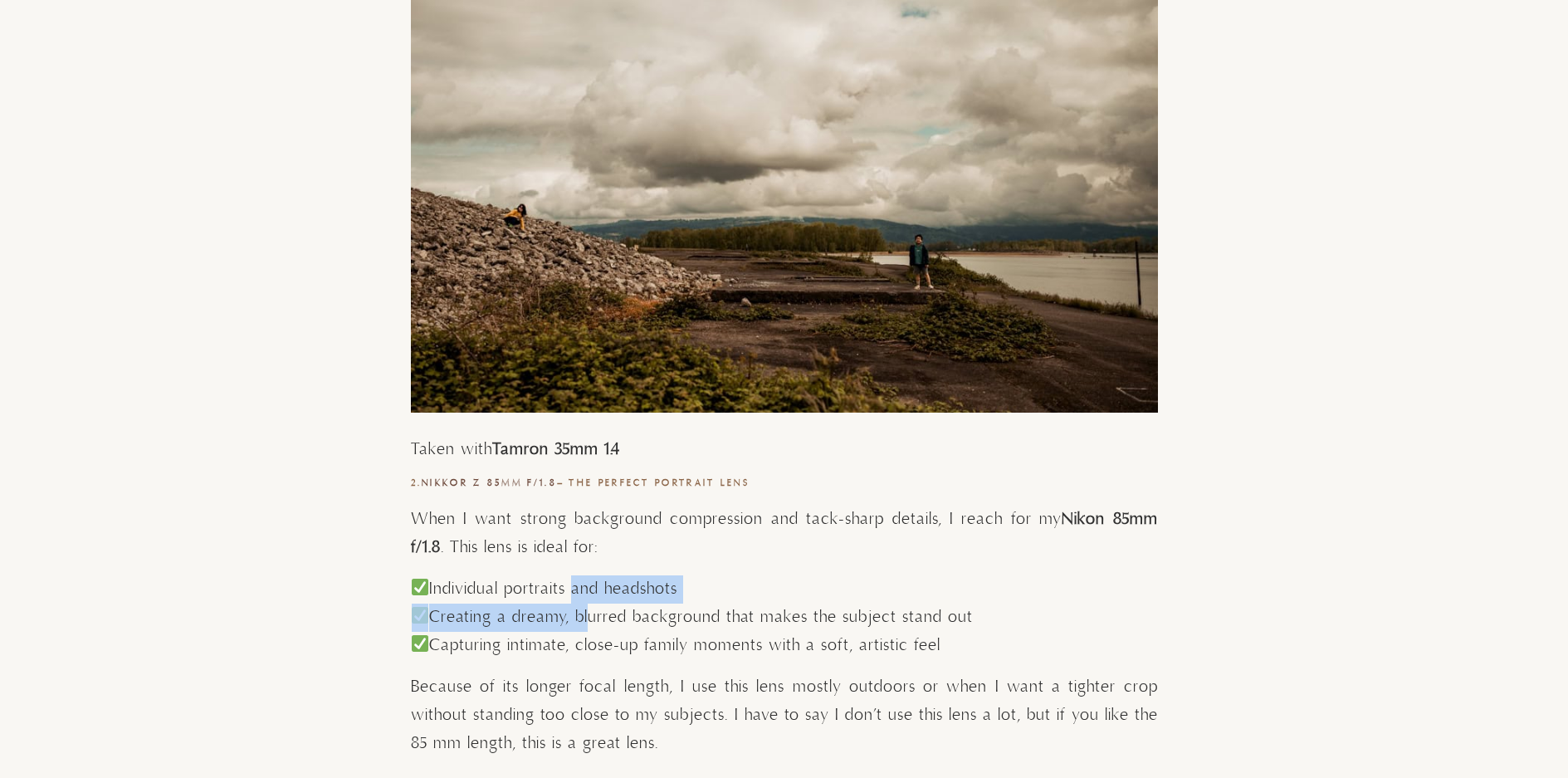
drag, startPoint x: 565, startPoint y: 571, endPoint x: 585, endPoint y: 618, distance: 51.1
click at [585, 618] on p "Individual portraits and headshots Creating a dreamy, blurred background that m…" at bounding box center [784, 618] width 747 height 85
click at [649, 620] on p "Individual portraits and headshots Creating a dreamy, blurred background that m…" at bounding box center [784, 618] width 747 height 85
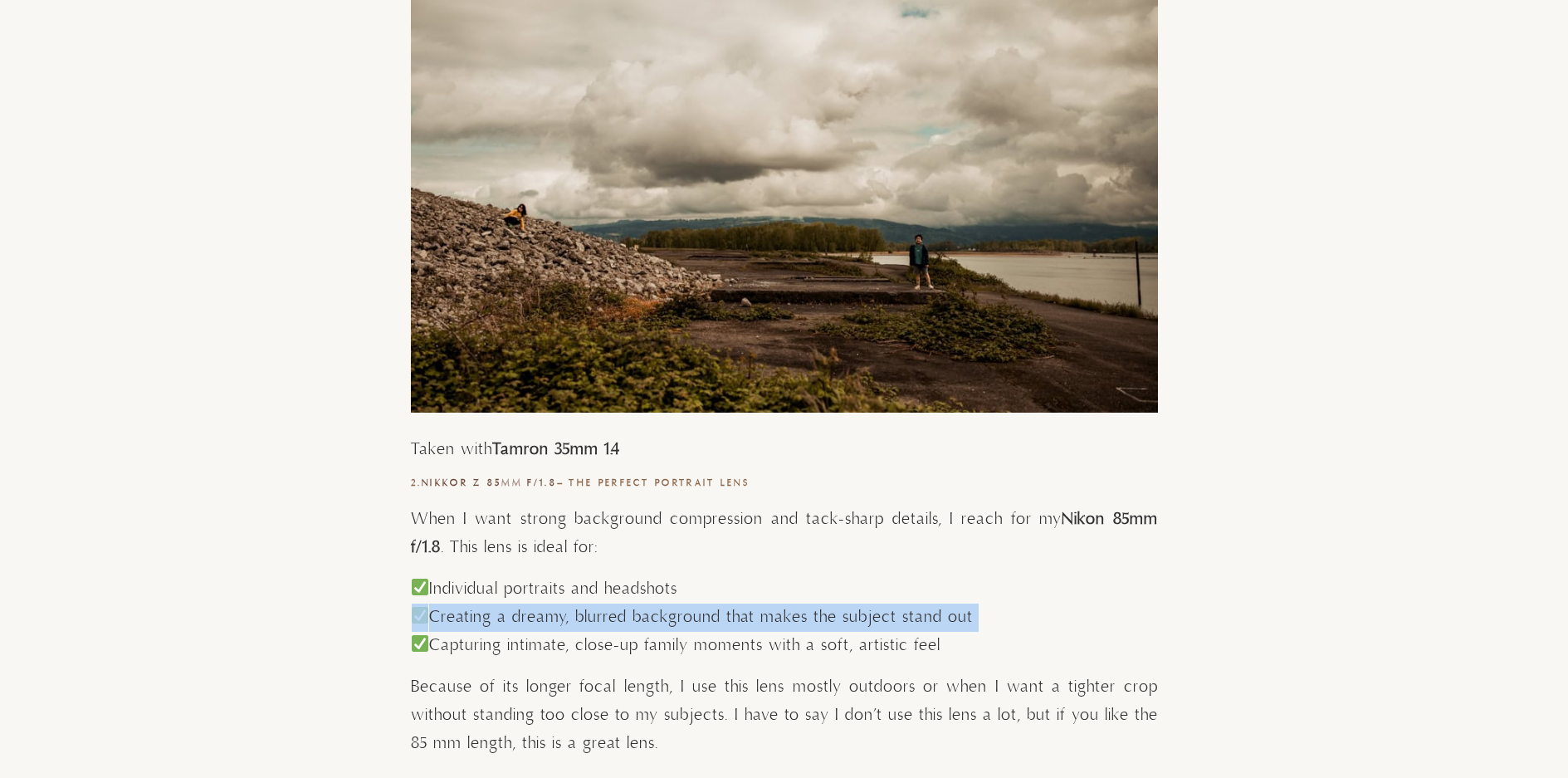
click at [649, 620] on p "Individual portraits and headshots Creating a dreamy, blurred background that m…" at bounding box center [784, 618] width 747 height 85
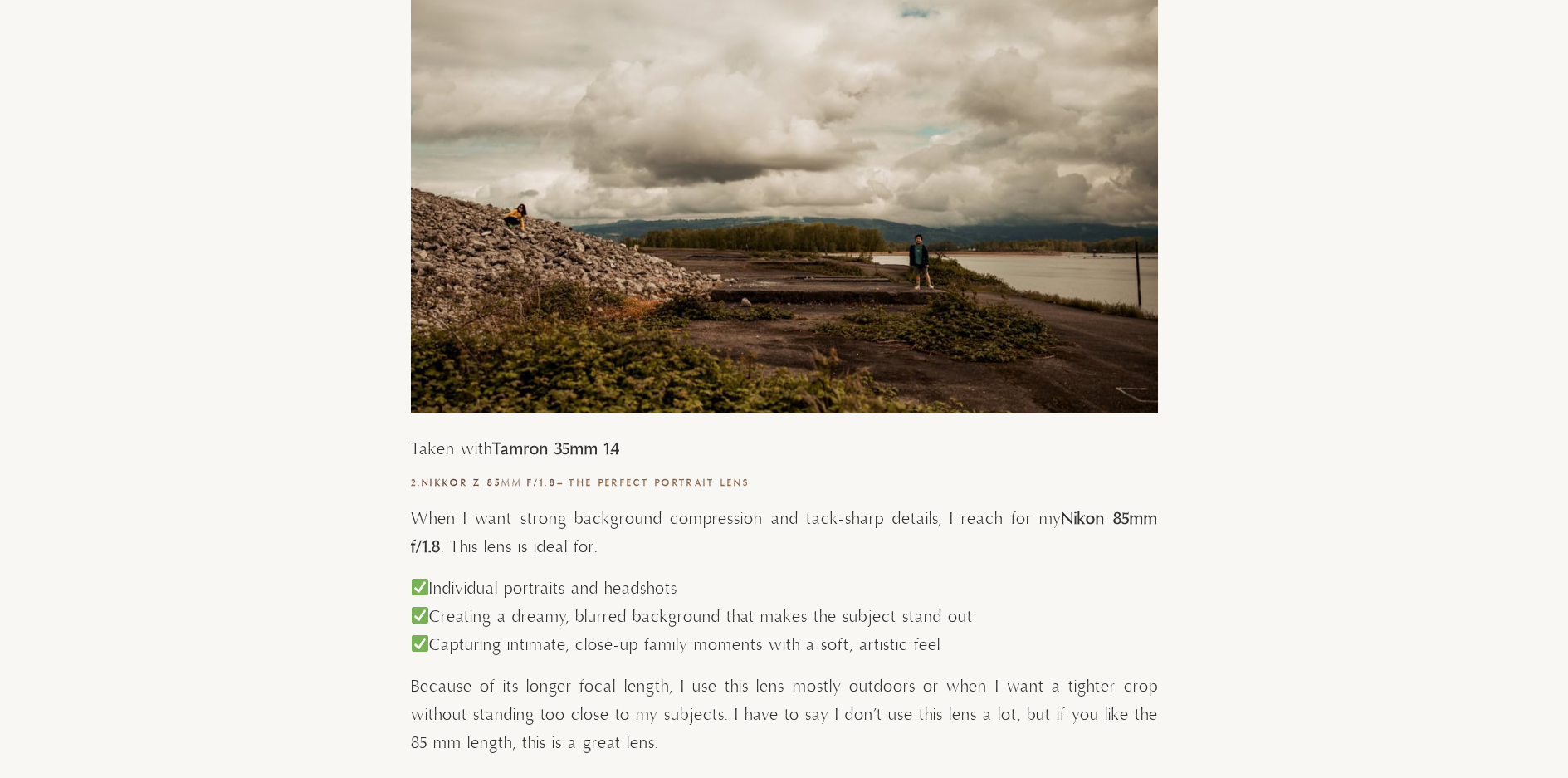
click at [809, 651] on p "Individual portraits and headshots Creating a dreamy, blurred background that m…" at bounding box center [784, 618] width 747 height 85
click at [809, 641] on p "Individual portraits and headshots Creating a dreamy, blurred background that m…" at bounding box center [784, 618] width 747 height 85
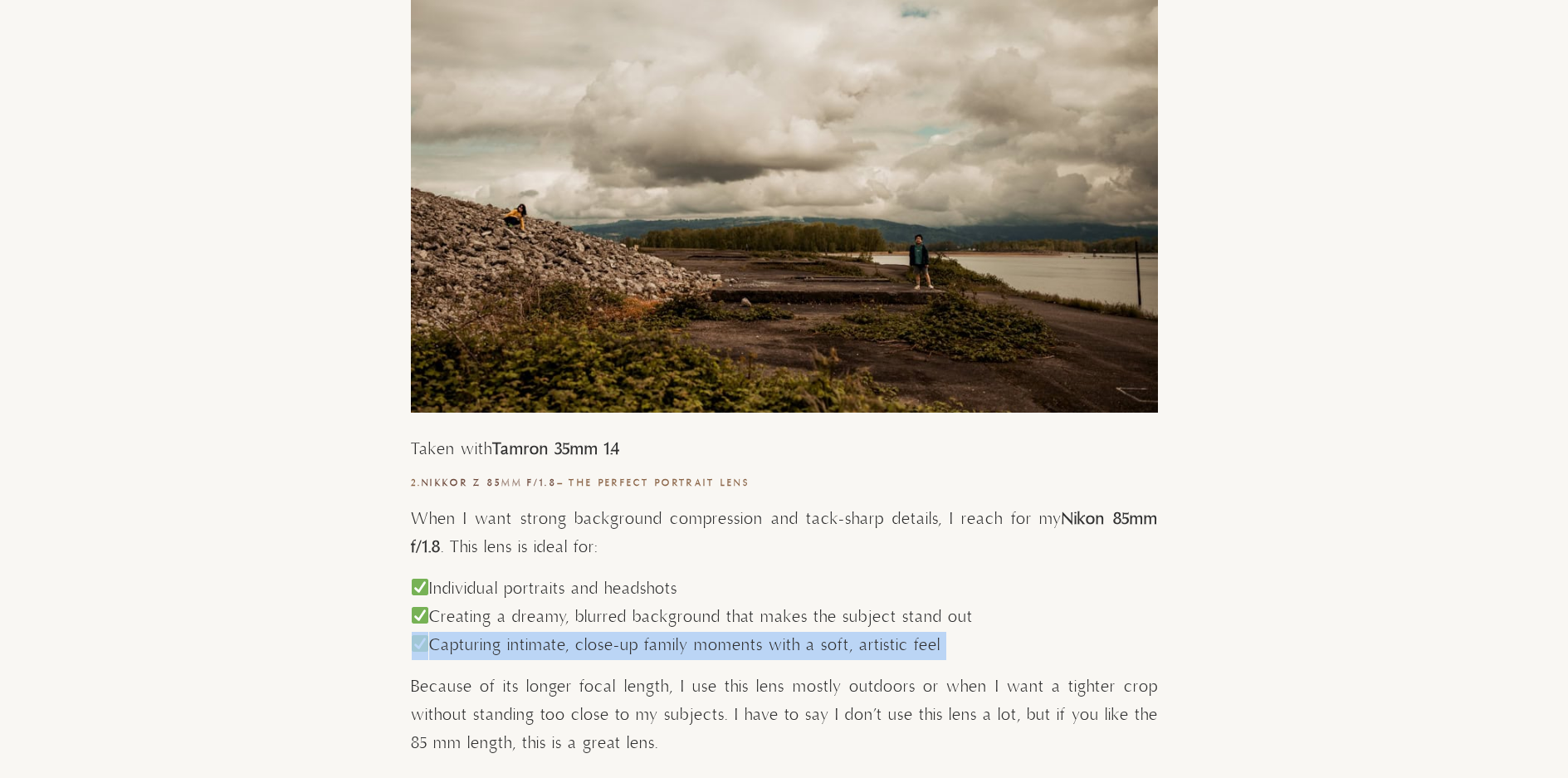
click at [809, 641] on p "Individual portraits and headshots Creating a dreamy, blurred background that m…" at bounding box center [784, 618] width 747 height 85
click at [828, 658] on p "Individual portraits and headshots Creating a dreamy, blurred background that m…" at bounding box center [784, 618] width 747 height 85
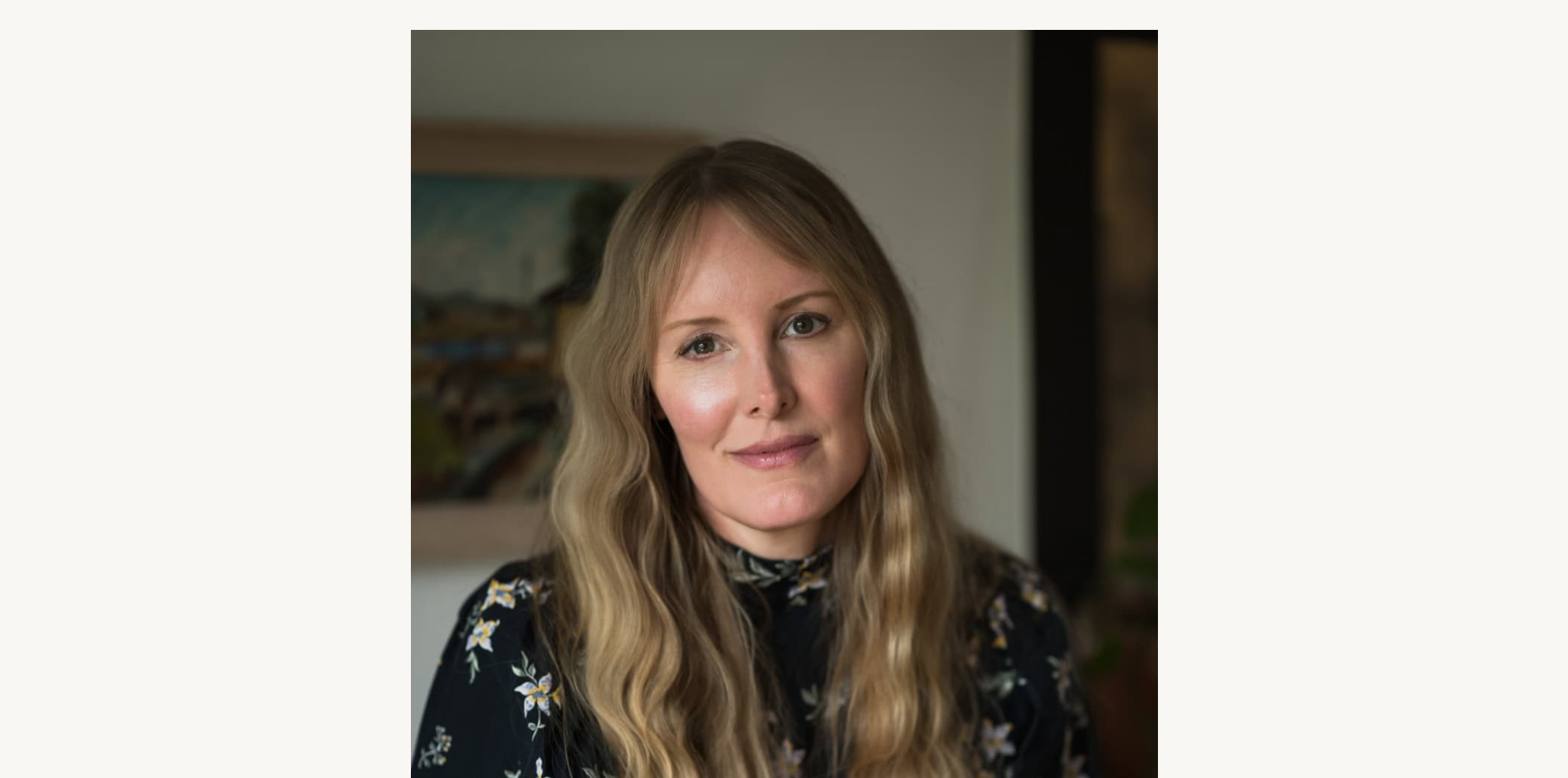
scroll to position [6393, 0]
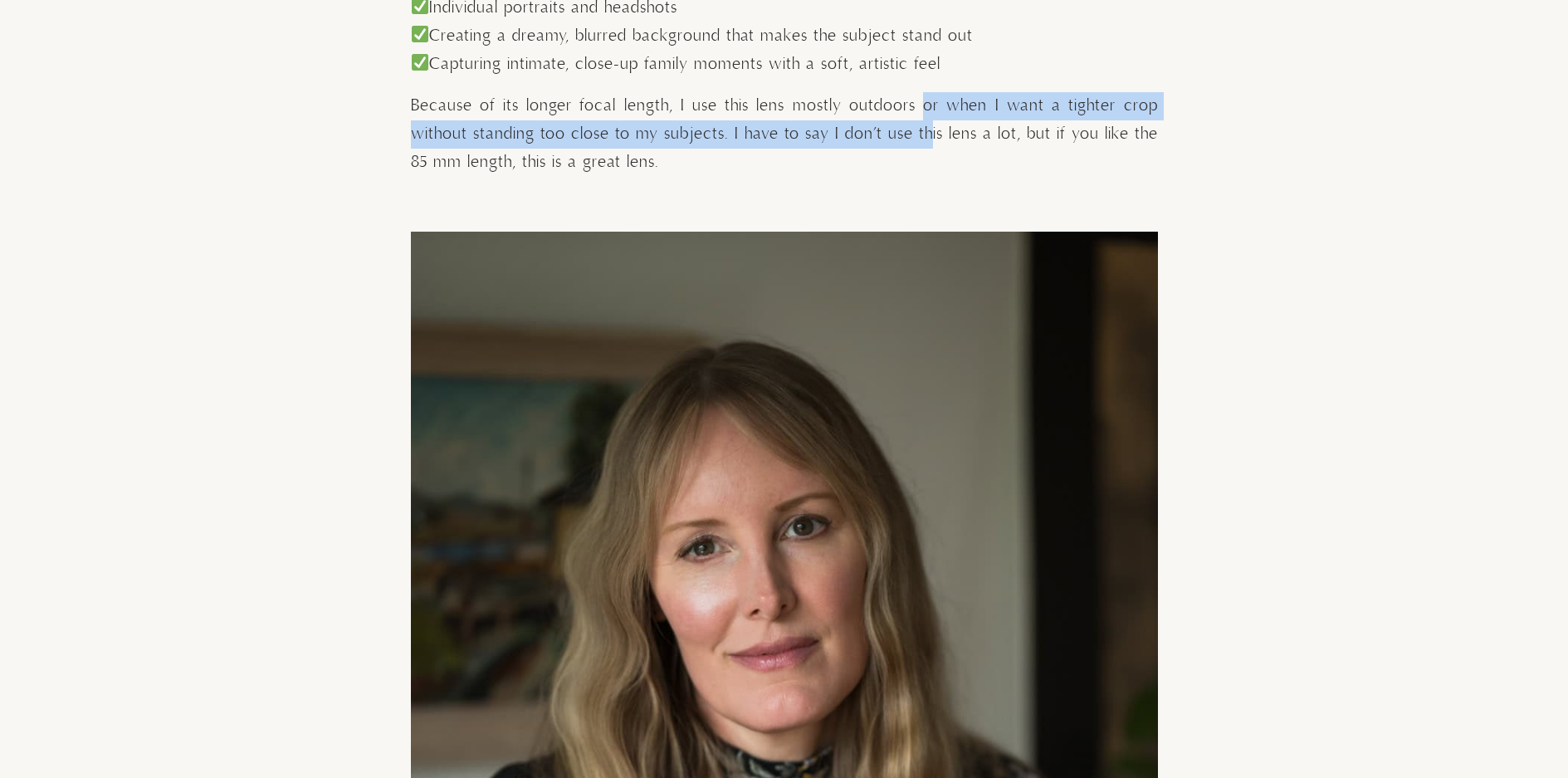
drag, startPoint x: 926, startPoint y: 102, endPoint x: 930, endPoint y: 142, distance: 40.2
click at [930, 142] on p "Because of its longer focal length, I use this lens mostly outdoors or when I w…" at bounding box center [784, 135] width 747 height 85
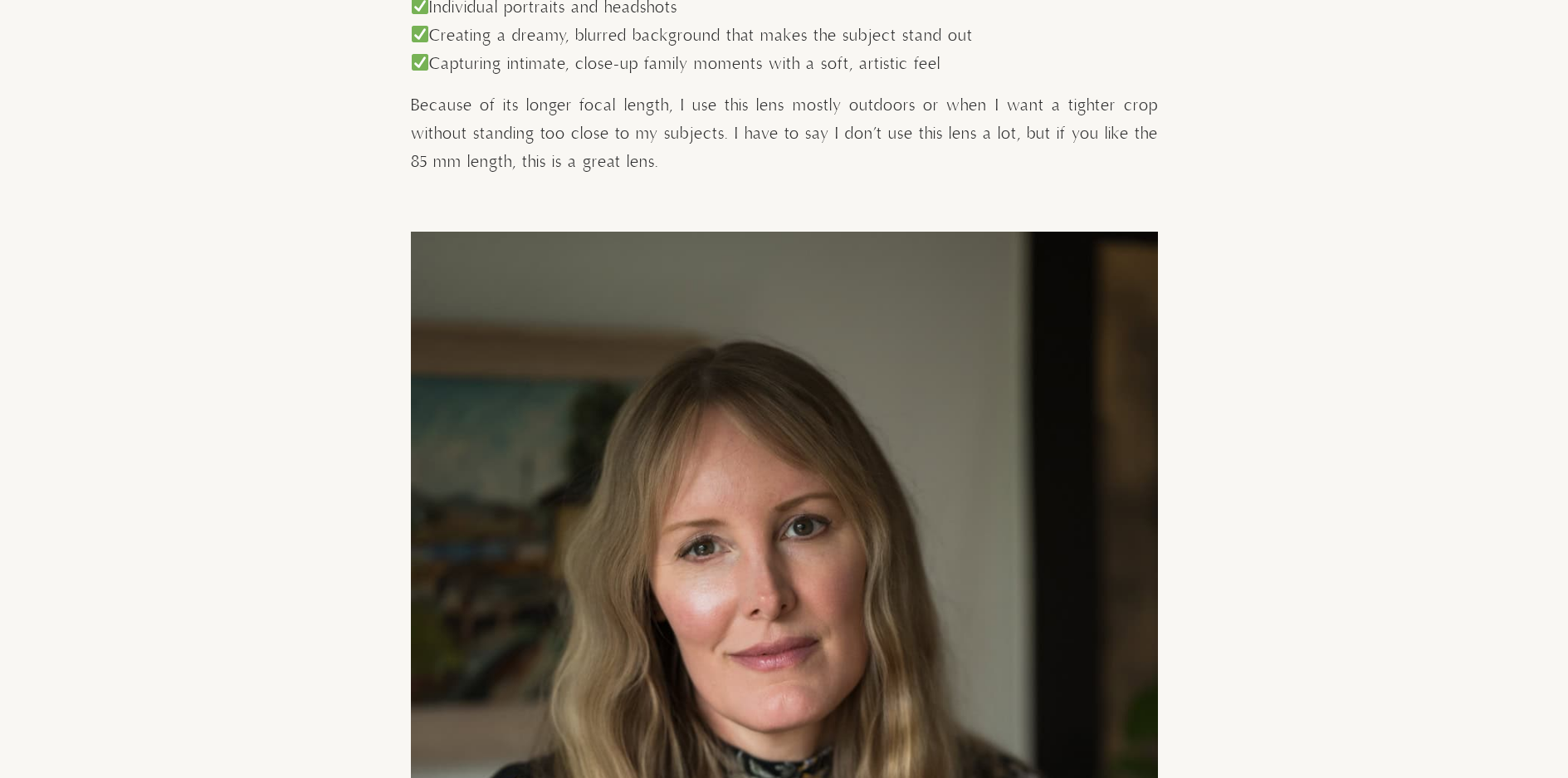
click at [734, 142] on p "Because of its longer focal length, I use this lens mostly outdoors or when I w…" at bounding box center [784, 135] width 747 height 85
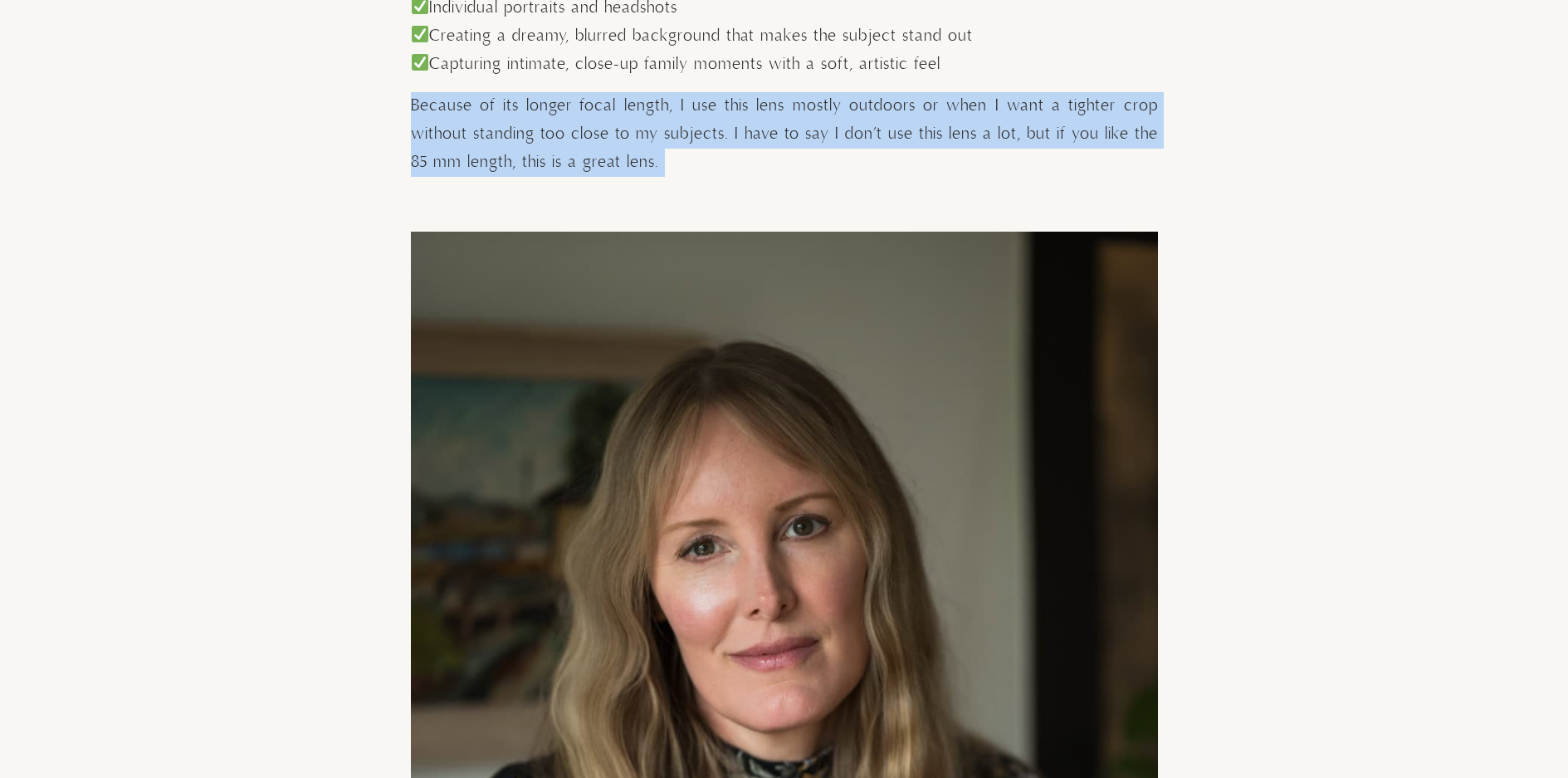
click at [734, 142] on p "Because of its longer focal length, I use this lens mostly outdoors or when I w…" at bounding box center [784, 135] width 747 height 85
click at [738, 165] on p "Because of its longer focal length, I use this lens mostly outdoors or when I w…" at bounding box center [784, 135] width 747 height 85
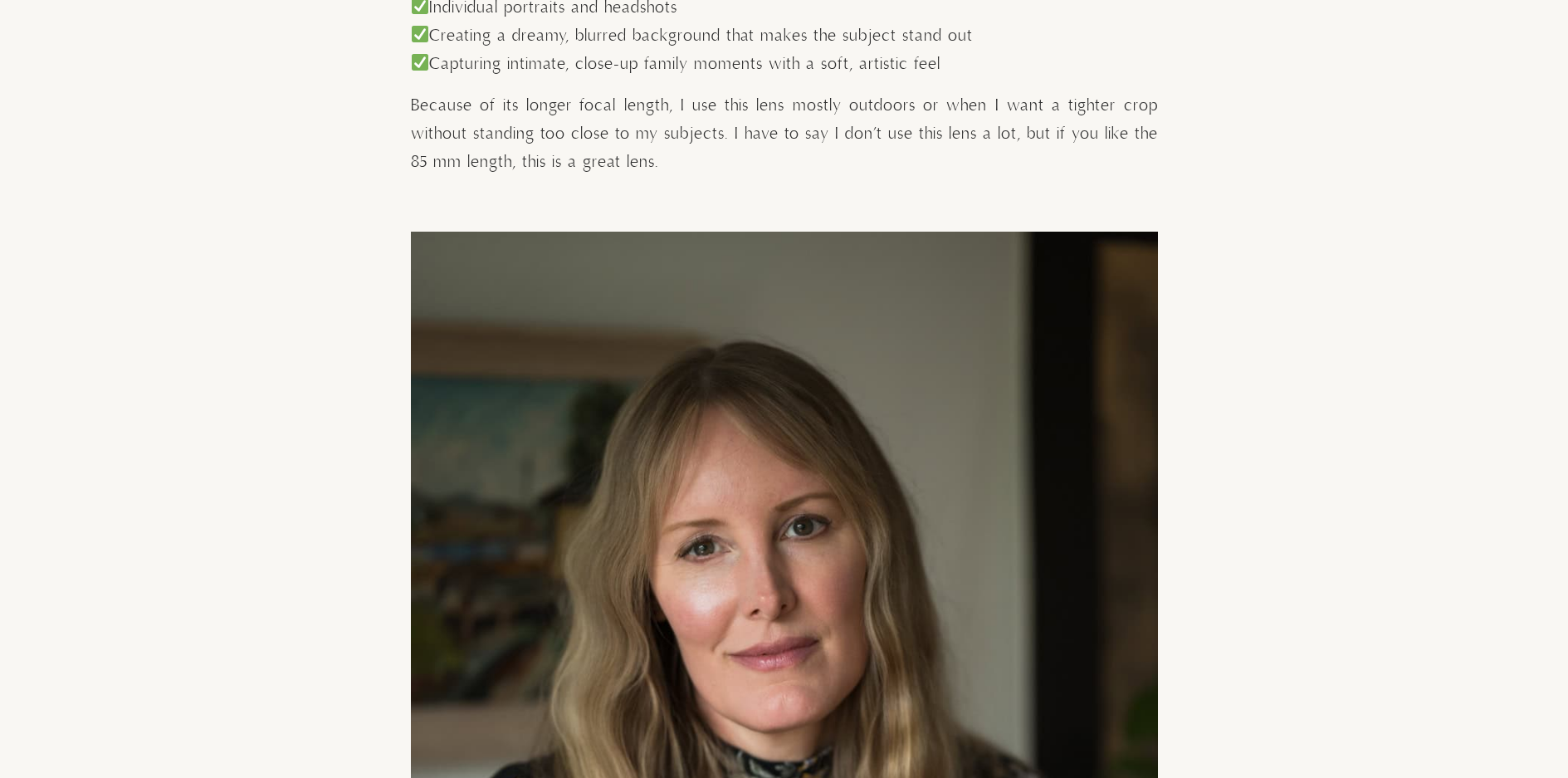
click at [774, 145] on p "Because of its longer focal length, I use this lens mostly outdoors or when I w…" at bounding box center [784, 135] width 747 height 85
click at [782, 133] on p "Because of its longer focal length, I use this lens mostly outdoors or when I w…" at bounding box center [784, 135] width 747 height 85
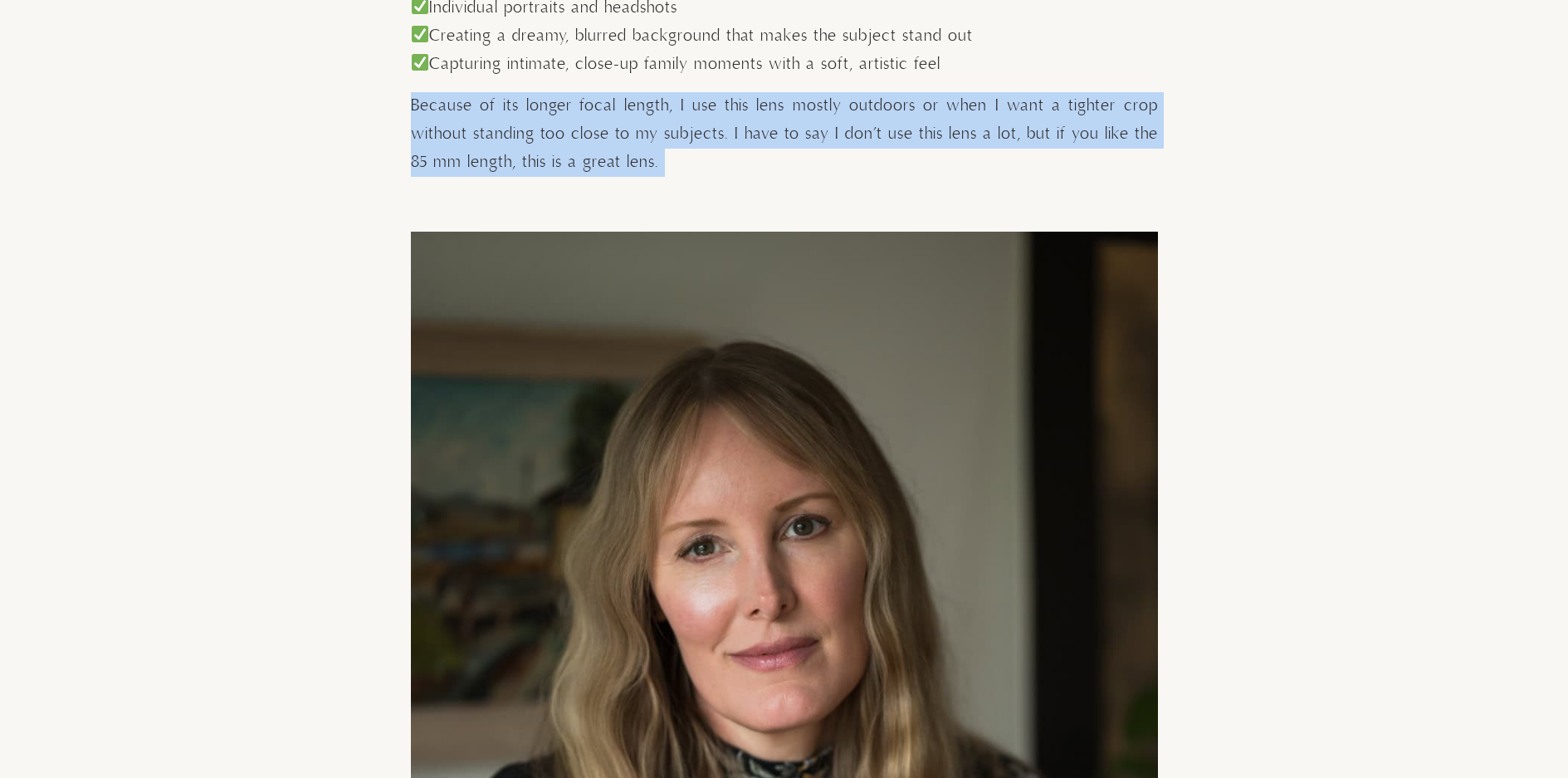
click at [782, 133] on p "Because of its longer focal length, I use this lens mostly outdoors or when I w…" at bounding box center [784, 135] width 747 height 85
click at [797, 150] on p "Because of its longer focal length, I use this lens mostly outdoors or when I w…" at bounding box center [784, 135] width 747 height 85
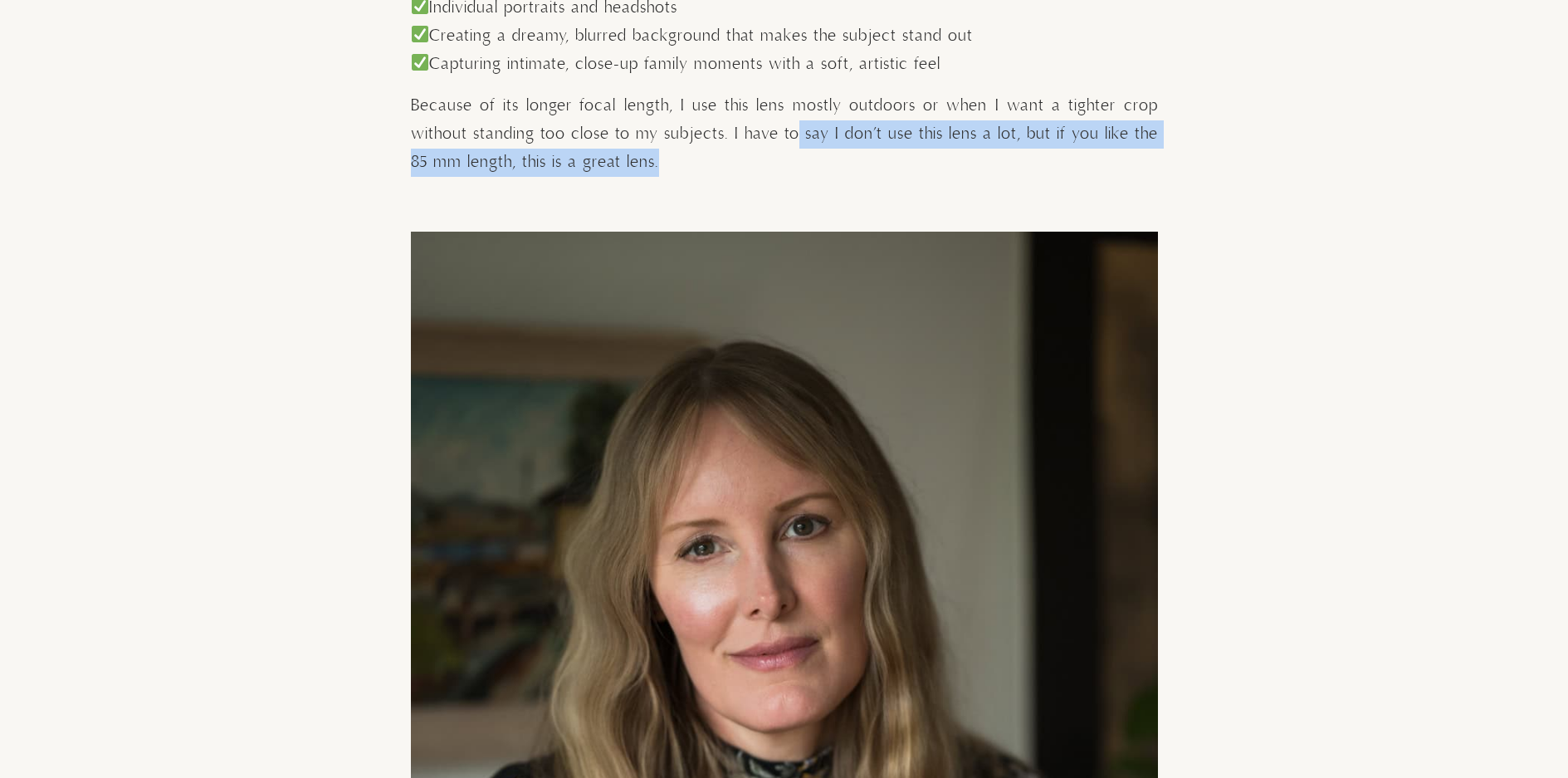
drag, startPoint x: 797, startPoint y: 137, endPoint x: 806, endPoint y: 155, distance: 20.1
click at [806, 155] on p "Because of its longer focal length, I use this lens mostly outdoors or when I w…" at bounding box center [784, 135] width 747 height 85
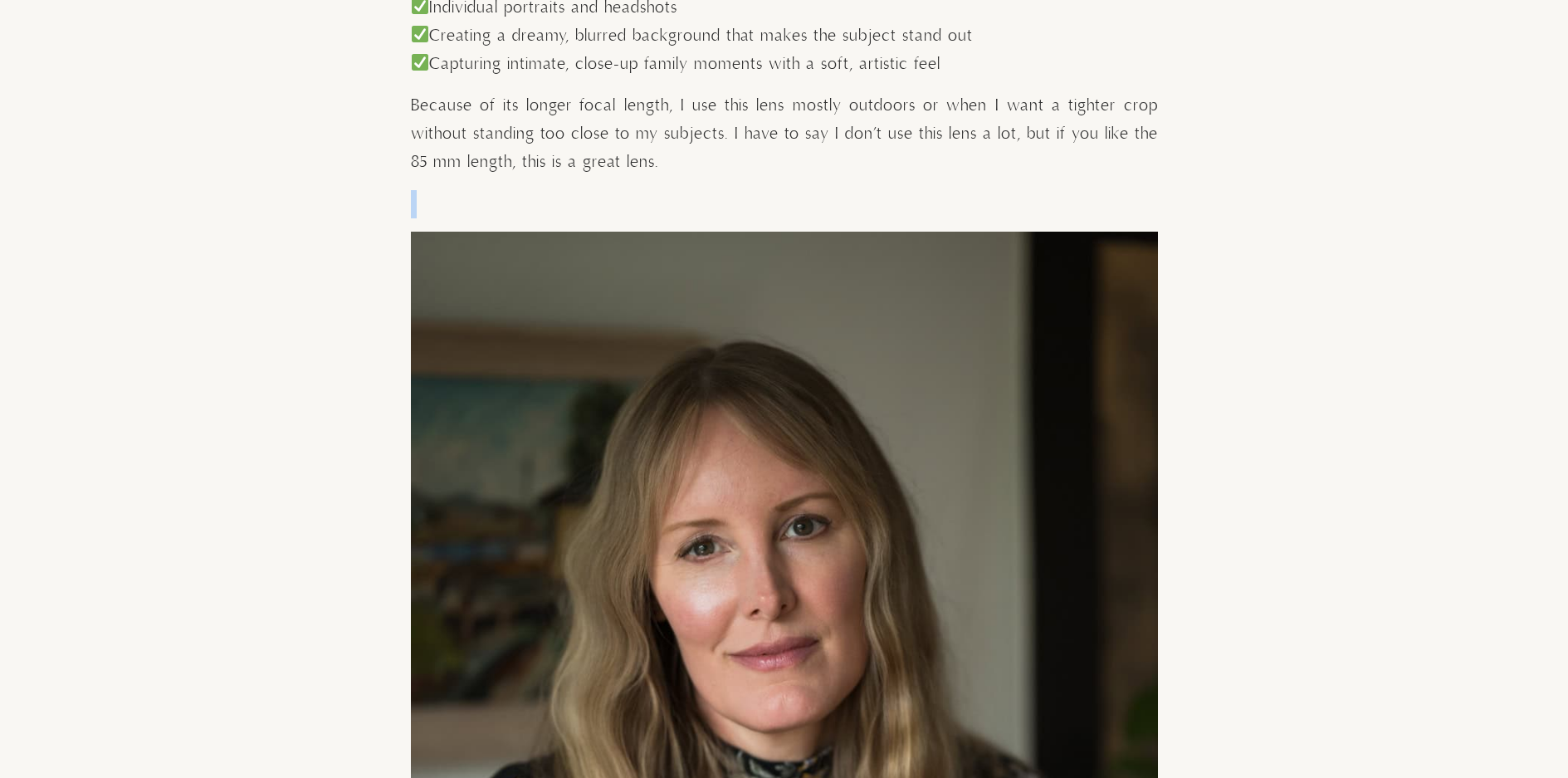
click at [806, 155] on p "Because of its longer focal length, I use this lens mostly outdoors or when I w…" at bounding box center [784, 135] width 747 height 85
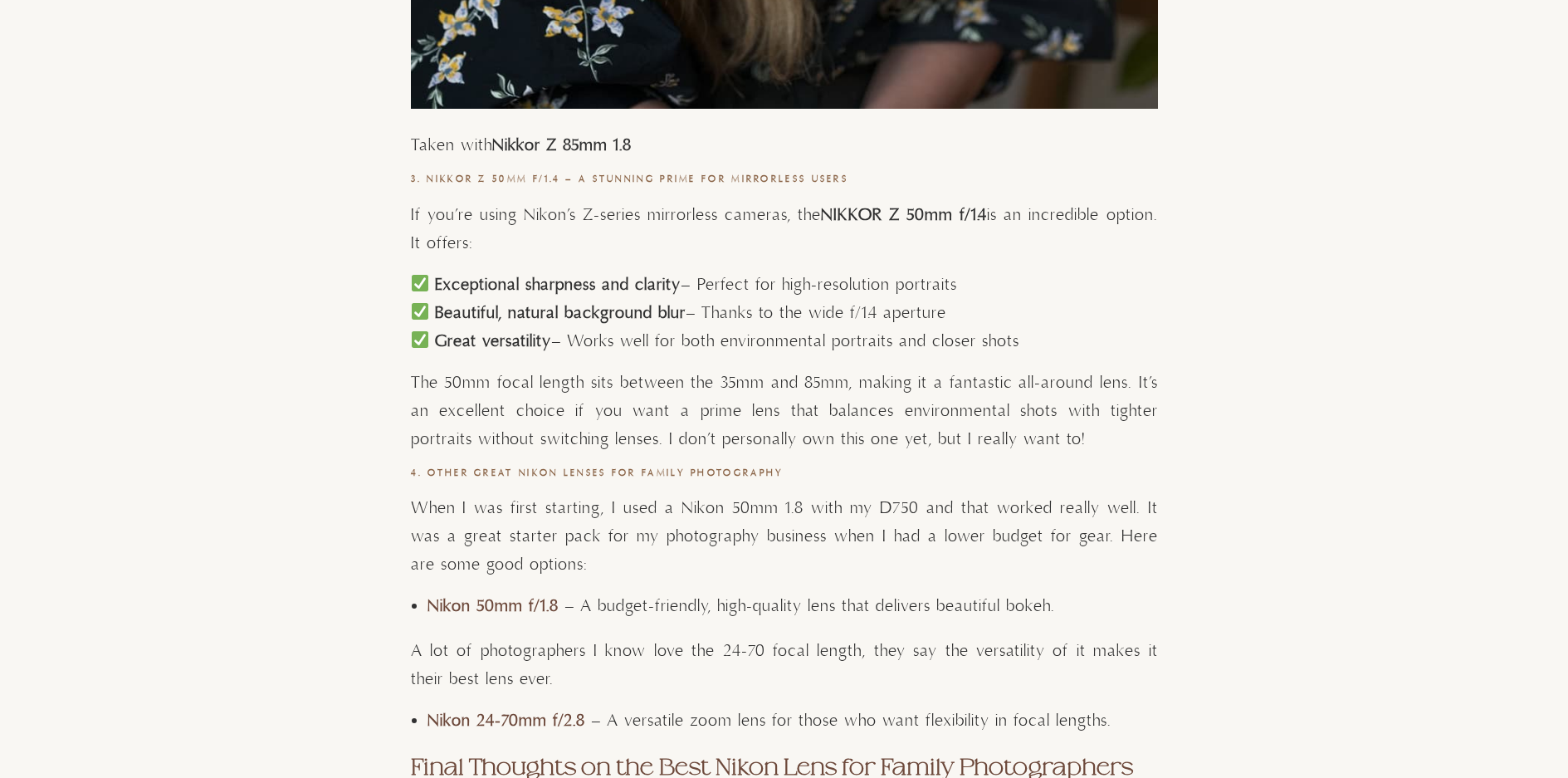
scroll to position [7971, 0]
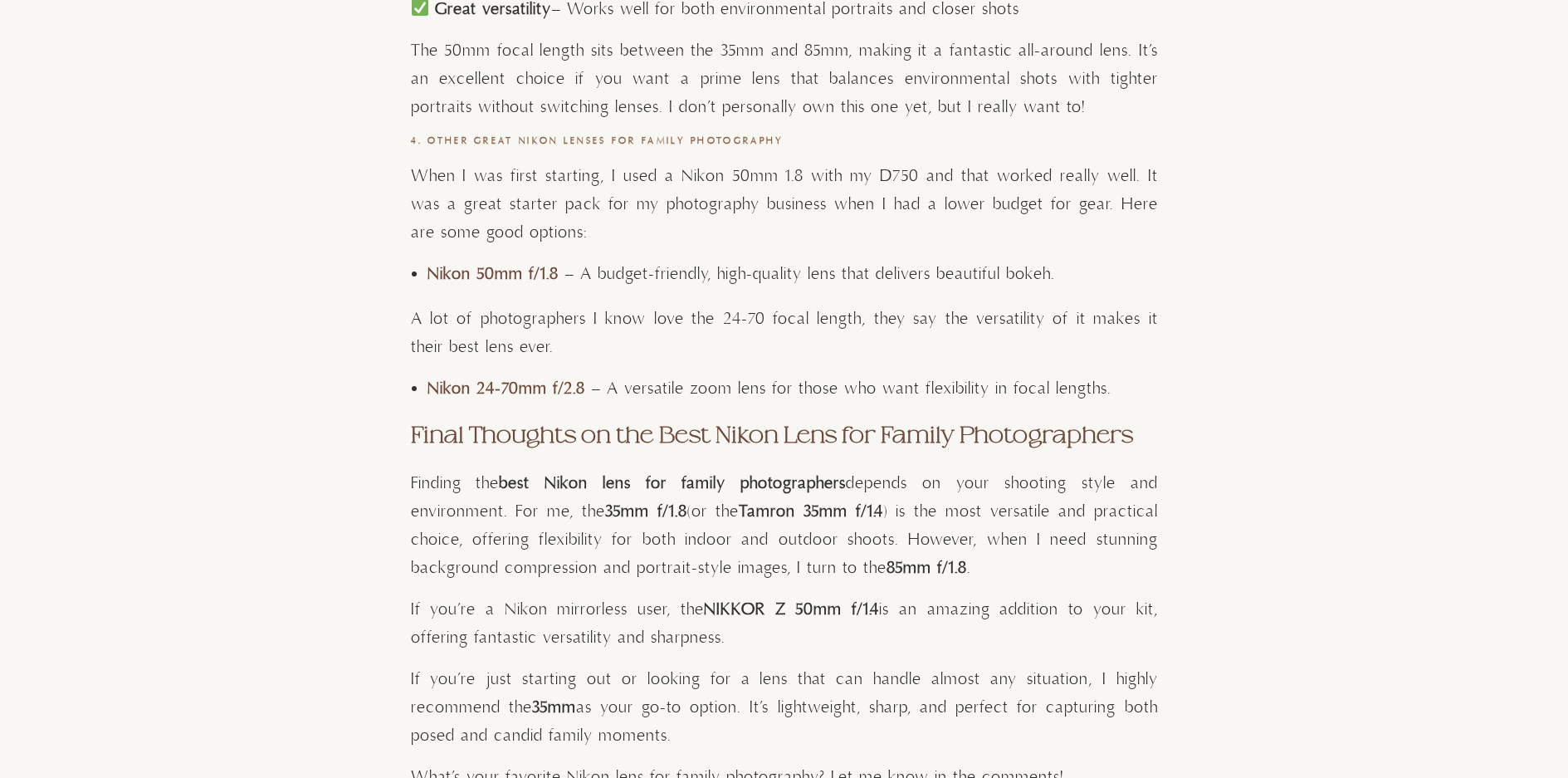
click at [422, 426] on strong "Final Thoughts on the Best Nikon Lens for Family Photographers" at bounding box center [772, 435] width 722 height 25
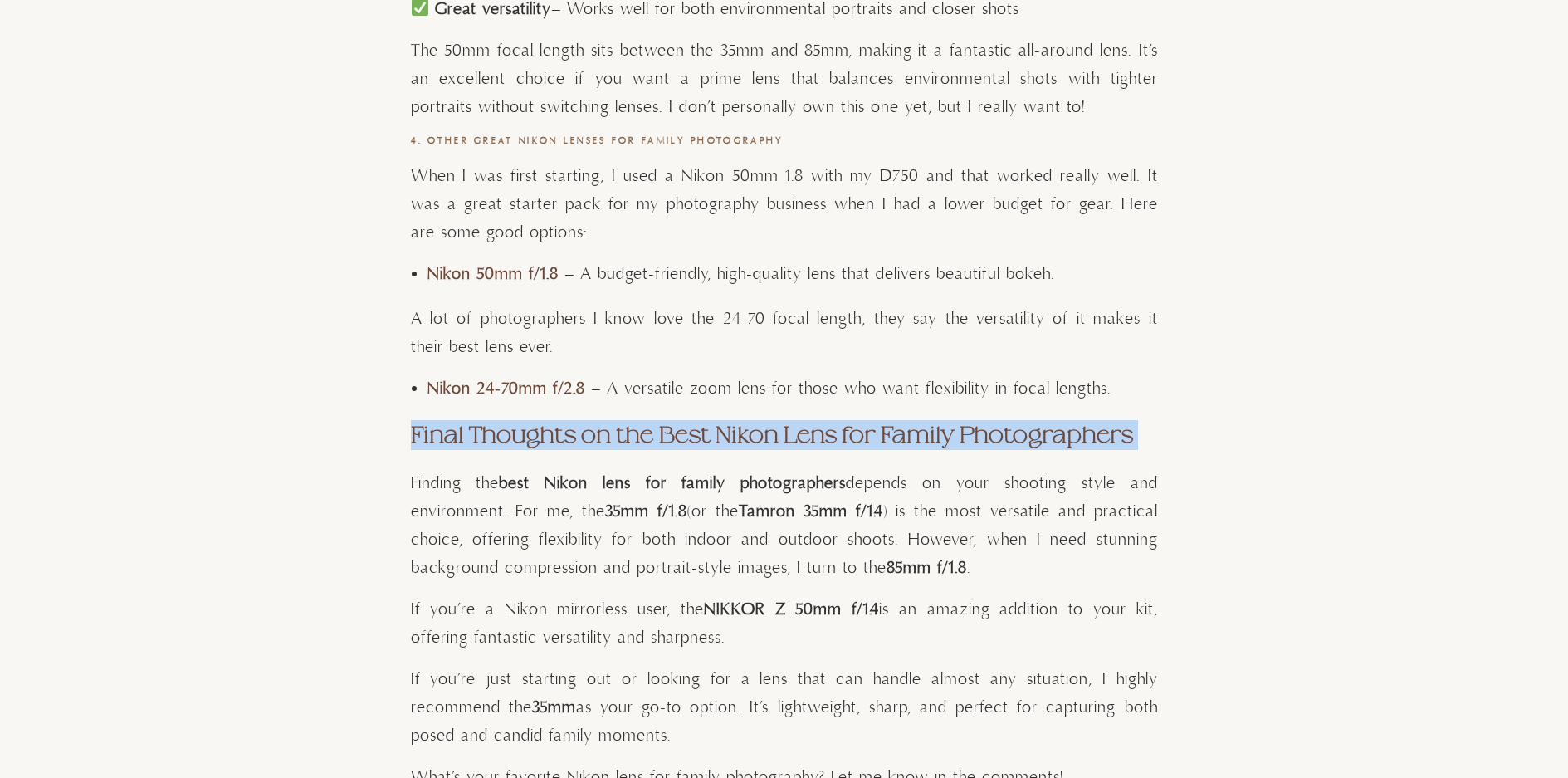
click at [422, 426] on strong "Final Thoughts on the Best Nikon Lens for Family Photographers" at bounding box center [772, 435] width 722 height 25
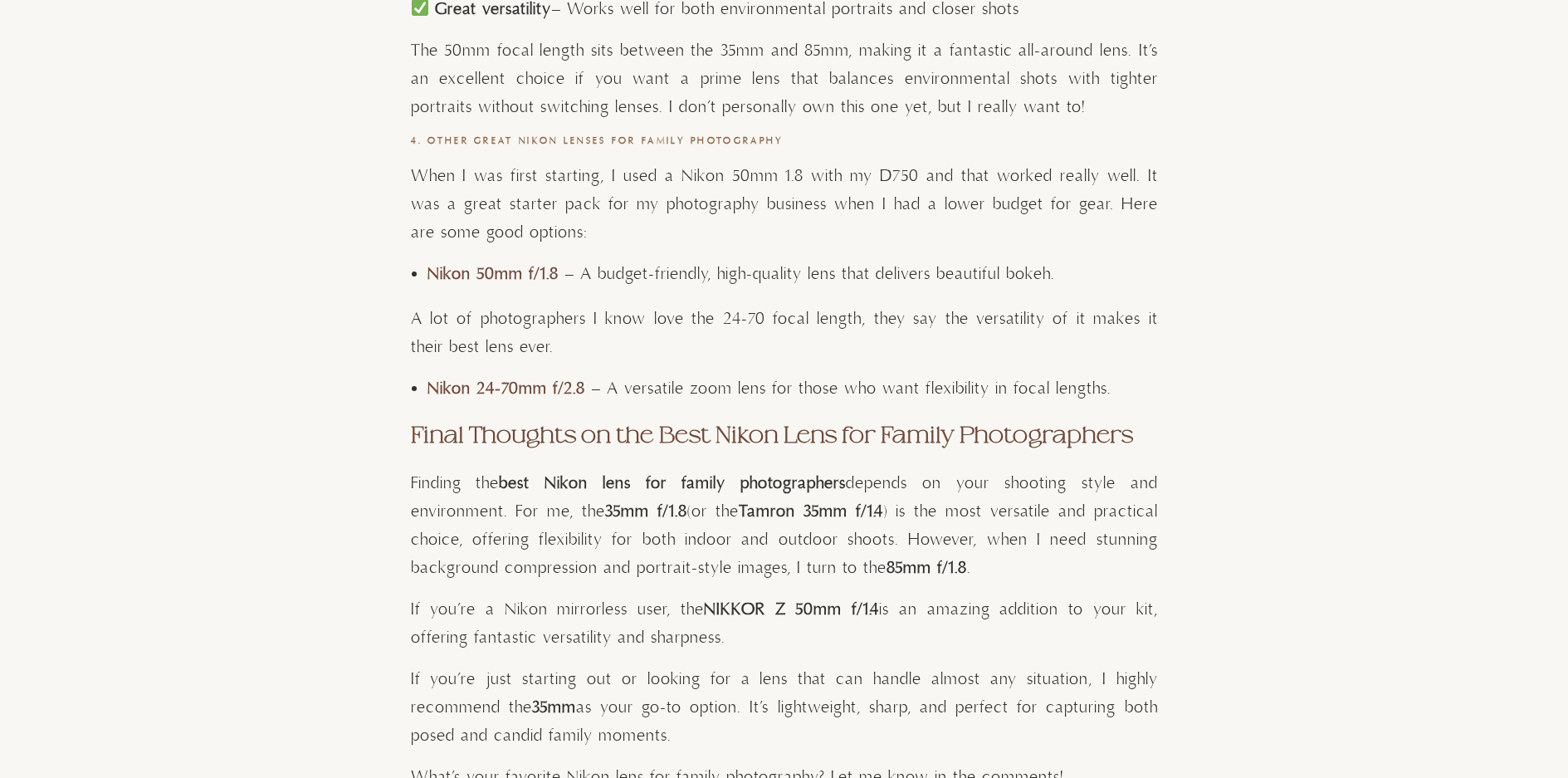
click at [682, 438] on strong "Final Thoughts on the Best Nikon Lens for Family Photographers" at bounding box center [772, 435] width 722 height 25
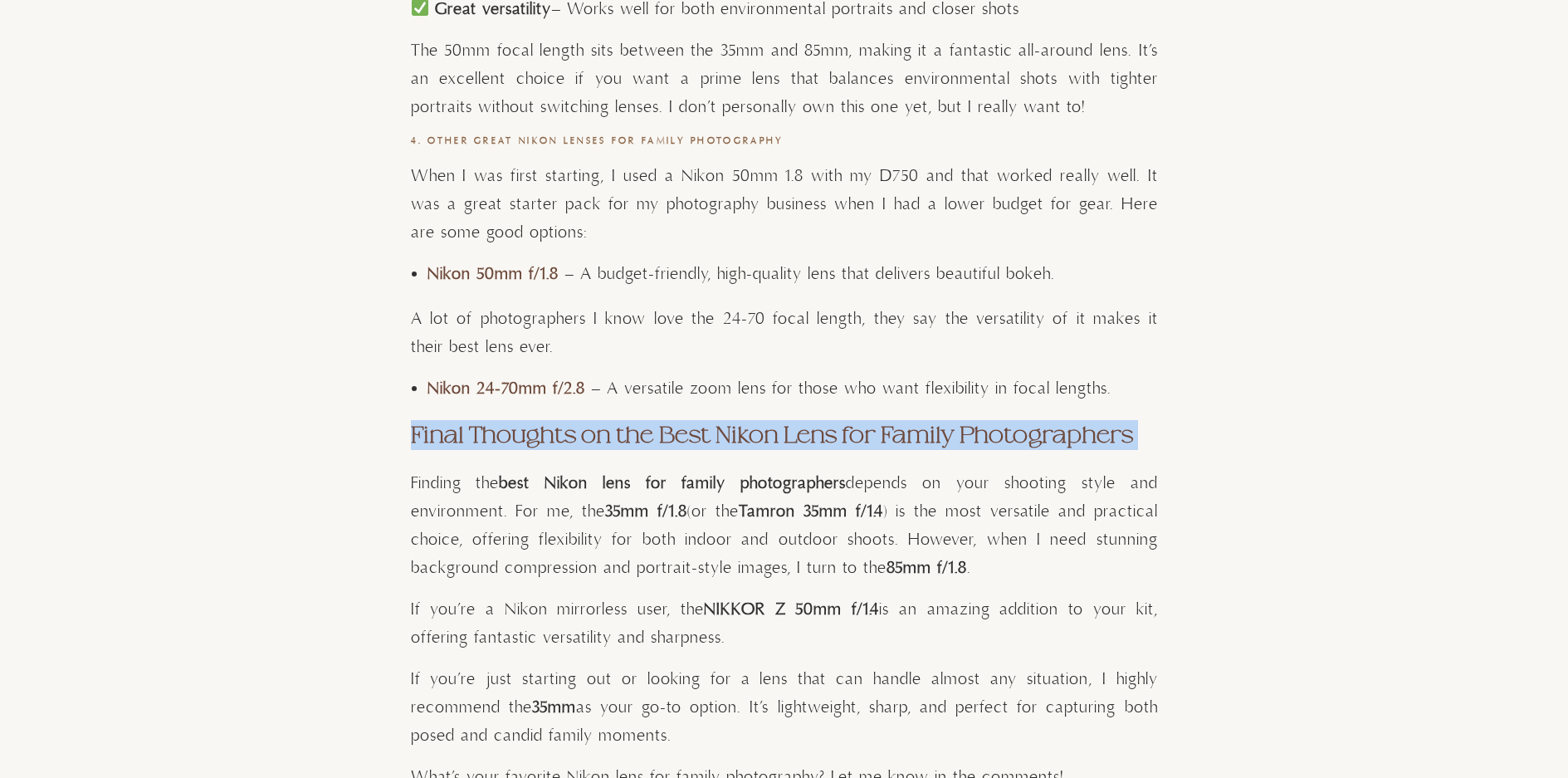
click at [682, 438] on strong "Final Thoughts on the Best Nikon Lens for Family Photographers" at bounding box center [772, 435] width 722 height 25
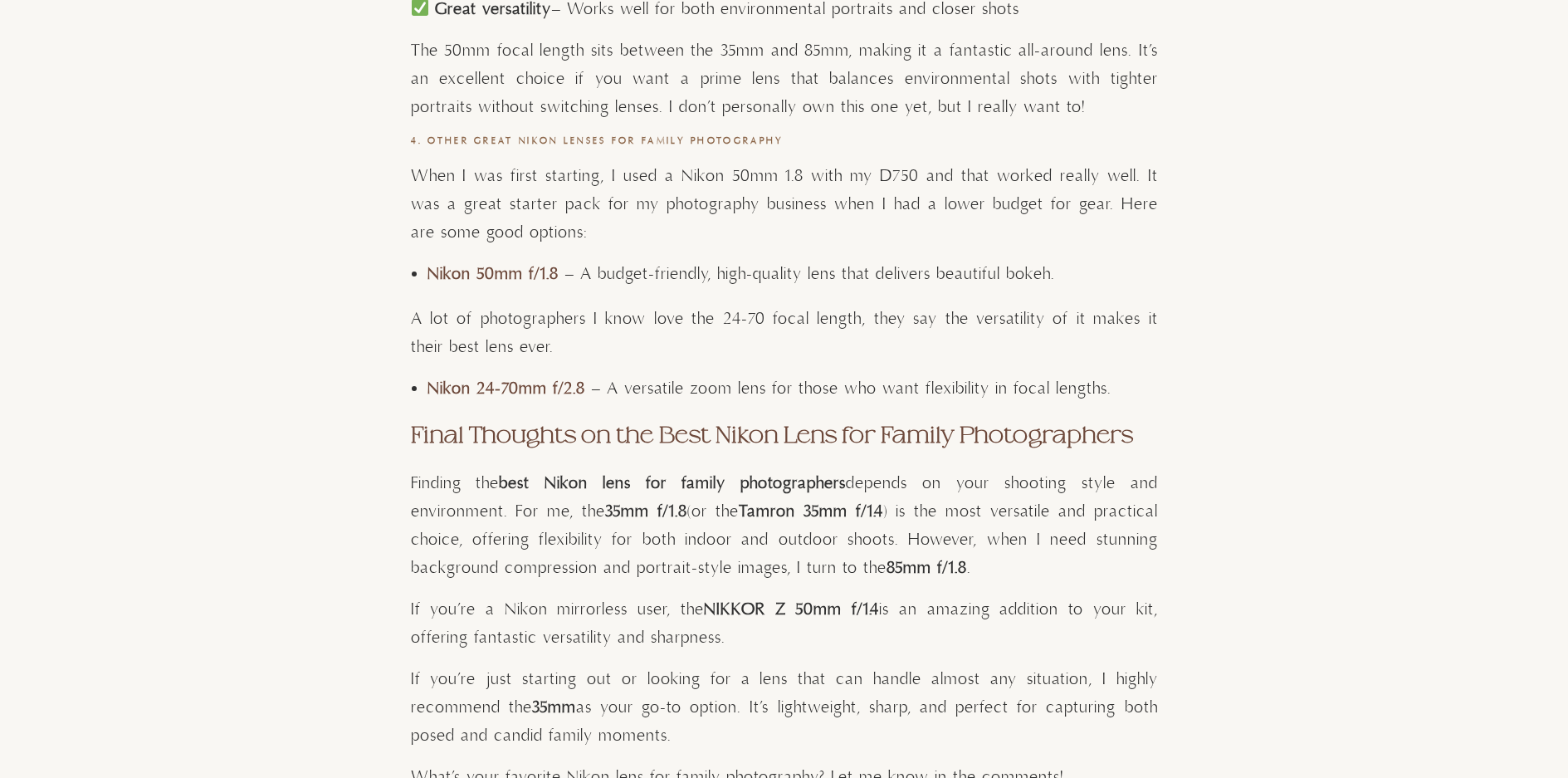
click at [632, 476] on strong "best Nikon lens for family photographers" at bounding box center [672, 484] width 347 height 20
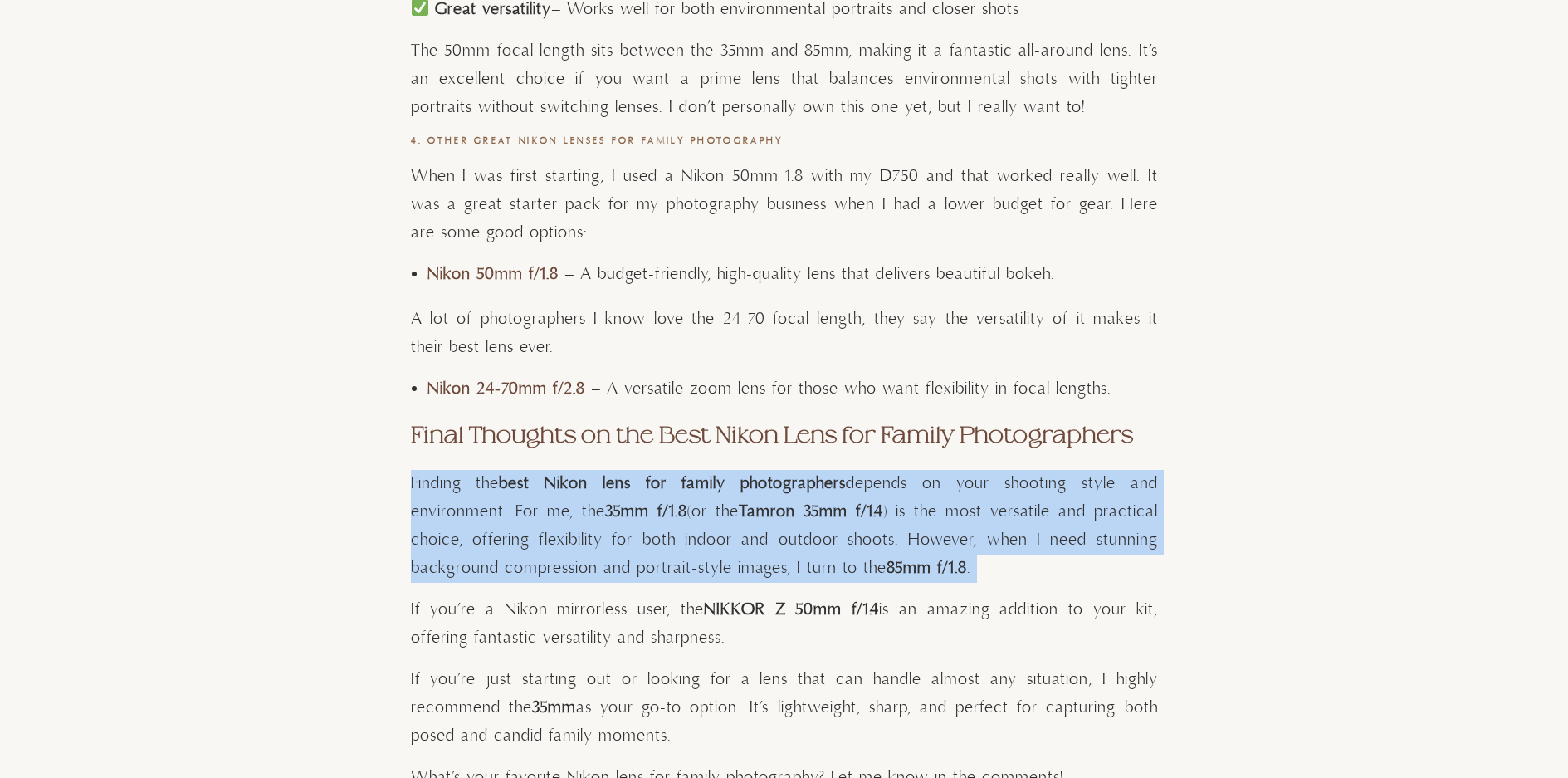
click at [632, 476] on strong "best Nikon lens for family photographers" at bounding box center [672, 484] width 347 height 20
click at [633, 500] on p "Finding the best Nikon lens for family photographers depends on your shooting s…" at bounding box center [784, 526] width 747 height 113
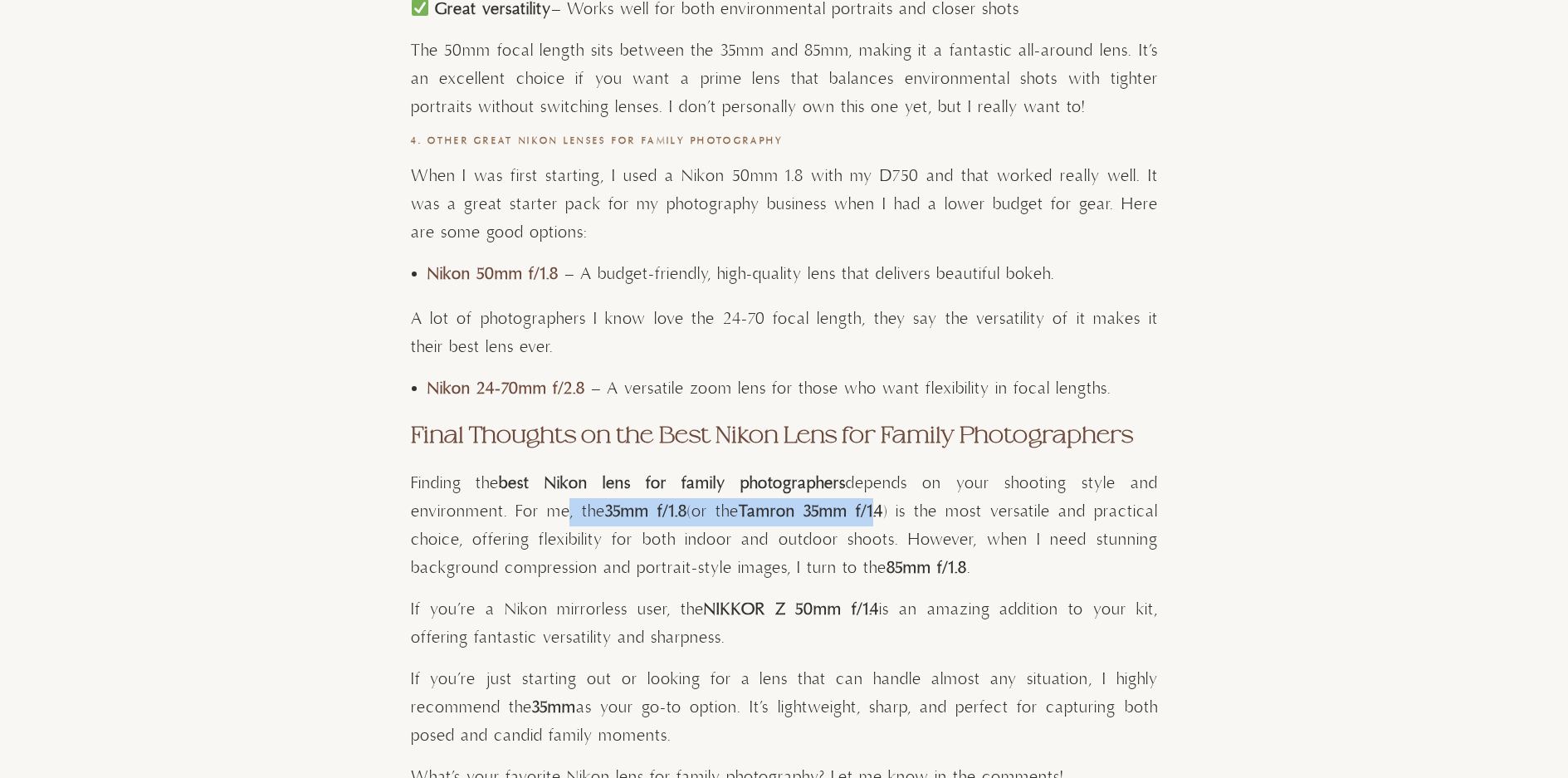
drag, startPoint x: 560, startPoint y: 507, endPoint x: 880, endPoint y: 517, distance: 320.2
click at [880, 517] on p "Finding the best Nikon lens for family photographers depends on your shooting s…" at bounding box center [784, 526] width 747 height 113
click at [880, 517] on strong "Tamron 35mm f/1.4" at bounding box center [811, 512] width 144 height 20
click at [955, 517] on p "Finding the best Nikon lens for family photographers depends on your shooting s…" at bounding box center [784, 526] width 747 height 113
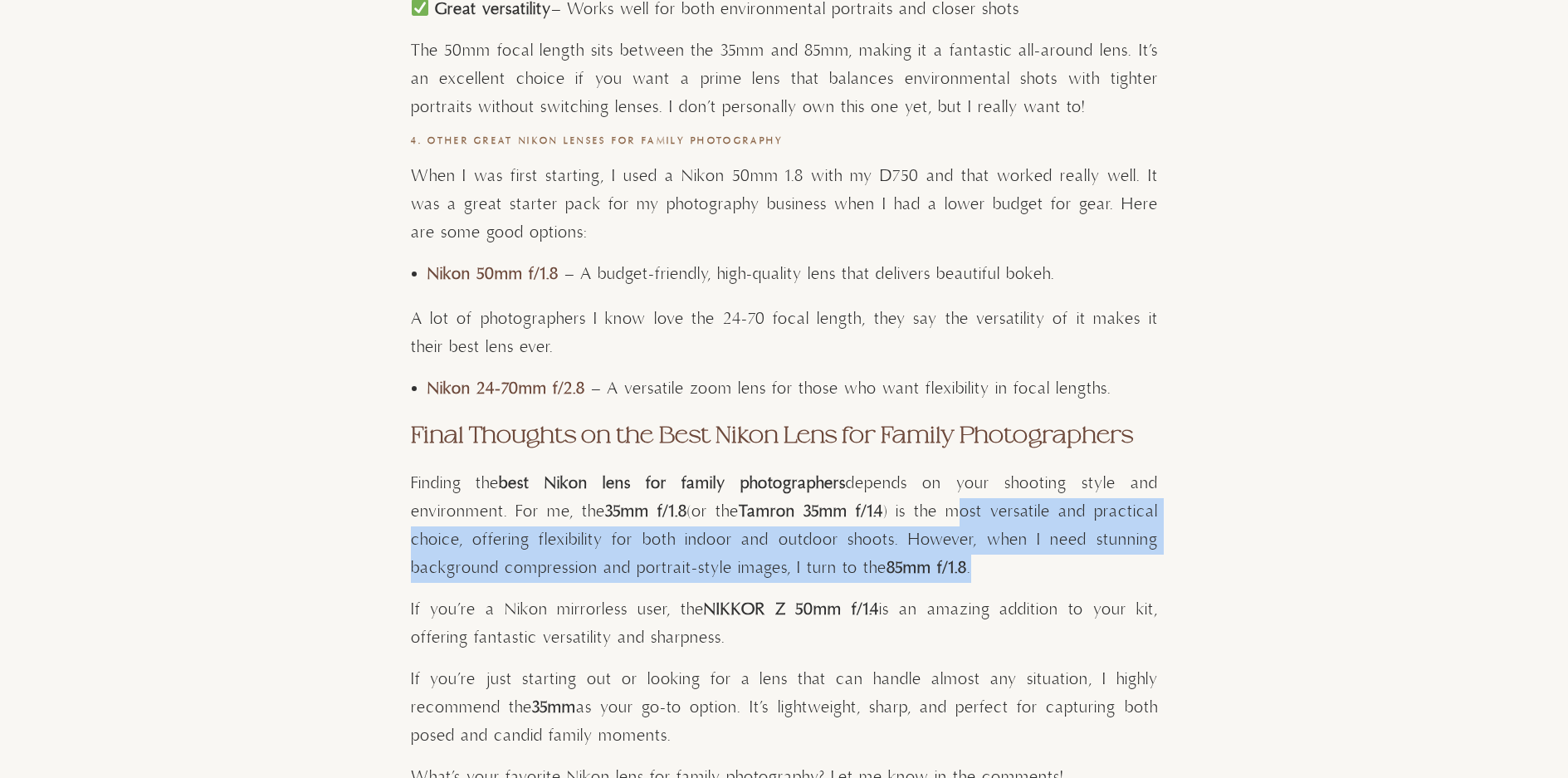
drag, startPoint x: 964, startPoint y: 512, endPoint x: 975, endPoint y: 561, distance: 50.2
click at [975, 561] on p "Finding the best Nikon lens for family photographers depends on your shooting s…" at bounding box center [784, 526] width 747 height 113
click at [863, 576] on p "Finding the best Nikon lens for family photographers depends on your shooting s…" at bounding box center [784, 526] width 747 height 113
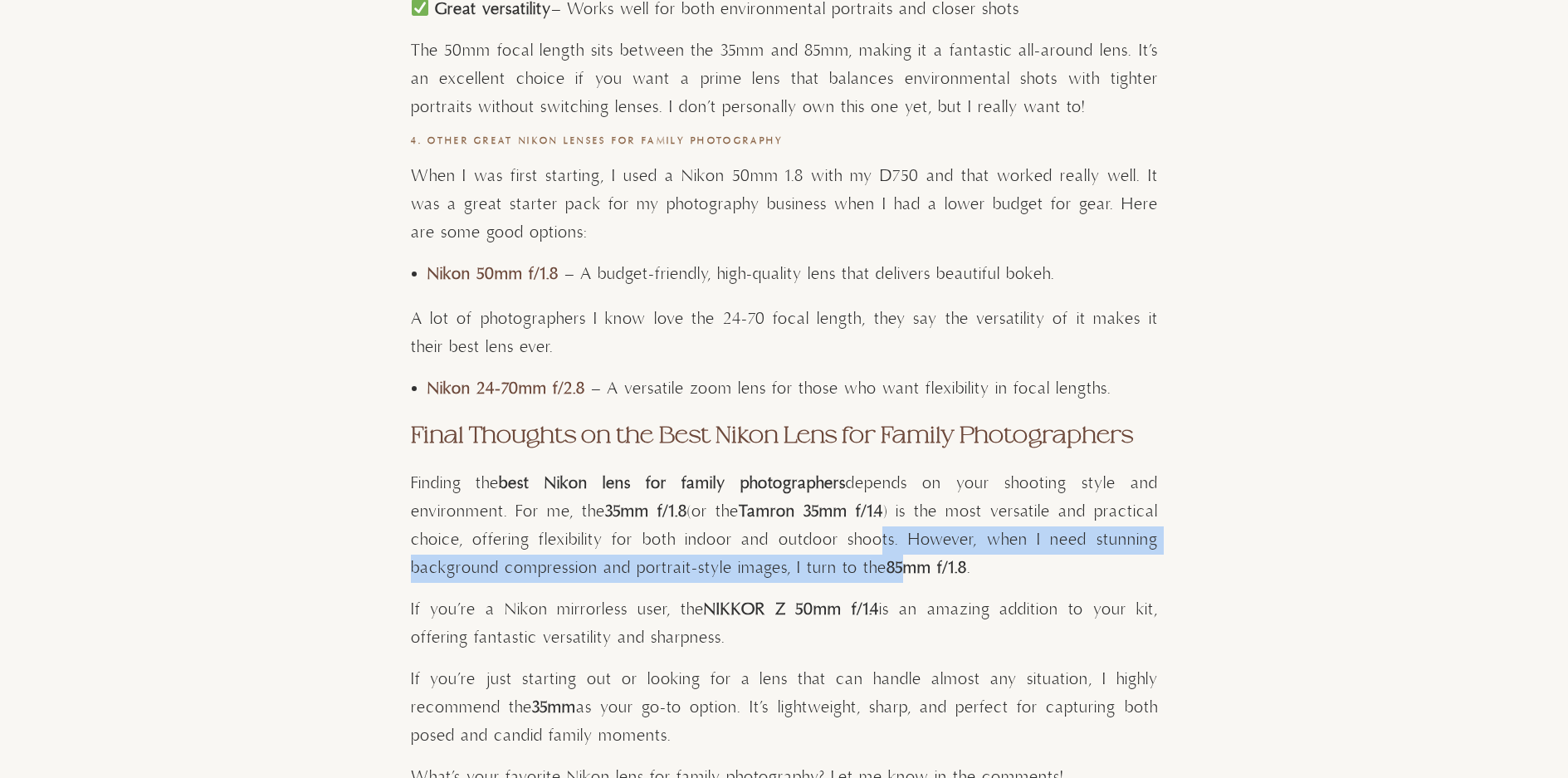
drag, startPoint x: 884, startPoint y: 538, endPoint x: 904, endPoint y: 565, distance: 33.6
click at [904, 565] on p "Finding the best Nikon lens for family photographers depends on your shooting s…" at bounding box center [784, 526] width 747 height 113
click at [904, 566] on strong "85mm f/1.8" at bounding box center [927, 568] width 80 height 20
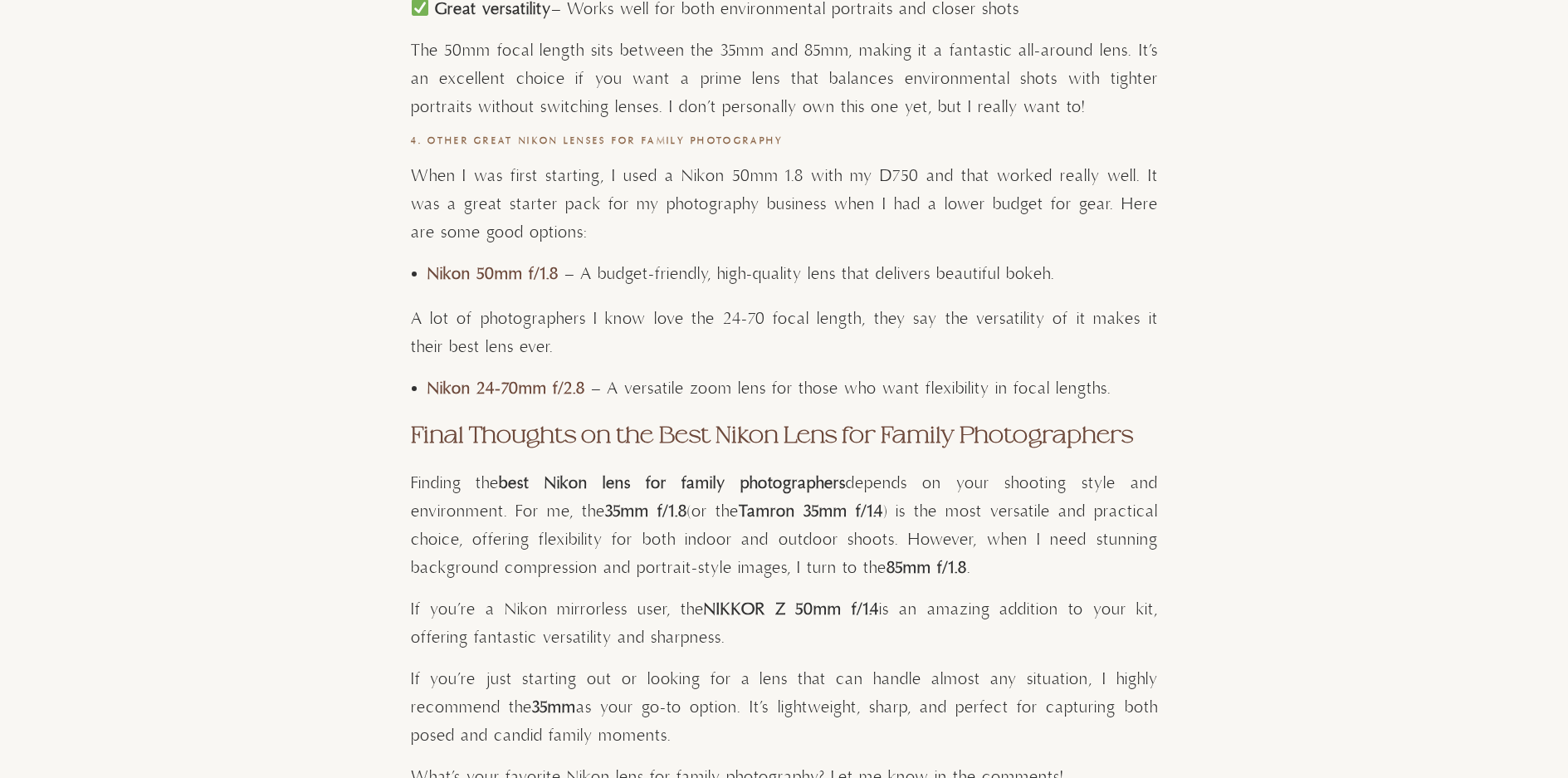
click at [757, 557] on p "Finding the best Nikon lens for family photographers depends on your shooting s…" at bounding box center [784, 526] width 747 height 113
click at [796, 557] on p "Finding the best Nikon lens for family photographers depends on your shooting s…" at bounding box center [784, 526] width 747 height 113
click at [907, 557] on p "Finding the best Nikon lens for family photographers depends on your shooting s…" at bounding box center [784, 526] width 747 height 113
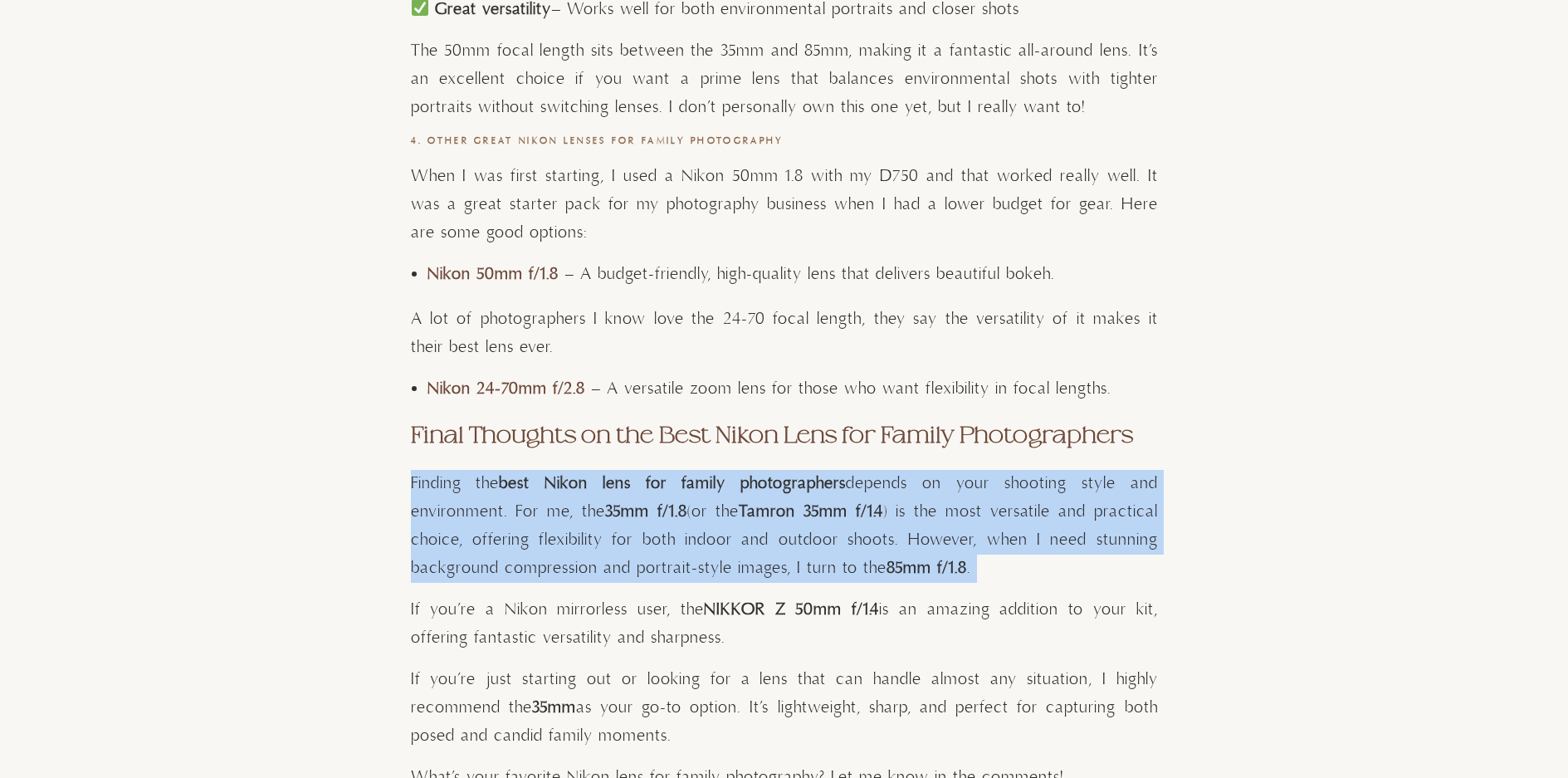
click at [907, 557] on p "Finding the best Nikon lens for family photographers depends on your shooting s…" at bounding box center [784, 526] width 747 height 113
click at [919, 553] on p "Finding the best Nikon lens for family photographers depends on your shooting s…" at bounding box center [784, 526] width 747 height 113
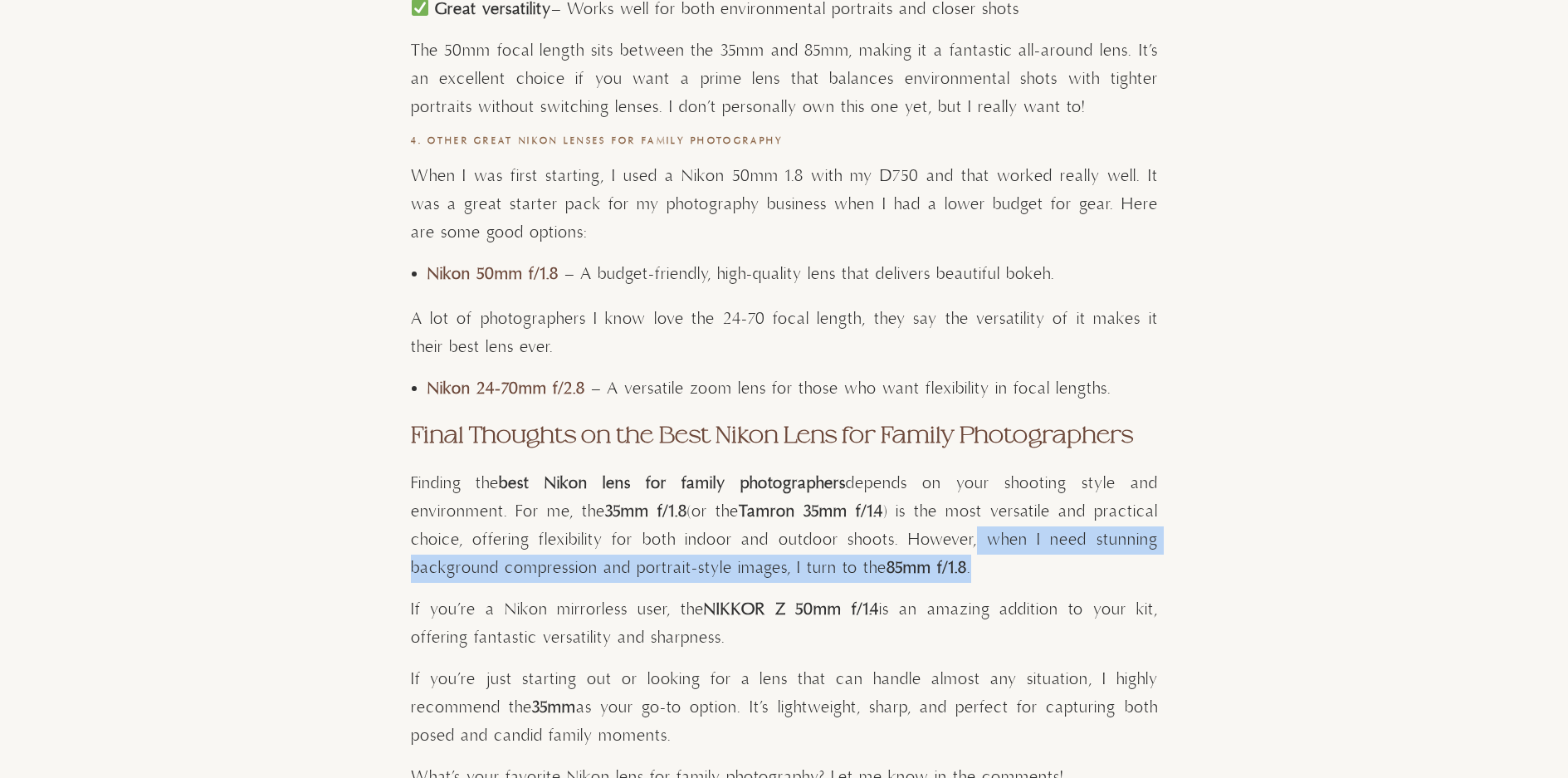
drag, startPoint x: 979, startPoint y: 529, endPoint x: 984, endPoint y: 560, distance: 31.4
click at [984, 560] on p "Finding the best Nikon lens for family photographers depends on your shooting s…" at bounding box center [784, 526] width 747 height 113
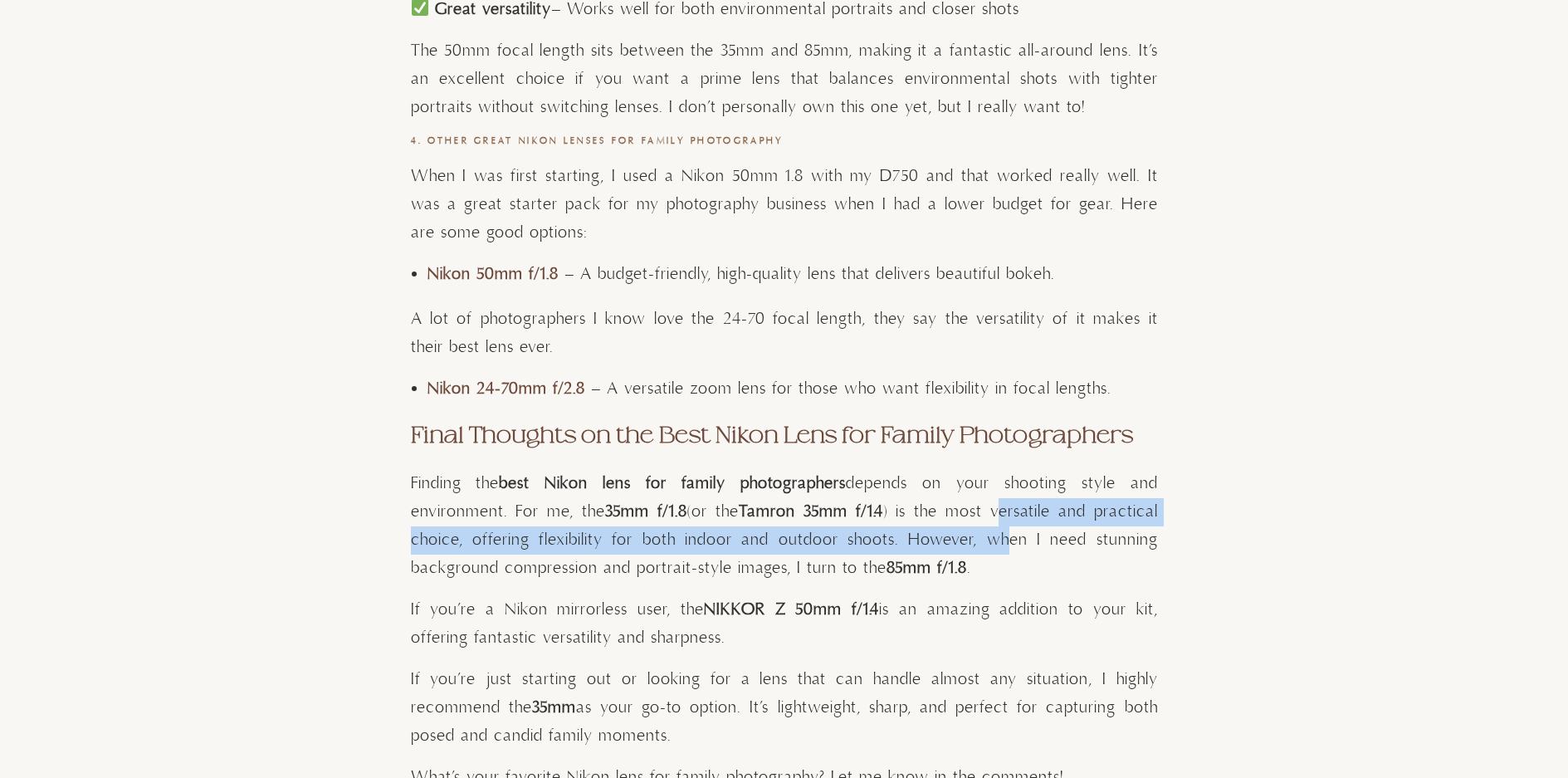
drag, startPoint x: 1005, startPoint y: 502, endPoint x: 1011, endPoint y: 546, distance: 44.4
click at [1011, 546] on p "Finding the best Nikon lens for family photographers depends on your shooting s…" at bounding box center [784, 526] width 747 height 113
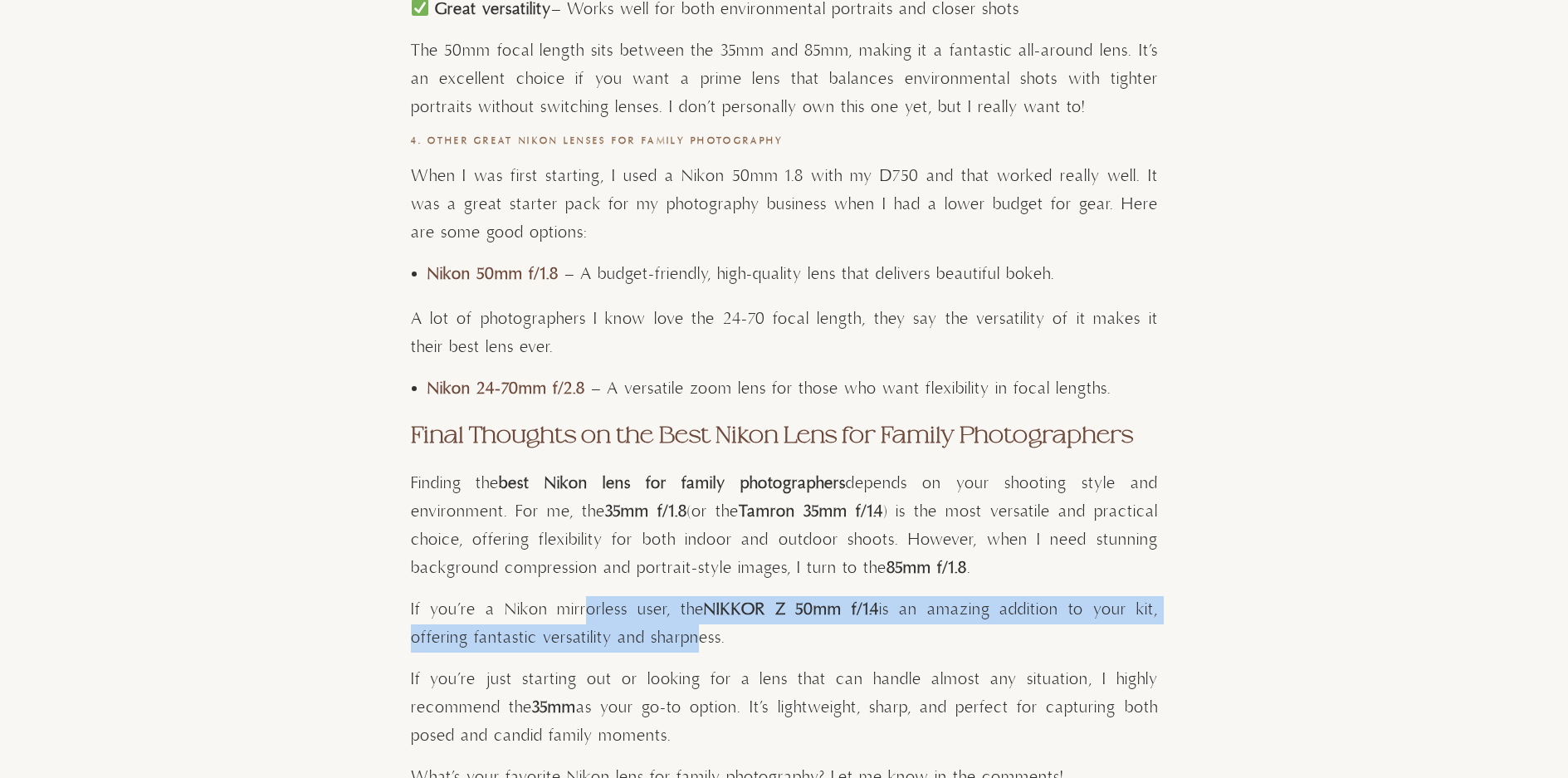
drag, startPoint x: 568, startPoint y: 593, endPoint x: 619, endPoint y: 638, distance: 68.0
click at [619, 638] on p "If you’re a Nikon mirrorless user, the NIKKOR Z 50mm f/1.4 is an amazing additi…" at bounding box center [784, 624] width 747 height 56
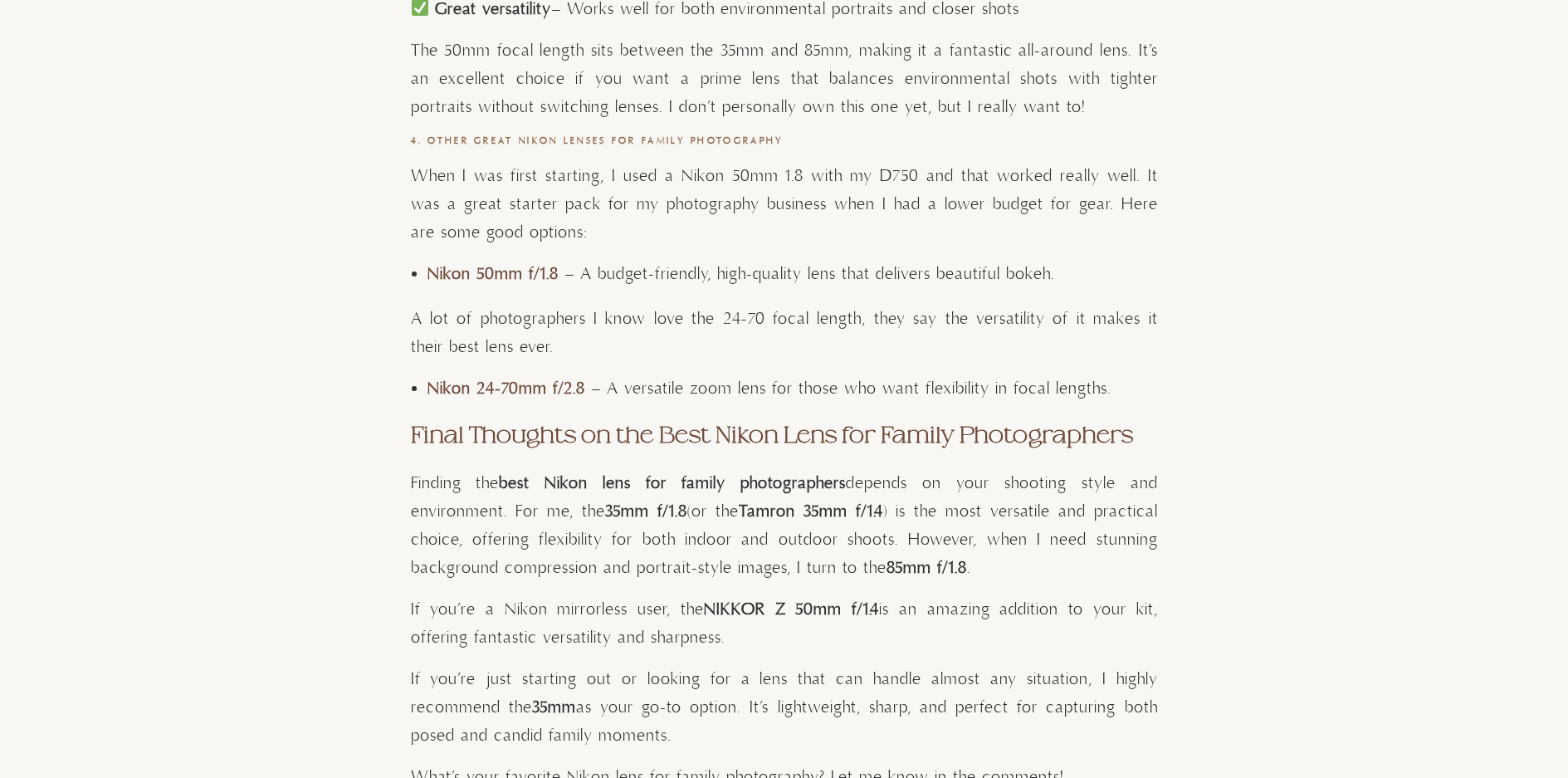
click at [771, 628] on p "If you’re a Nikon mirrorless user, the NIKKOR Z 50mm f/1.4 is an amazing additi…" at bounding box center [784, 624] width 747 height 56
click at [772, 614] on strong "NIKKOR Z 50mm f/1.4" at bounding box center [791, 610] width 175 height 20
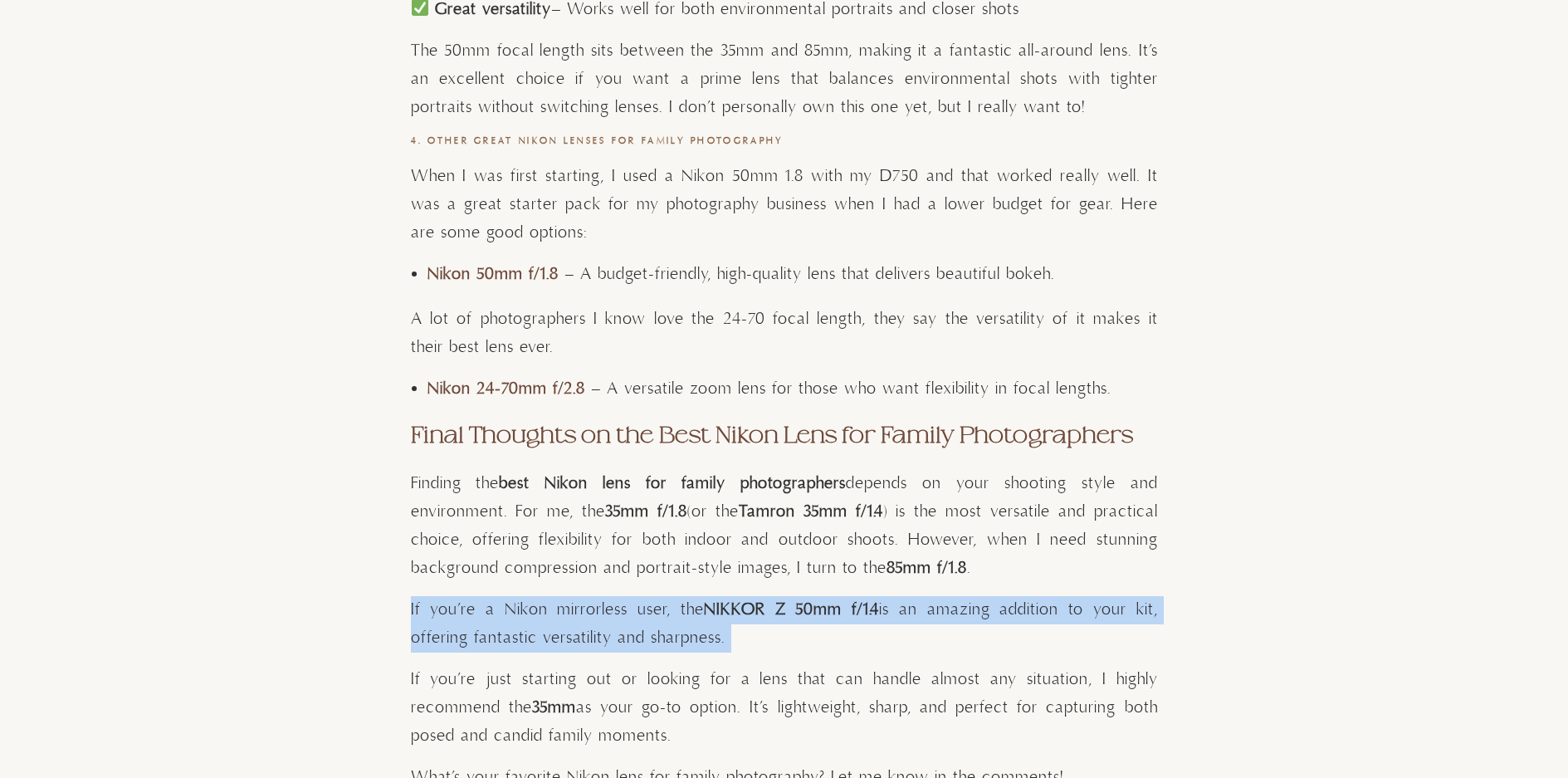
click at [772, 614] on strong "NIKKOR Z 50mm f/1.4" at bounding box center [791, 610] width 175 height 20
click at [785, 634] on p "If you’re a Nikon mirrorless user, the NIKKOR Z 50mm f/1.4 is an amazing additi…" at bounding box center [784, 624] width 747 height 56
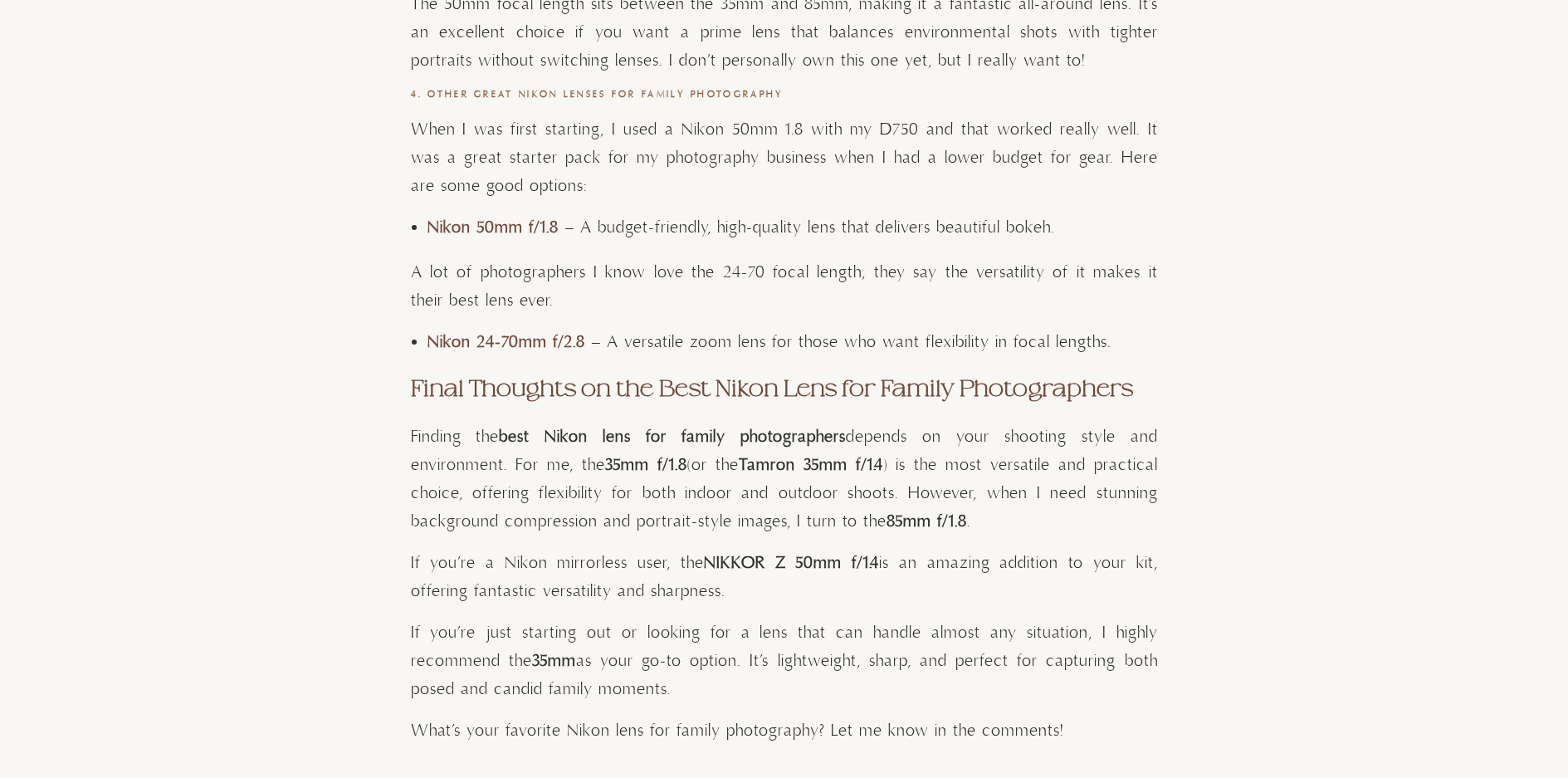
scroll to position [8054, 0]
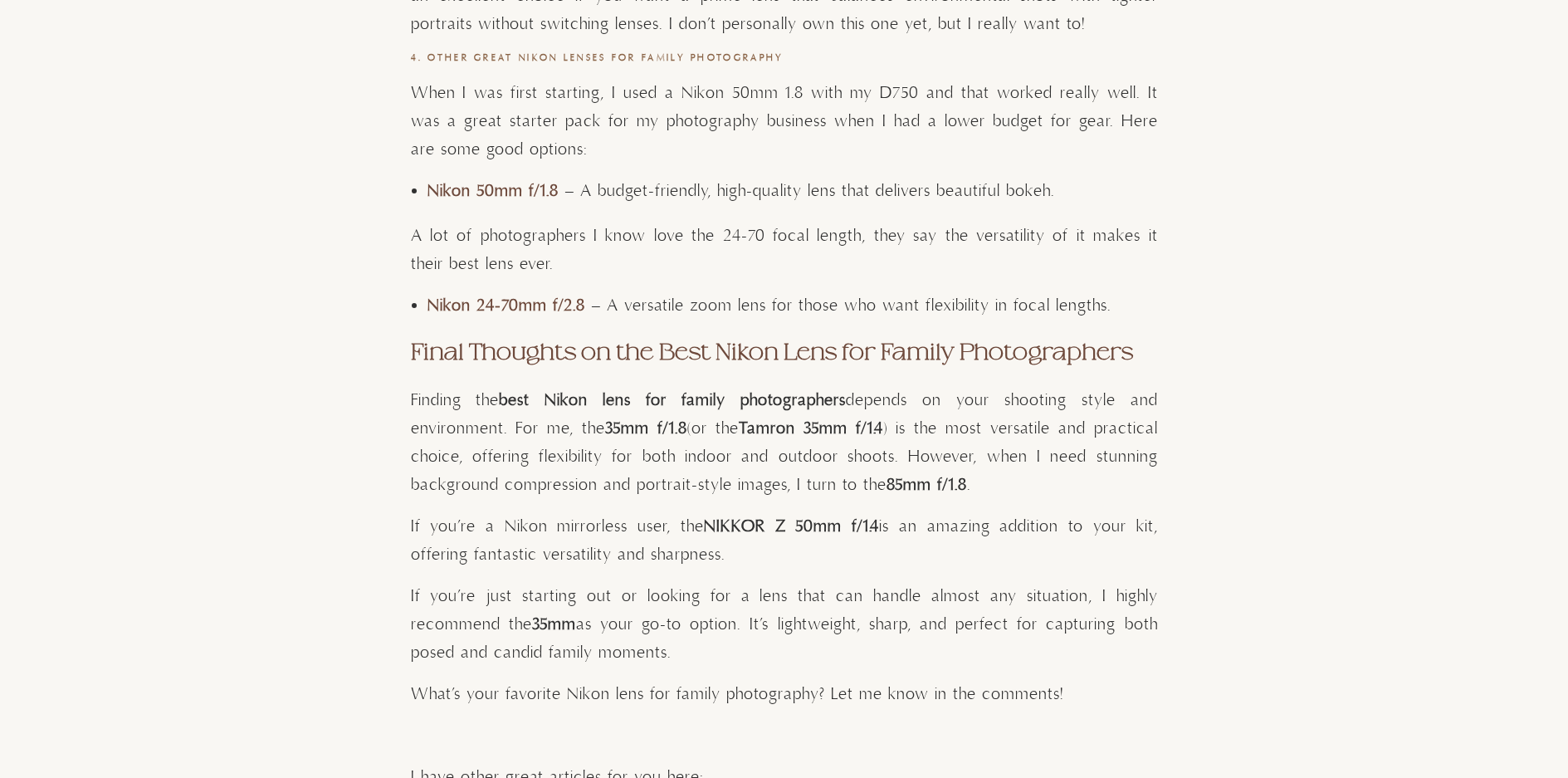
drag, startPoint x: 669, startPoint y: 600, endPoint x: 687, endPoint y: 653, distance: 56.0
click at [687, 652] on p "If you’re just starting out or looking for a lens that can handle almost any si…" at bounding box center [784, 625] width 747 height 85
click at [687, 653] on p "If you’re just starting out or looking for a lens that can handle almost any si…" at bounding box center [784, 625] width 747 height 85
click at [687, 648] on p "If you’re just starting out or looking for a lens that can handle almost any si…" at bounding box center [784, 625] width 747 height 85
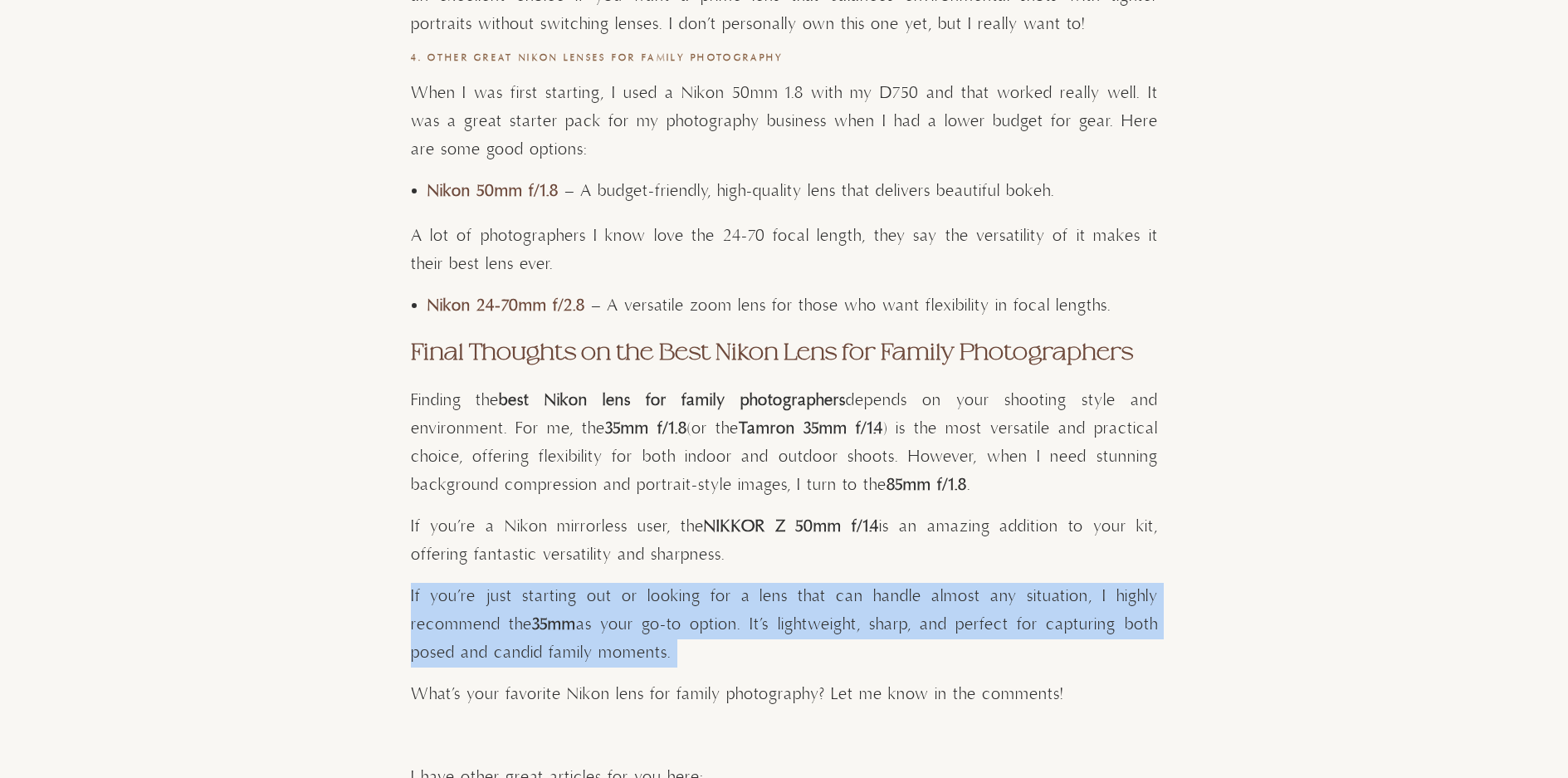
click at [687, 648] on p "If you’re just starting out or looking for a lens that can handle almost any si…" at bounding box center [784, 625] width 747 height 85
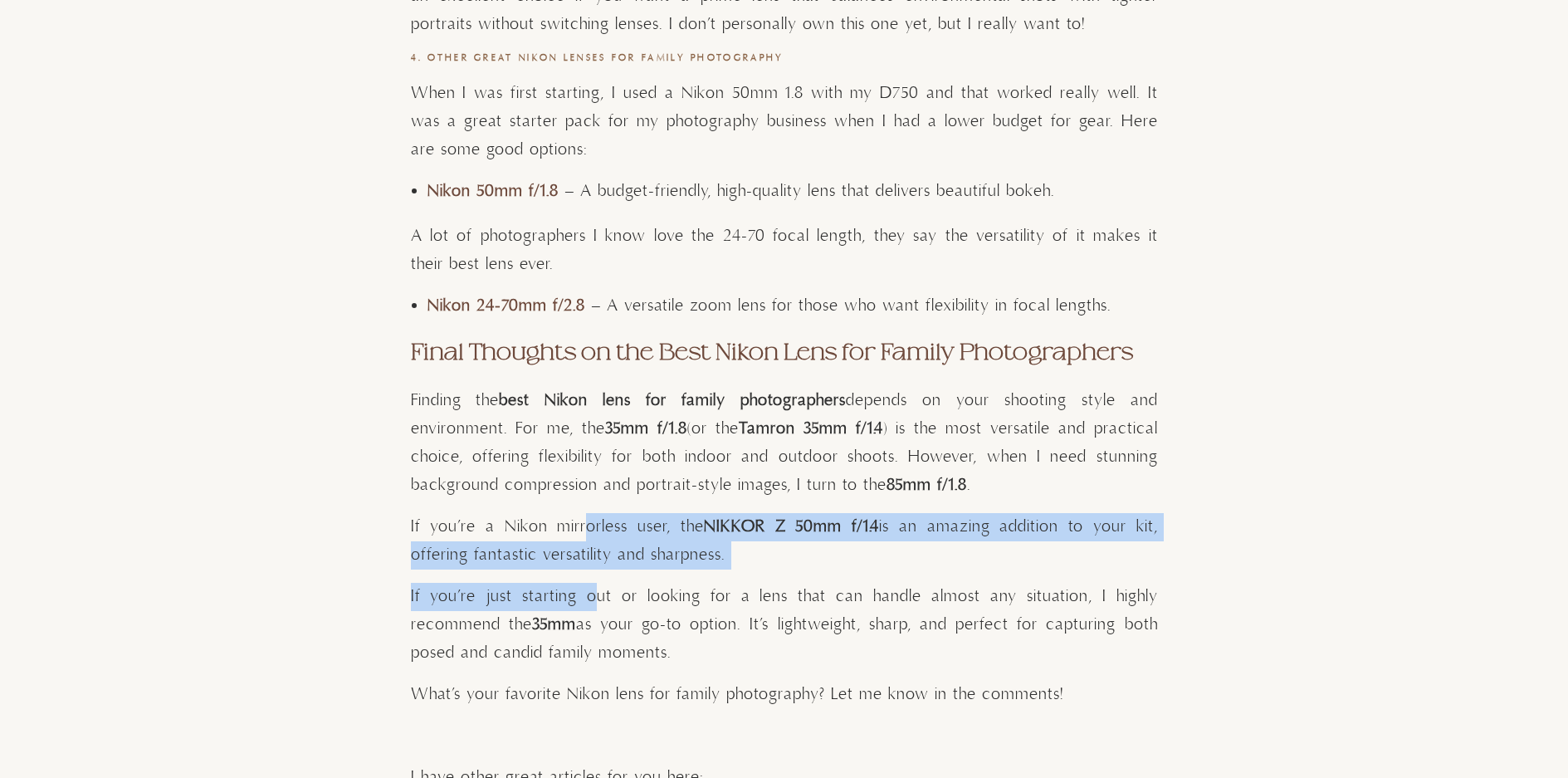
drag, startPoint x: 563, startPoint y: 525, endPoint x: 597, endPoint y: 572, distance: 58.0
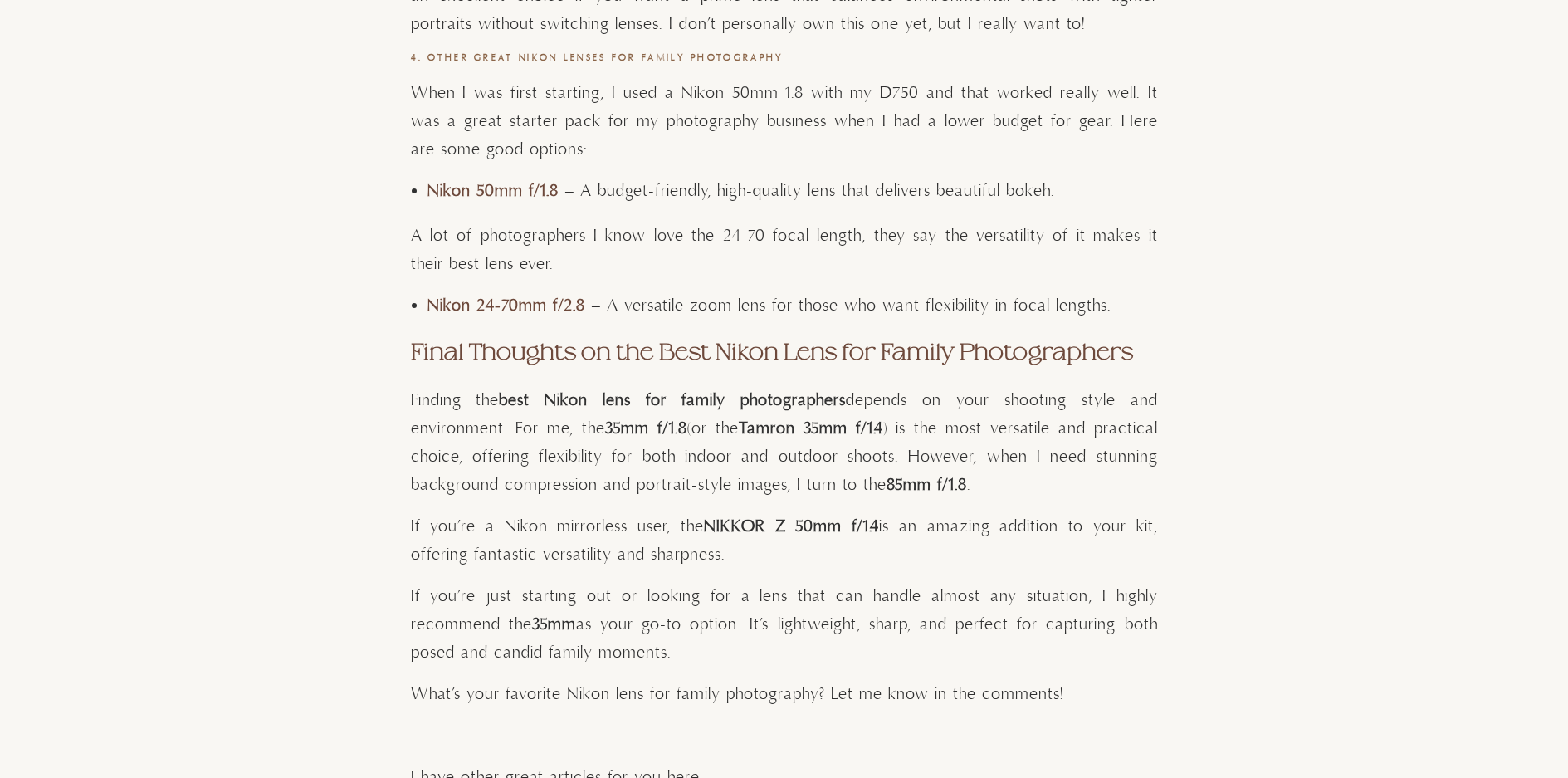
click at [595, 553] on p "If you’re a Nikon mirrorless user, the NIKKOR Z 50mm f/1.4 is an amazing additi…" at bounding box center [784, 541] width 747 height 56
click at [793, 622] on p "If you’re just starting out or looking for a lens that can handle almost any si…" at bounding box center [784, 625] width 747 height 85
click at [784, 620] on p "If you’re just starting out or looking for a lens that can handle almost any si…" at bounding box center [784, 625] width 747 height 85
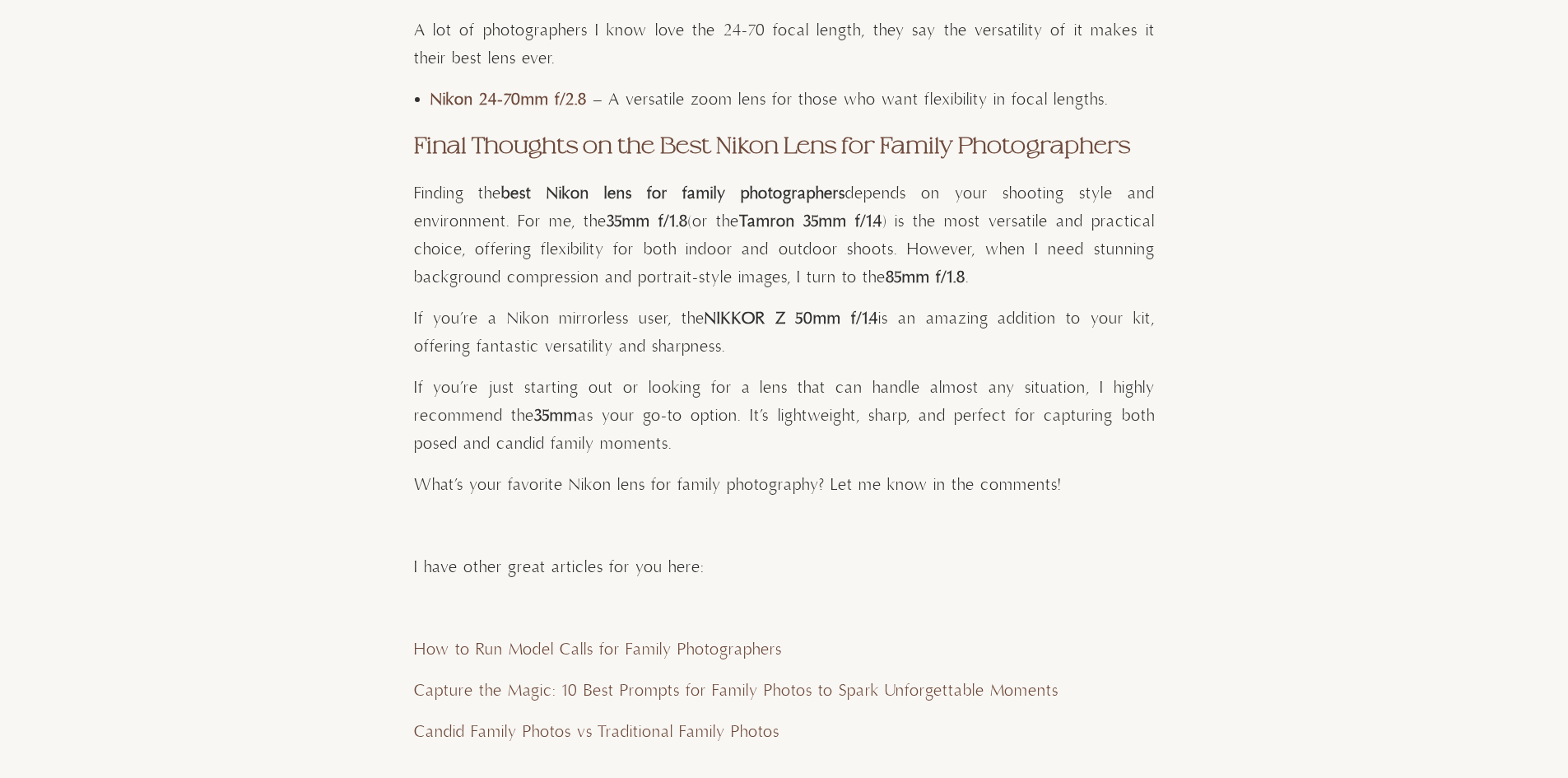
scroll to position [8070, 0]
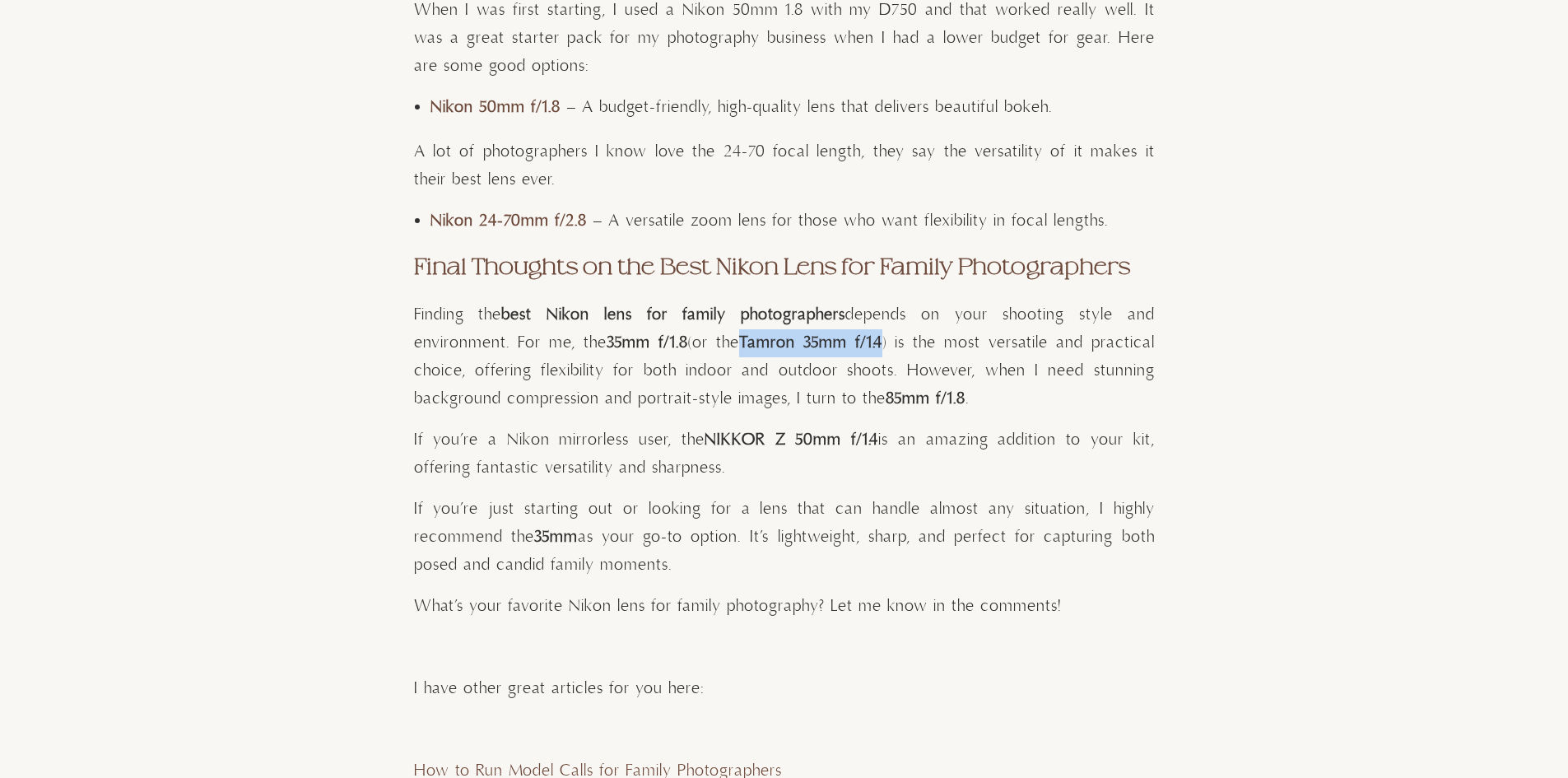
drag, startPoint x: 753, startPoint y: 340, endPoint x: 887, endPoint y: 339, distance: 134.0
click at [882, 339] on strong "Tamron 35mm f/1.4" at bounding box center [811, 343] width 143 height 20
copy strong "Tamron 35mm f/1.4"
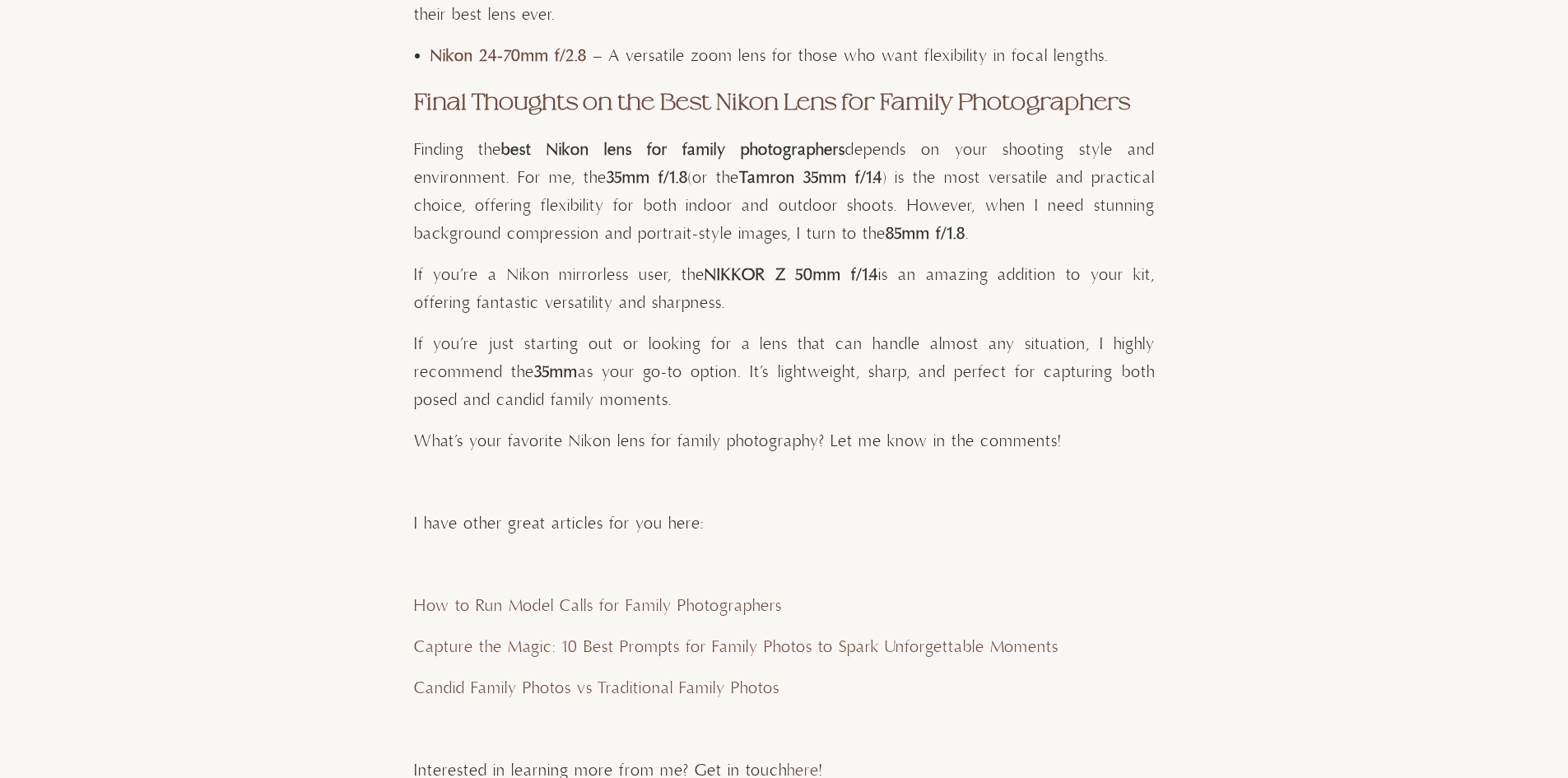
click at [789, 243] on p "Finding the best Nikon lens for family photographers depends on your shooting s…" at bounding box center [784, 193] width 741 height 112
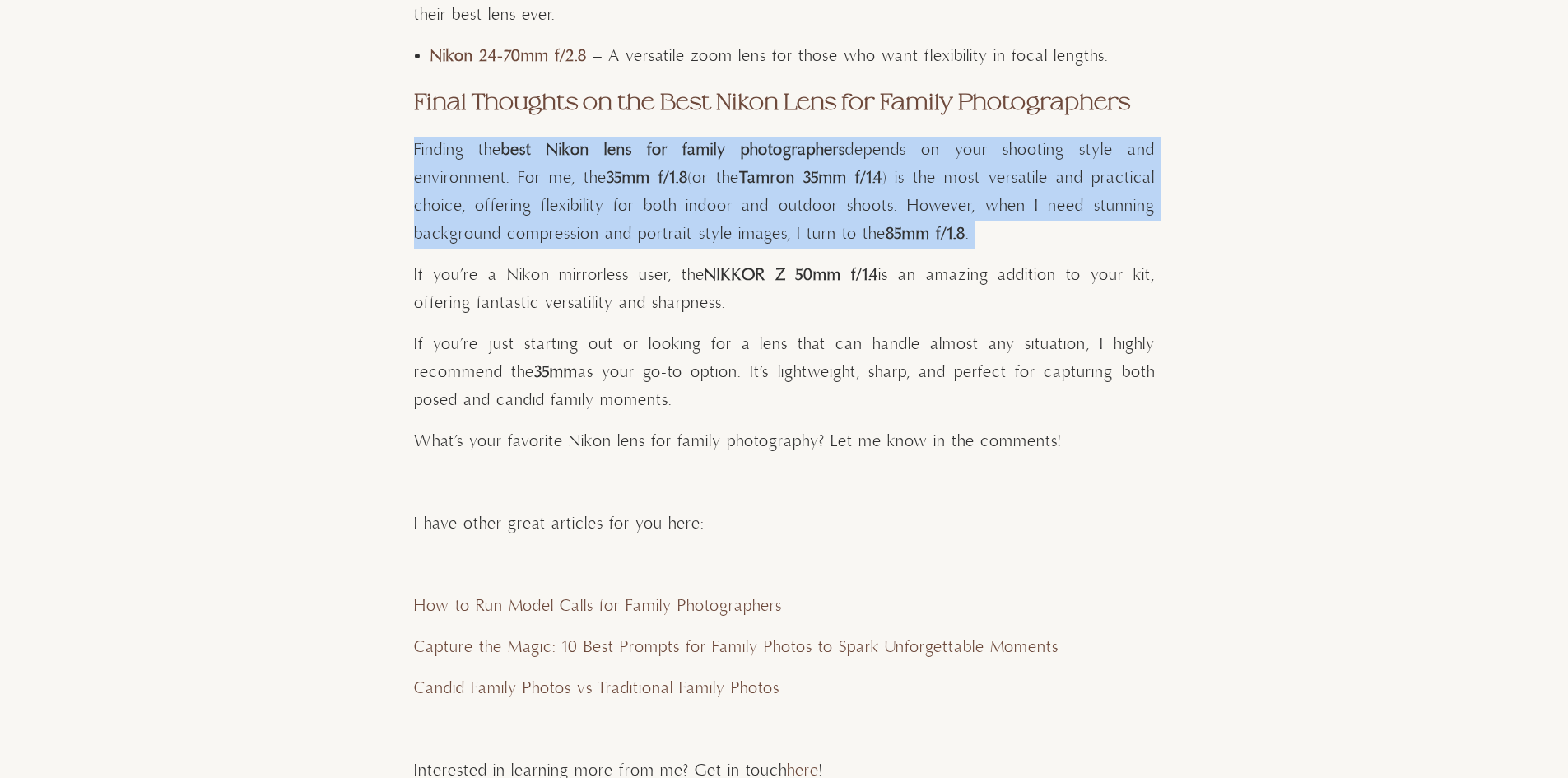
click at [789, 243] on p "Finding the best Nikon lens for family photographers depends on your shooting s…" at bounding box center [784, 193] width 741 height 112
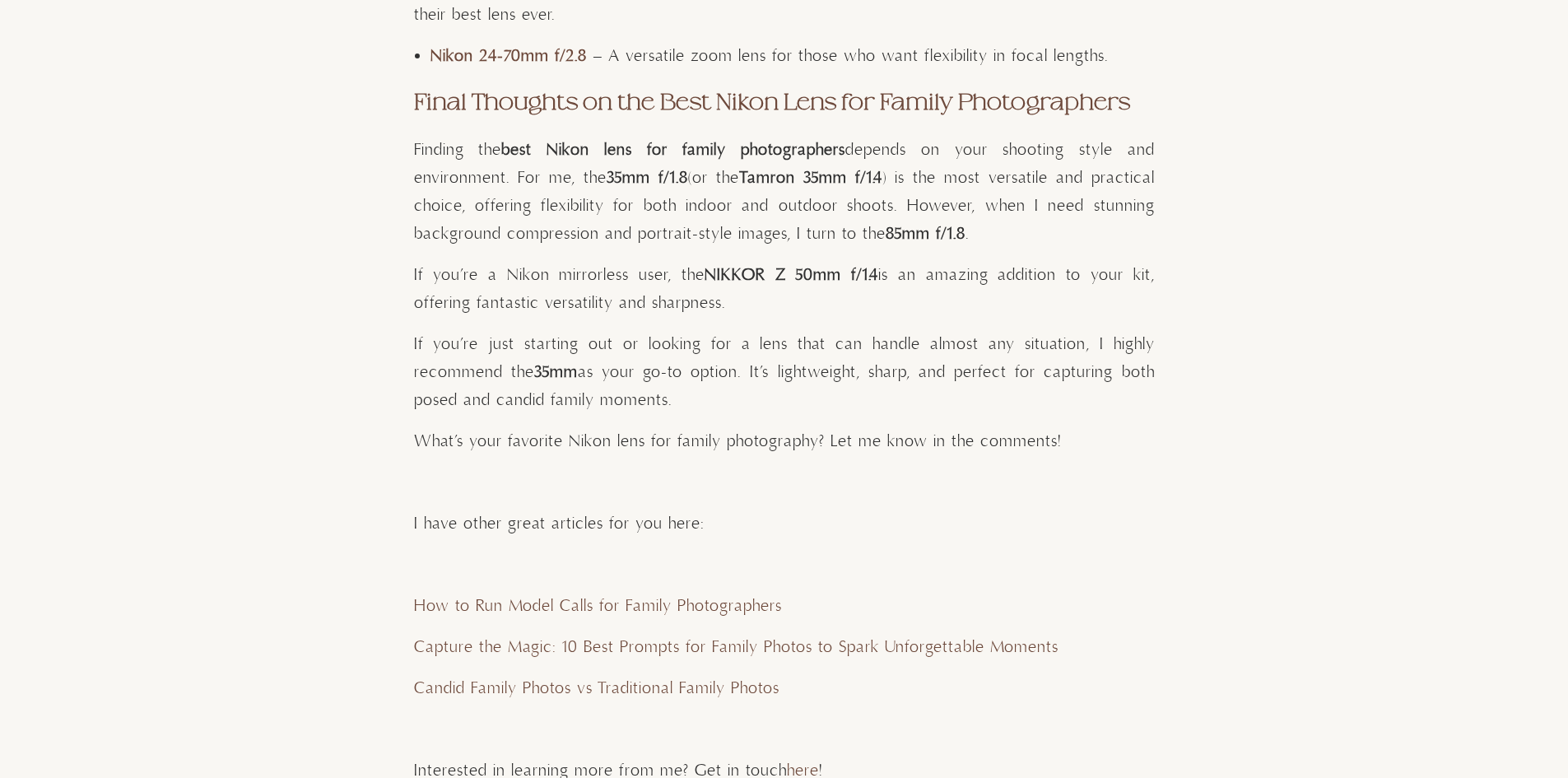
click at [789, 263] on p "If you’re a Nikon mirrorless user, the NIKKOR Z 50mm f/1.4 is an amazing additi…" at bounding box center [784, 289] width 741 height 56
